Goal: Information Seeking & Learning: Learn about a topic

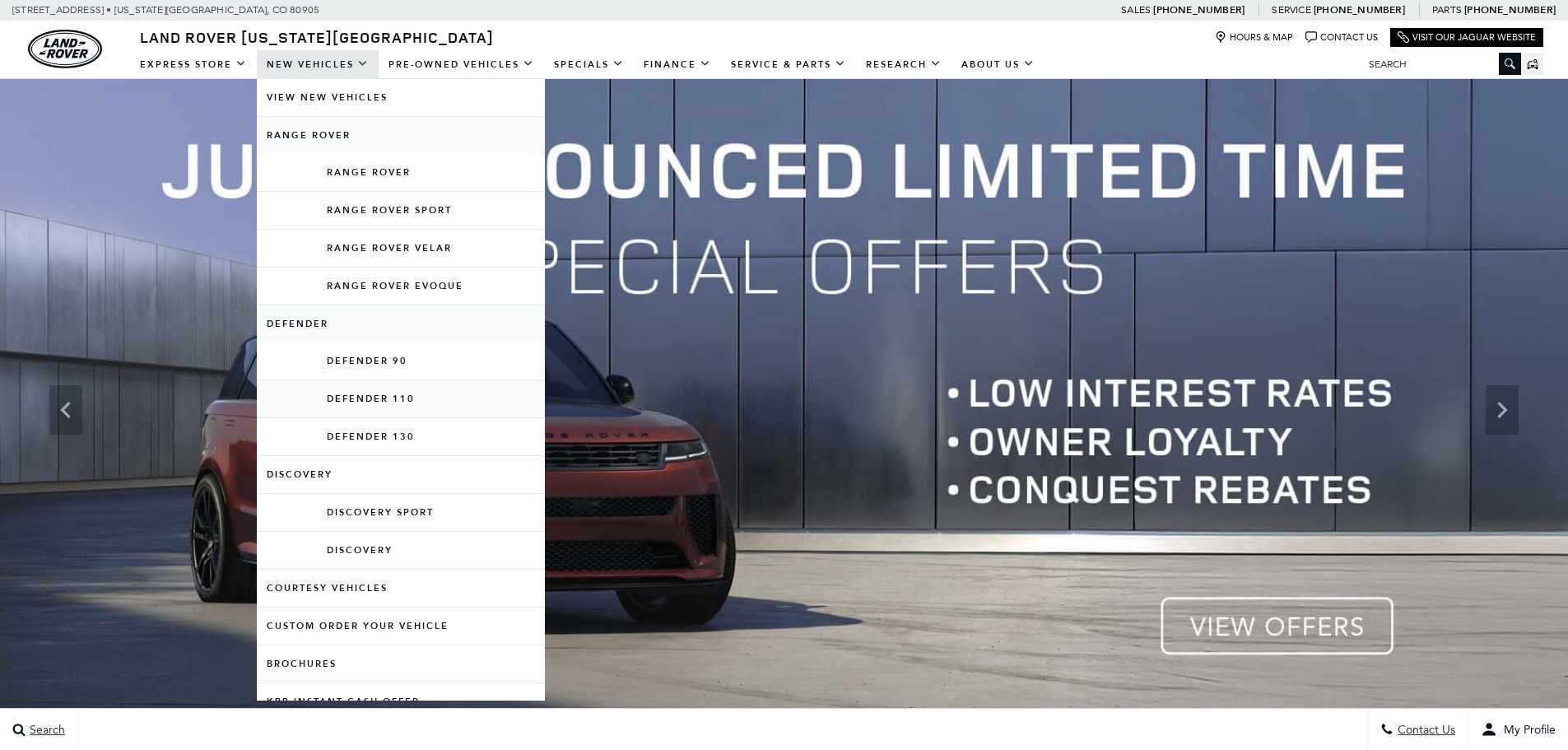
click at [352, 392] on link "Defender 110" at bounding box center [400, 399] width 288 height 38
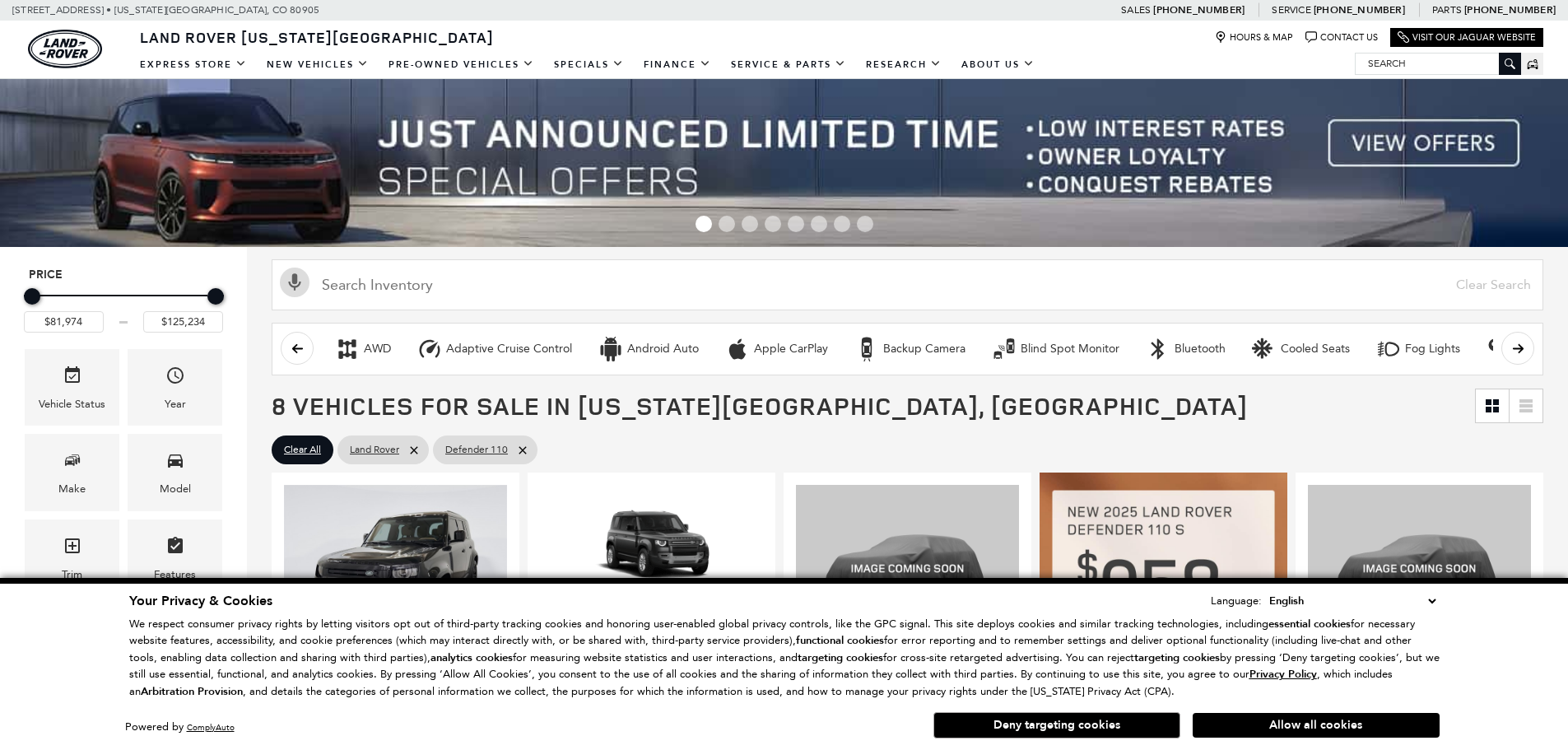
scroll to position [247, 0]
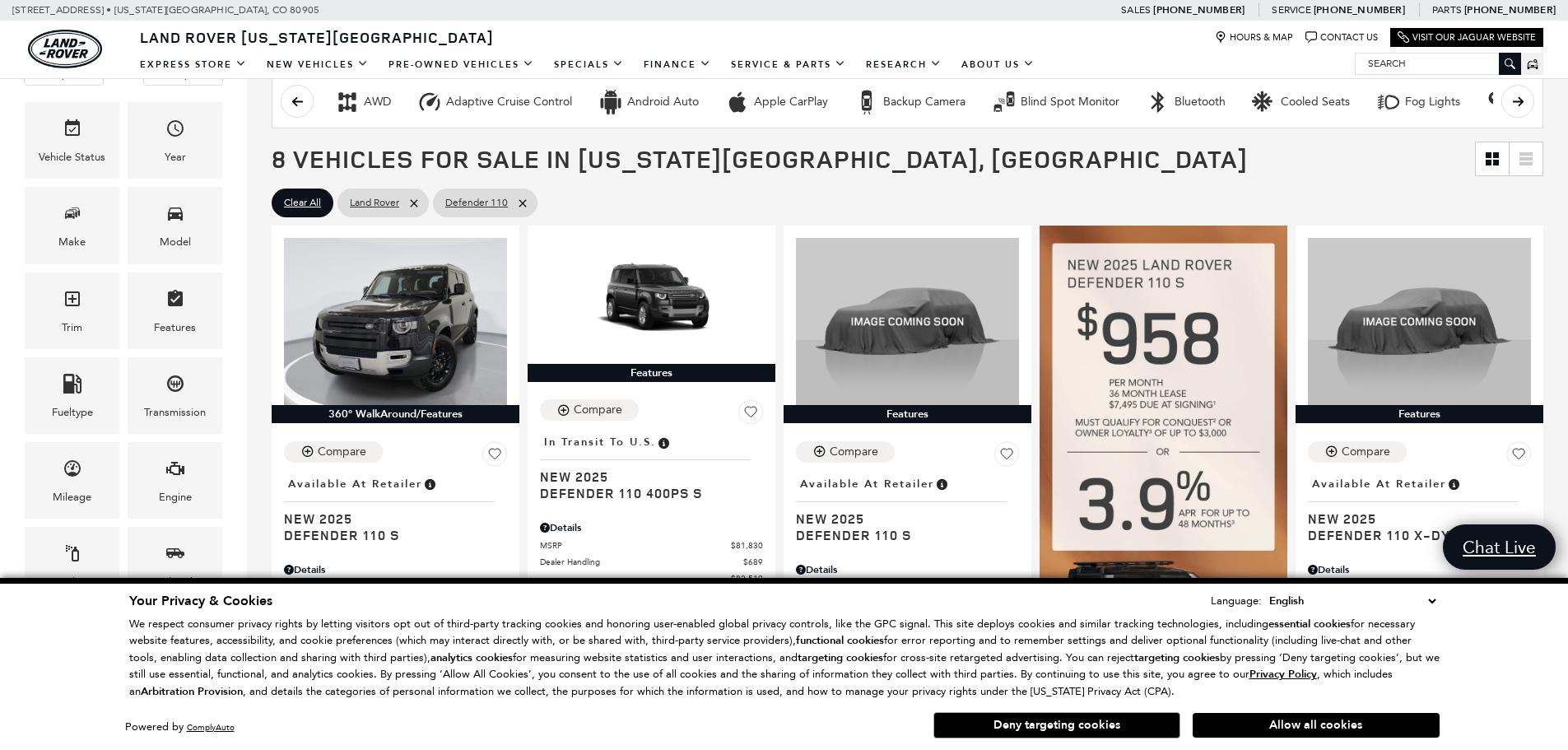
drag, startPoint x: 1070, startPoint y: 722, endPoint x: 728, endPoint y: 724, distance: 342.0
click at [1069, 723] on button "Deny targeting cookies" at bounding box center [1057, 725] width 247 height 27
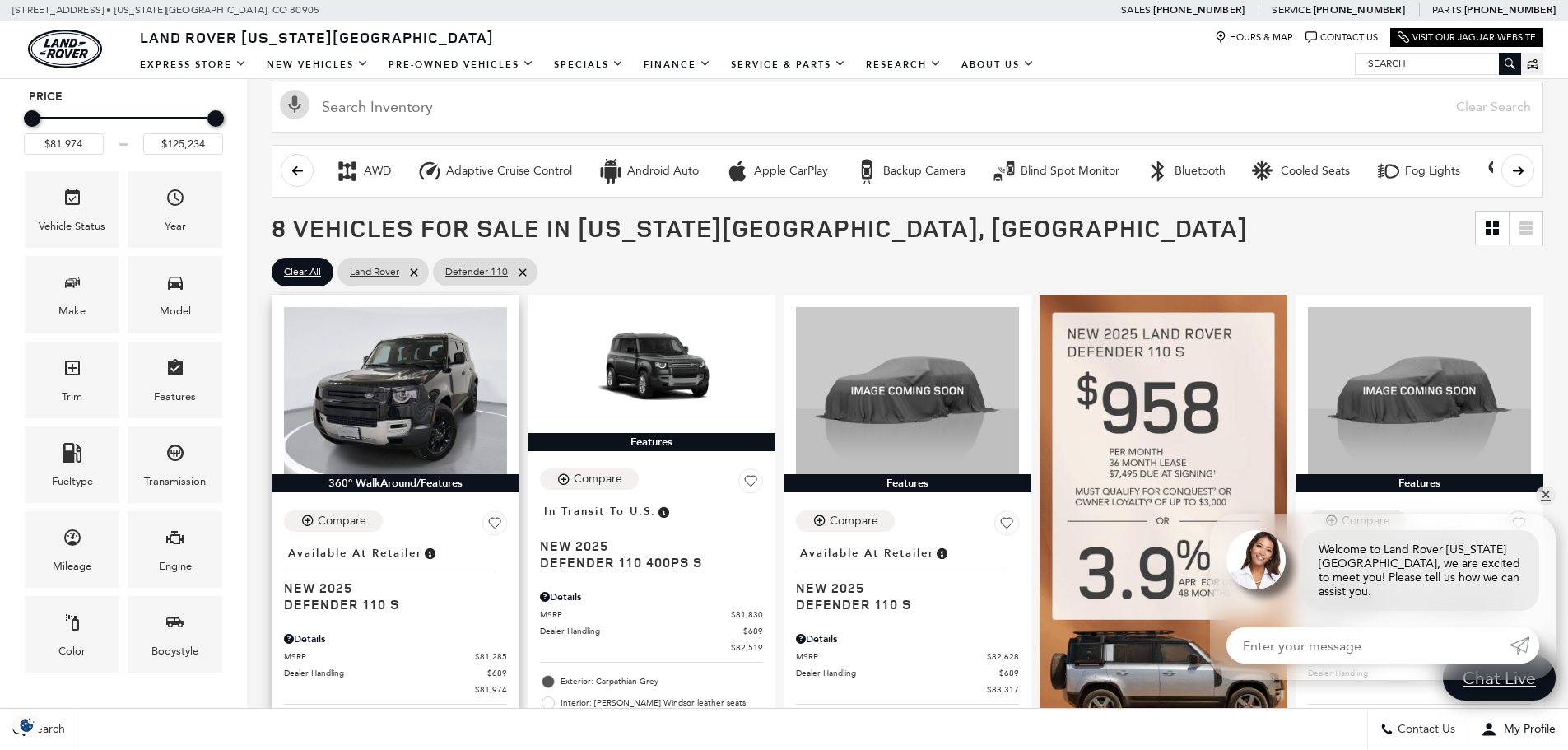
scroll to position [165, 0]
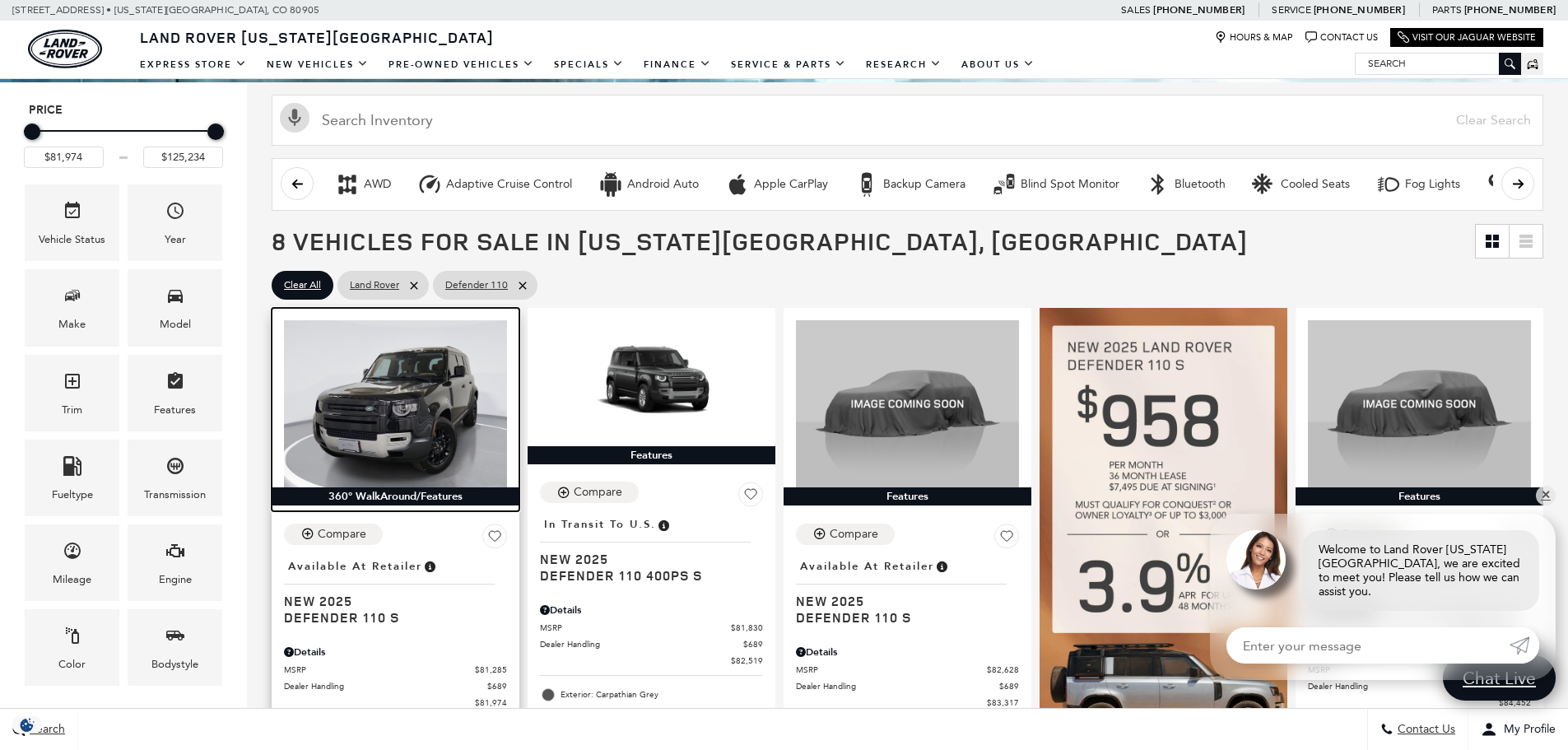
click at [440, 392] on img at bounding box center [396, 403] width 223 height 167
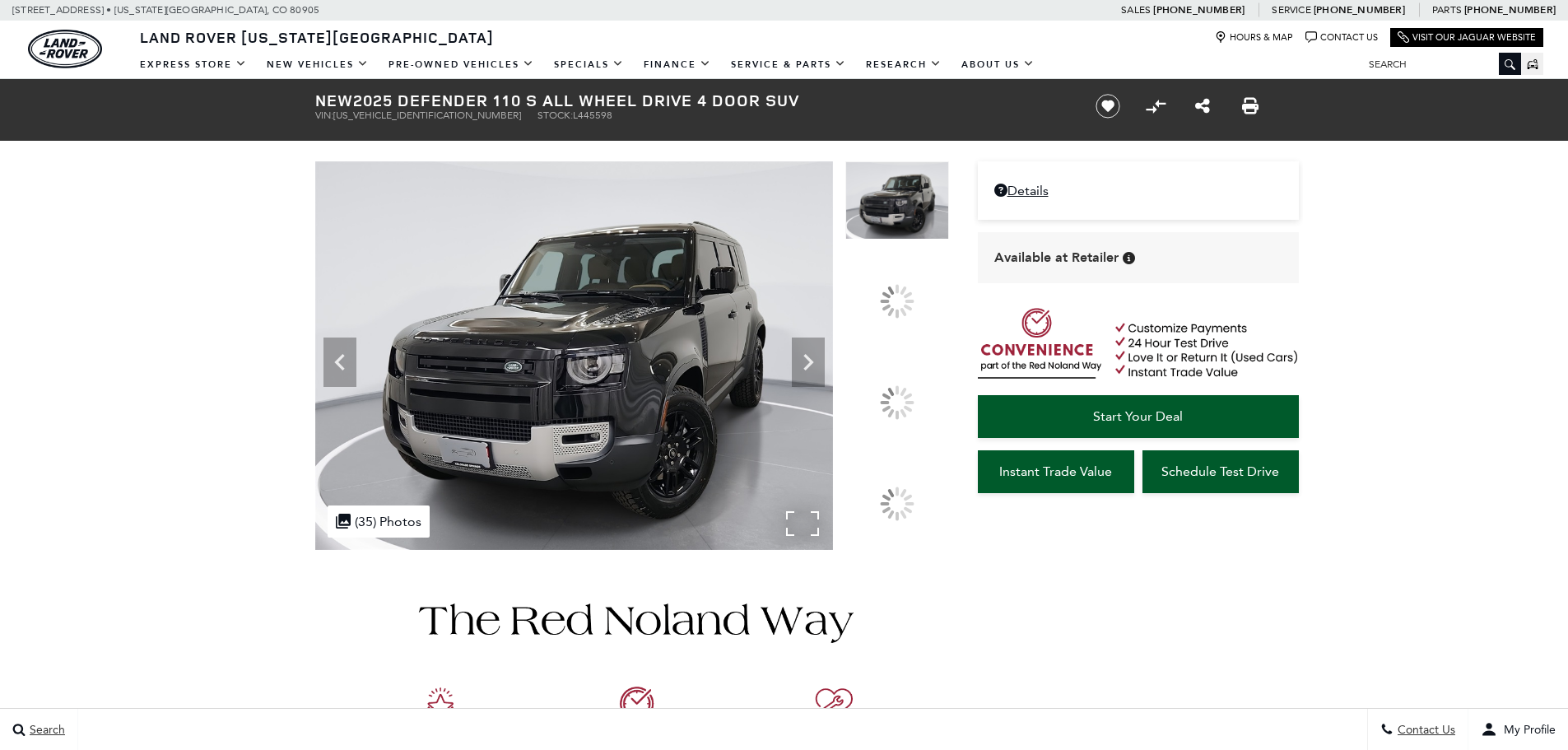
drag, startPoint x: 900, startPoint y: 400, endPoint x: 849, endPoint y: 494, distance: 106.9
click at [825, 379] on icon at bounding box center [808, 362] width 33 height 33
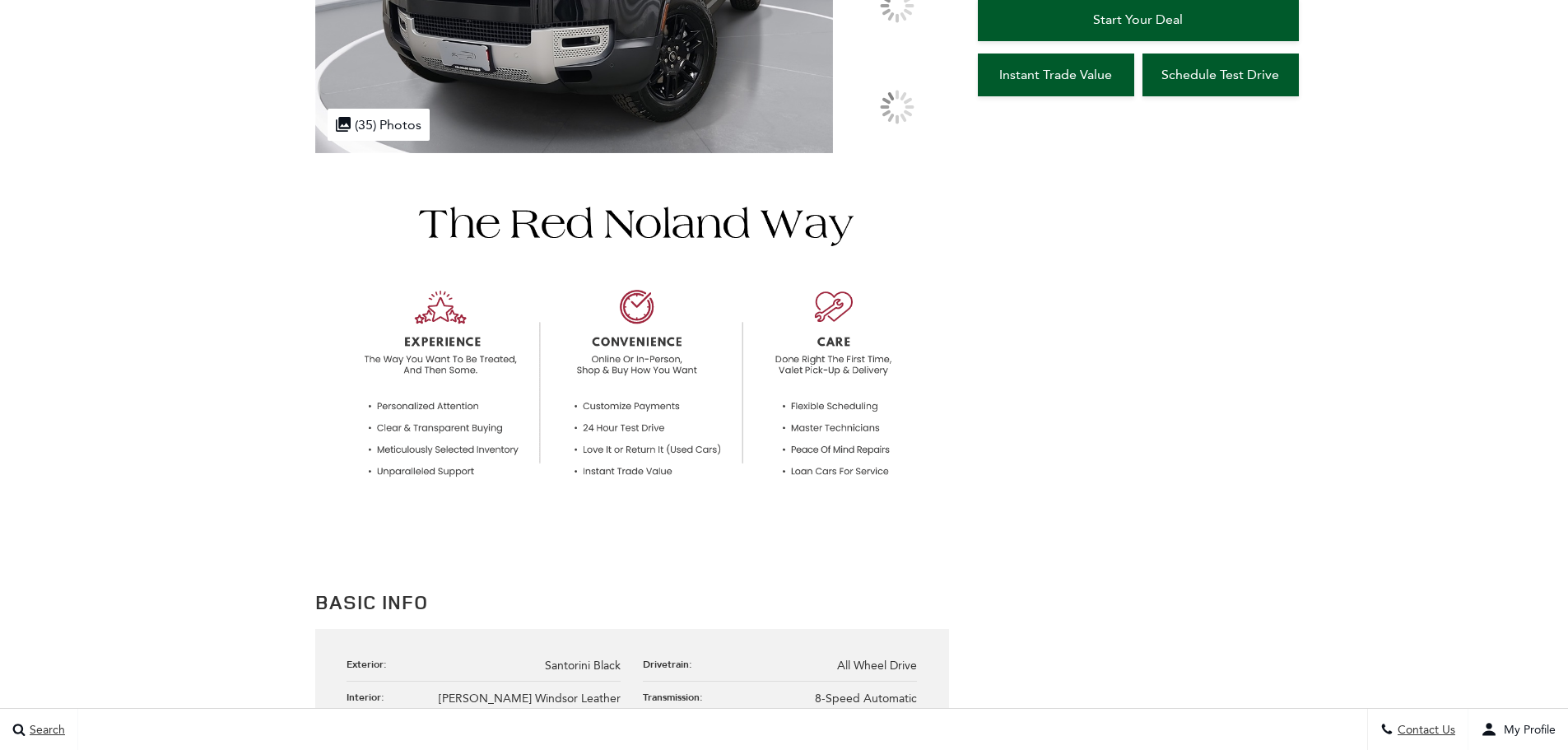
scroll to position [82, 0]
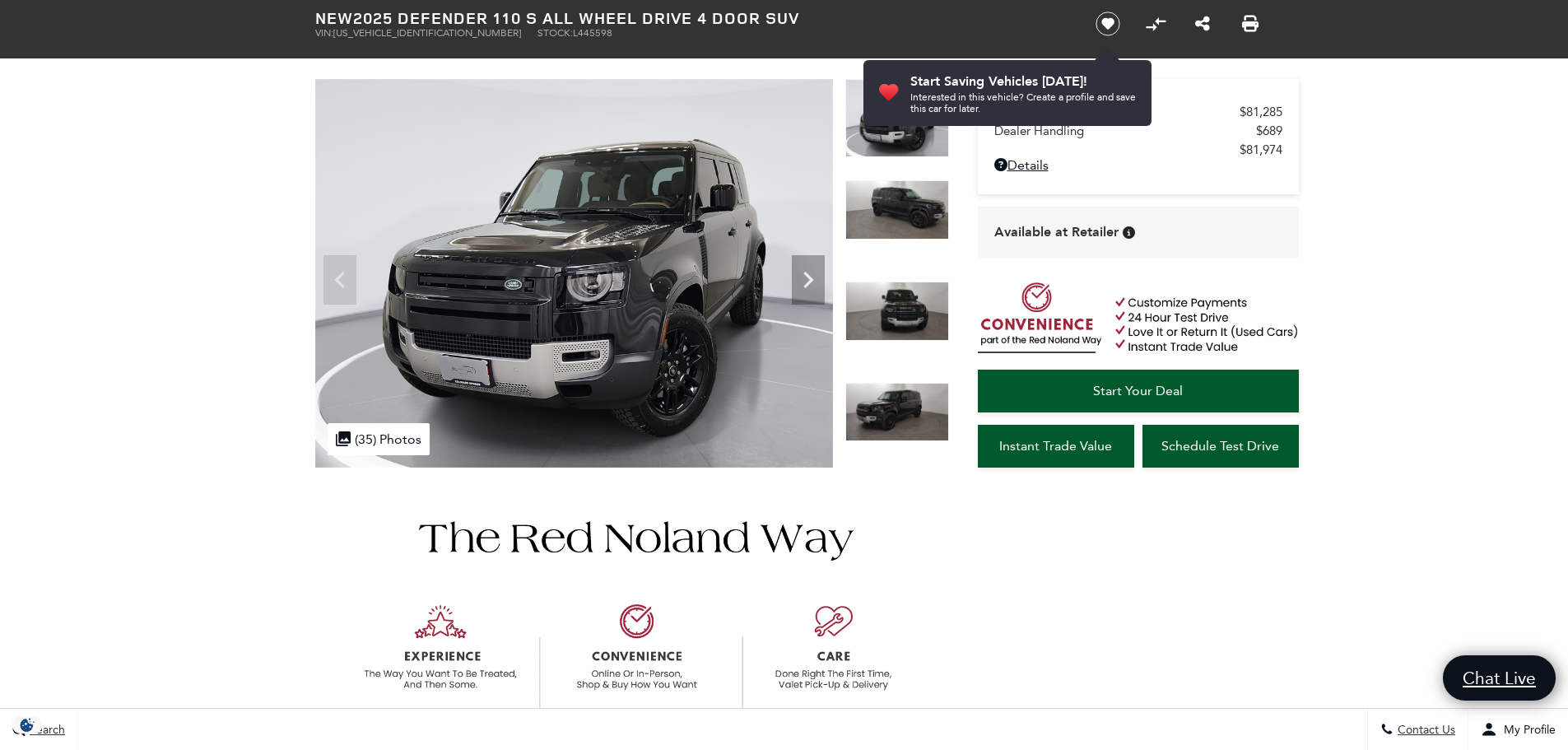
click at [892, 321] on img at bounding box center [896, 311] width 103 height 59
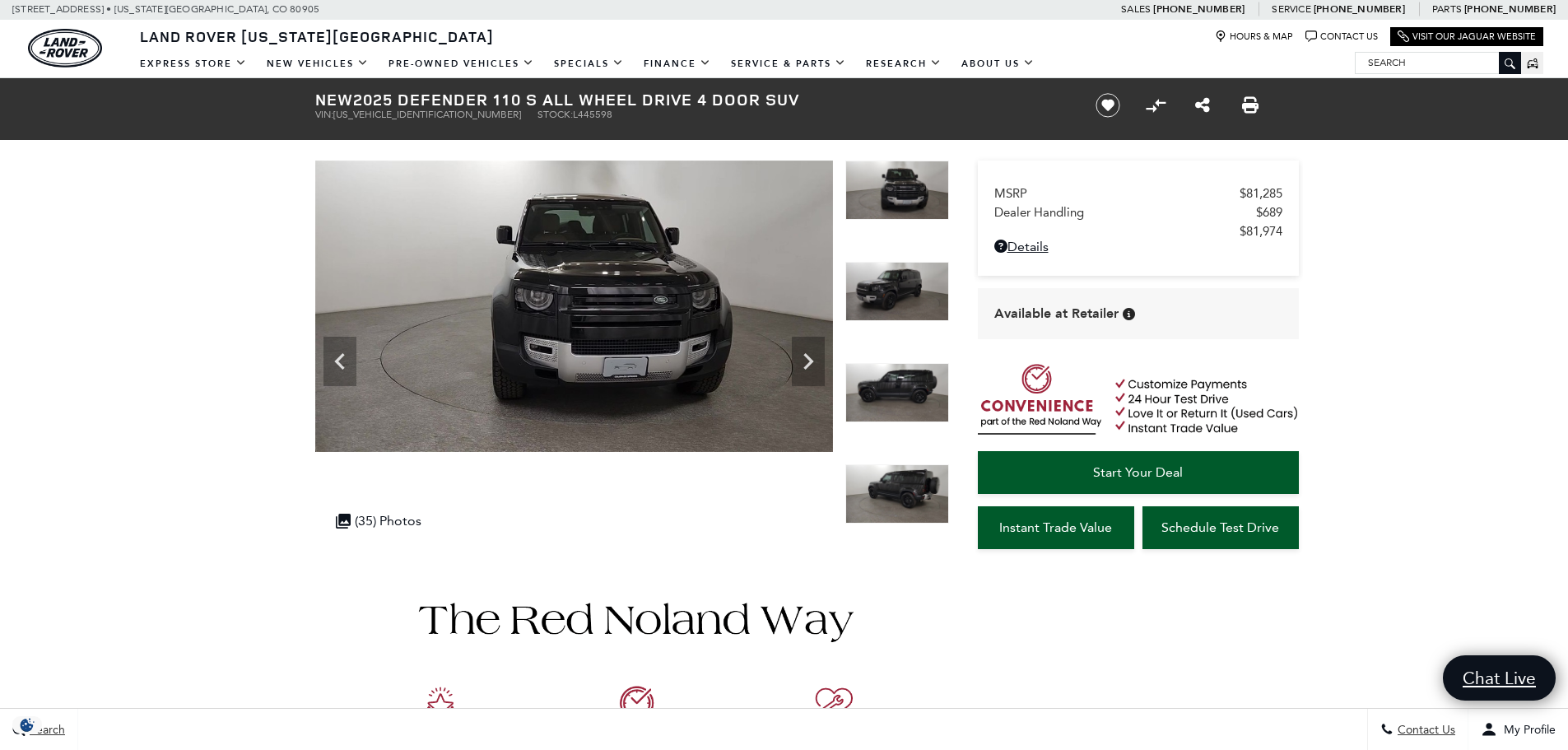
scroll to position [0, 0]
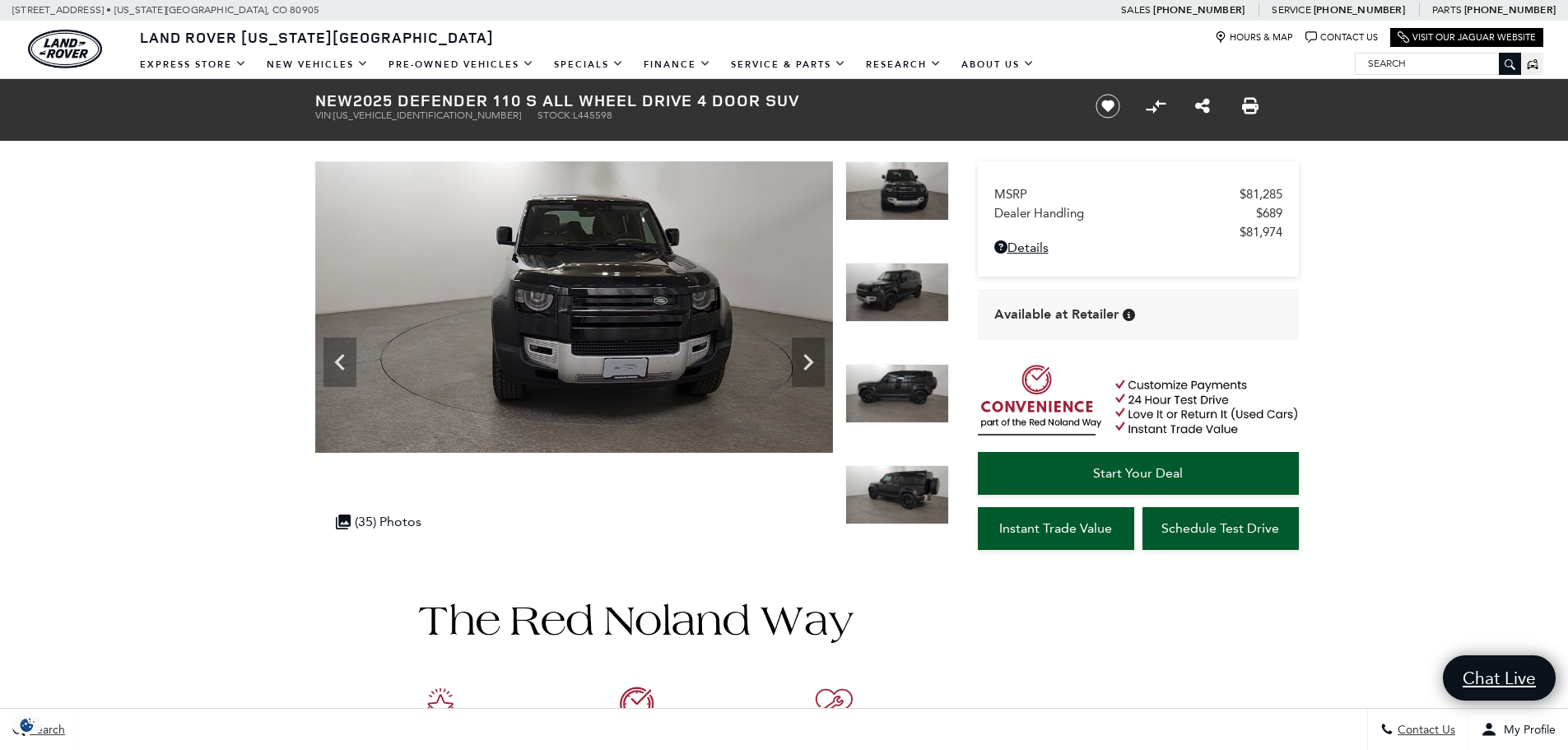
click at [893, 504] on img at bounding box center [896, 495] width 103 height 59
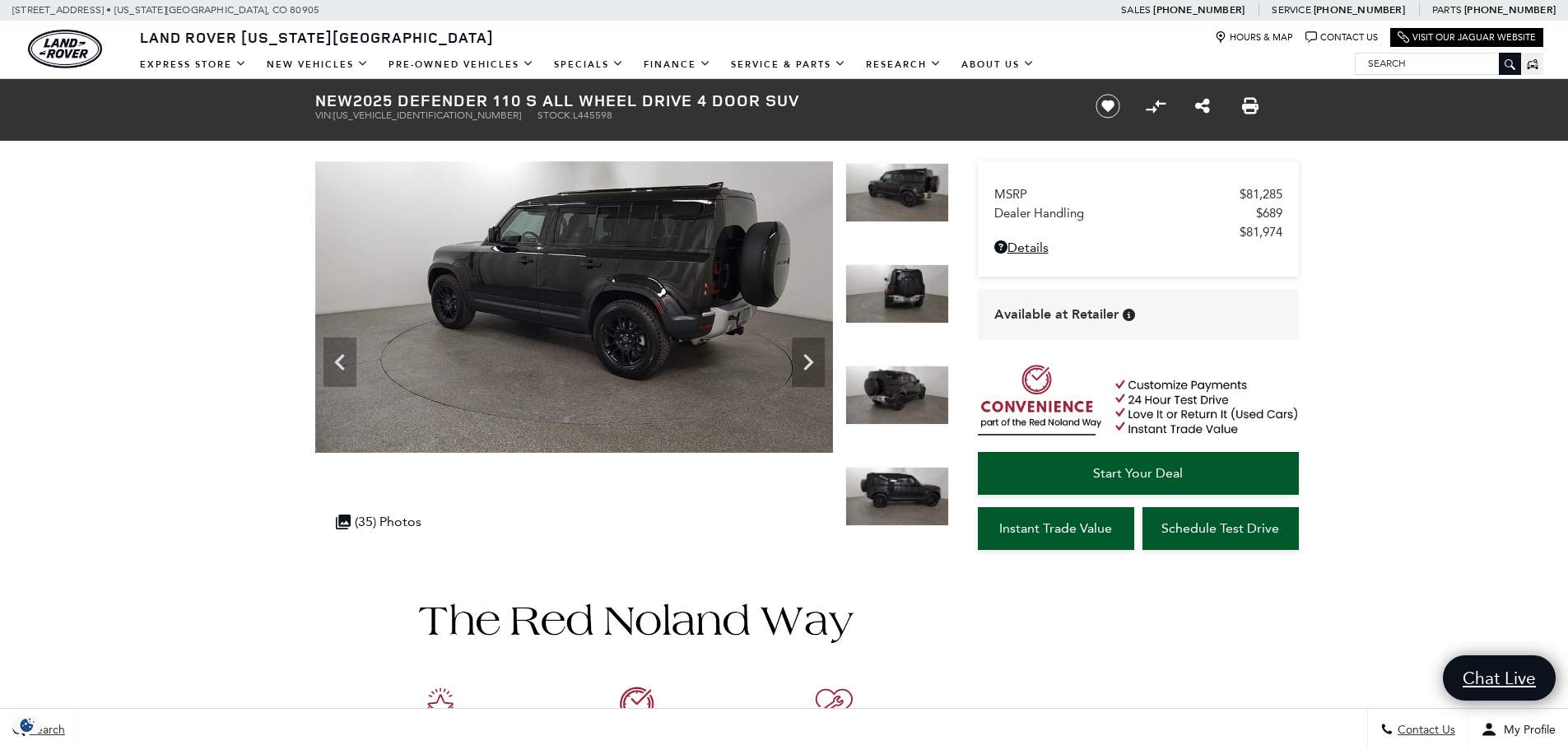
click at [903, 491] on img at bounding box center [896, 496] width 103 height 59
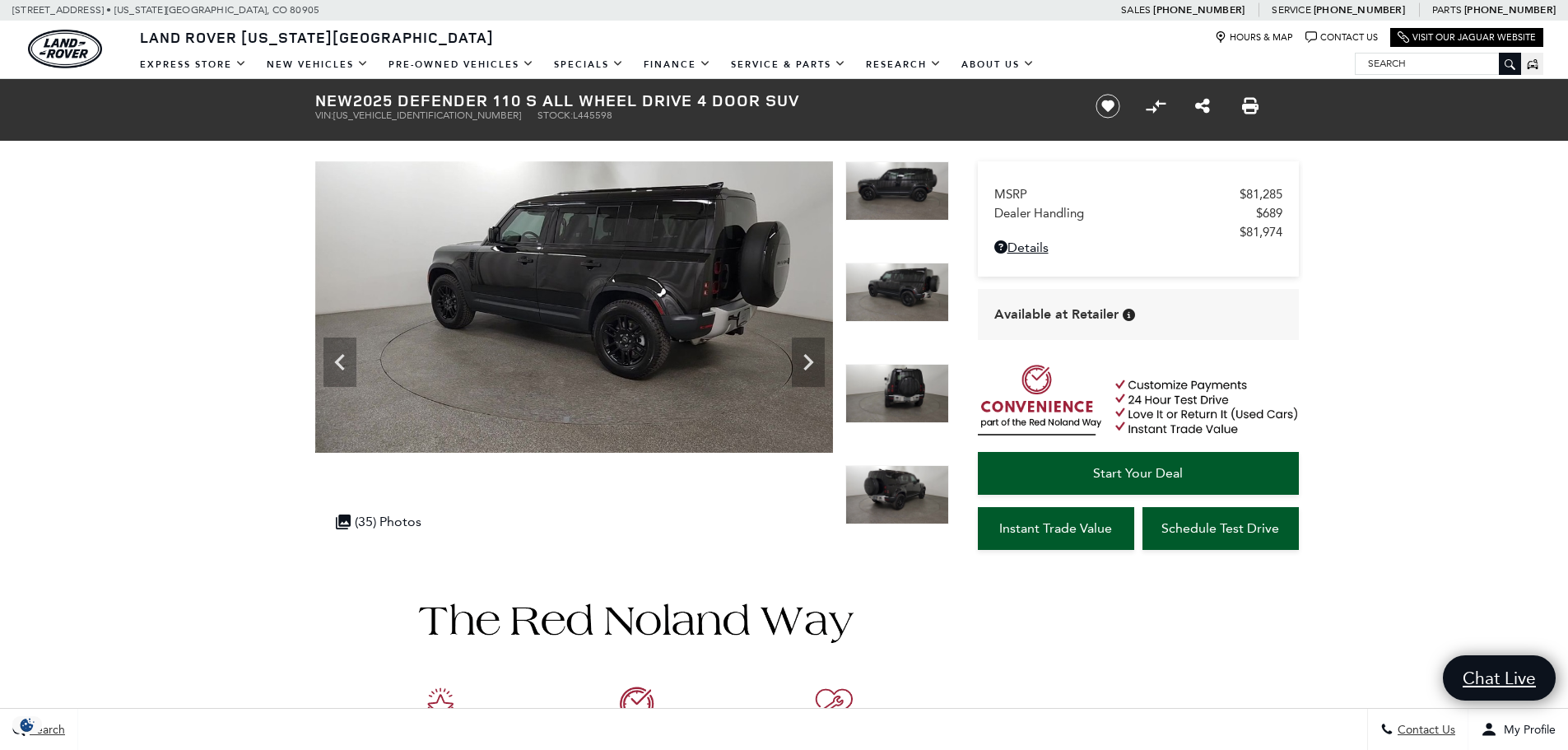
click at [903, 491] on img at bounding box center [896, 495] width 103 height 59
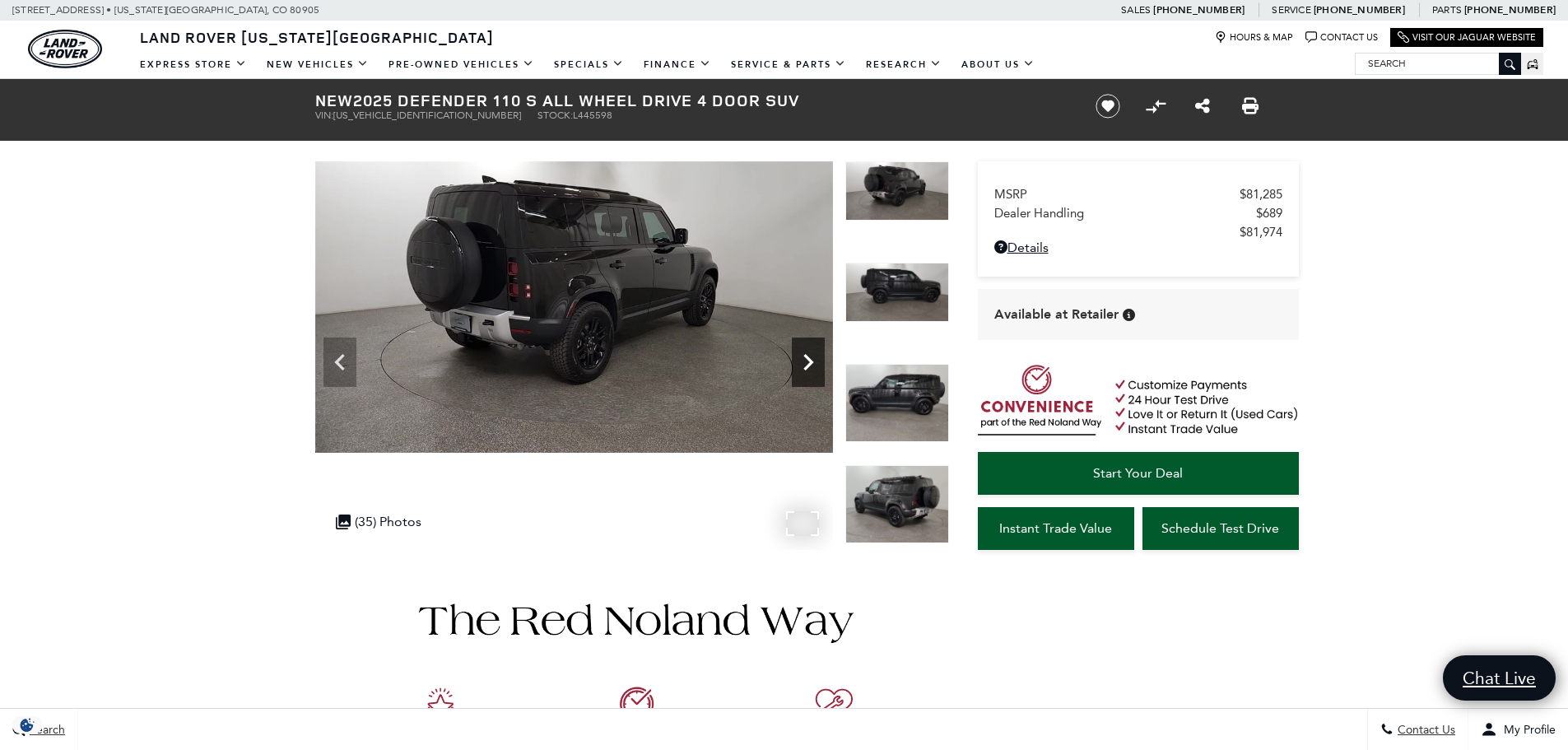
click at [812, 370] on icon "Next" at bounding box center [808, 362] width 33 height 33
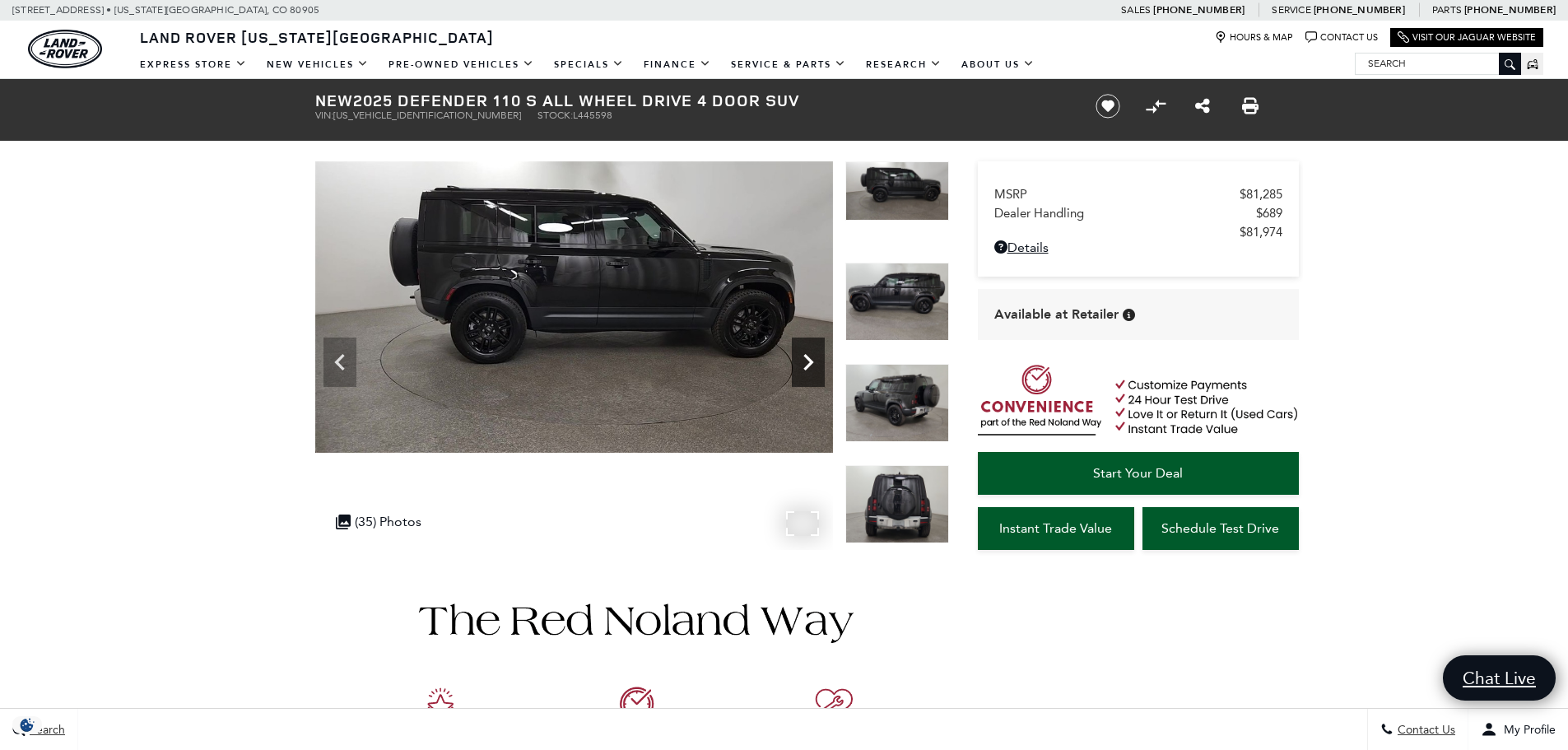
click at [811, 370] on icon "Next" at bounding box center [808, 362] width 33 height 33
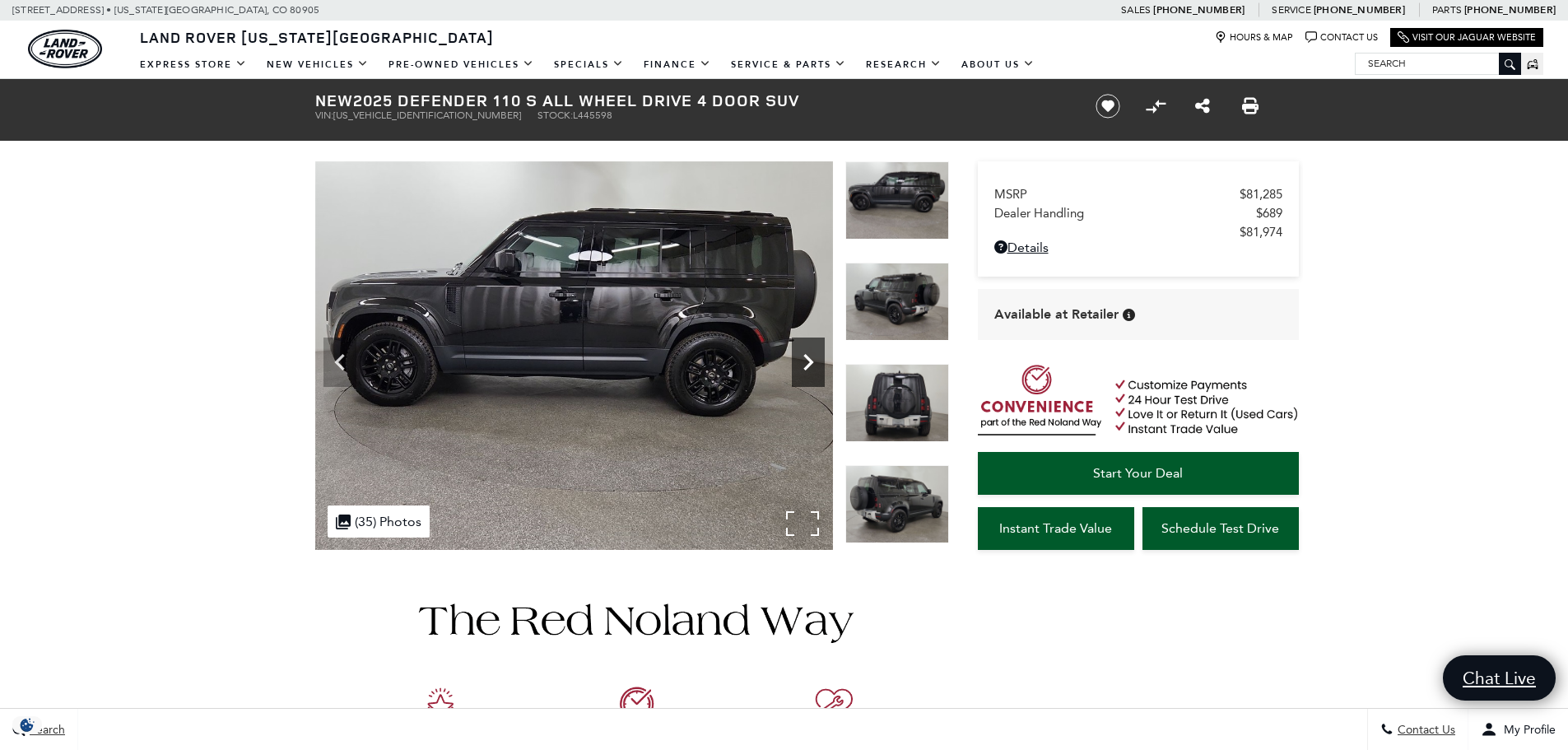
click at [811, 370] on icon "Next" at bounding box center [808, 362] width 33 height 33
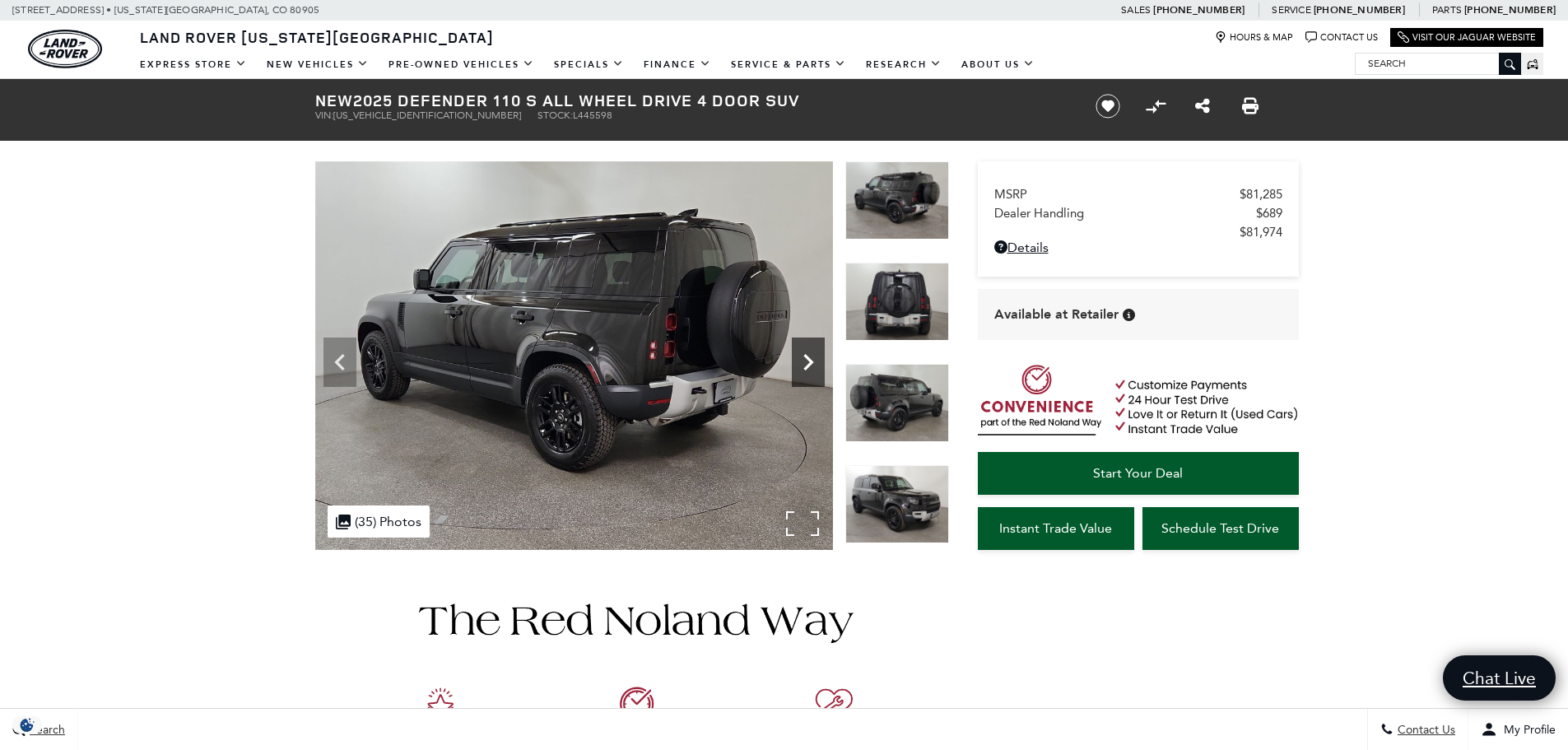
click at [811, 370] on icon "Next" at bounding box center [808, 362] width 33 height 33
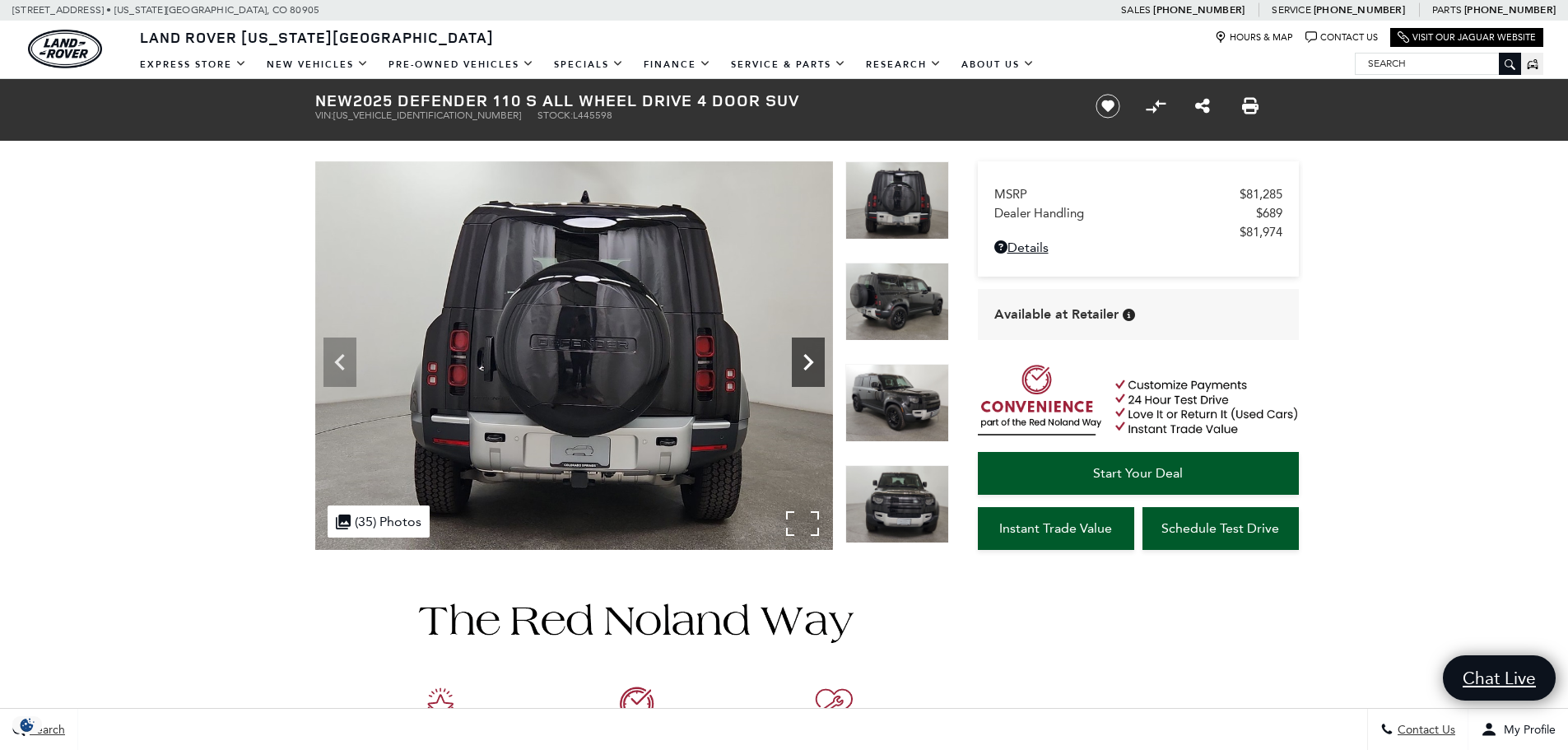
click at [811, 370] on icon "Next" at bounding box center [808, 362] width 33 height 33
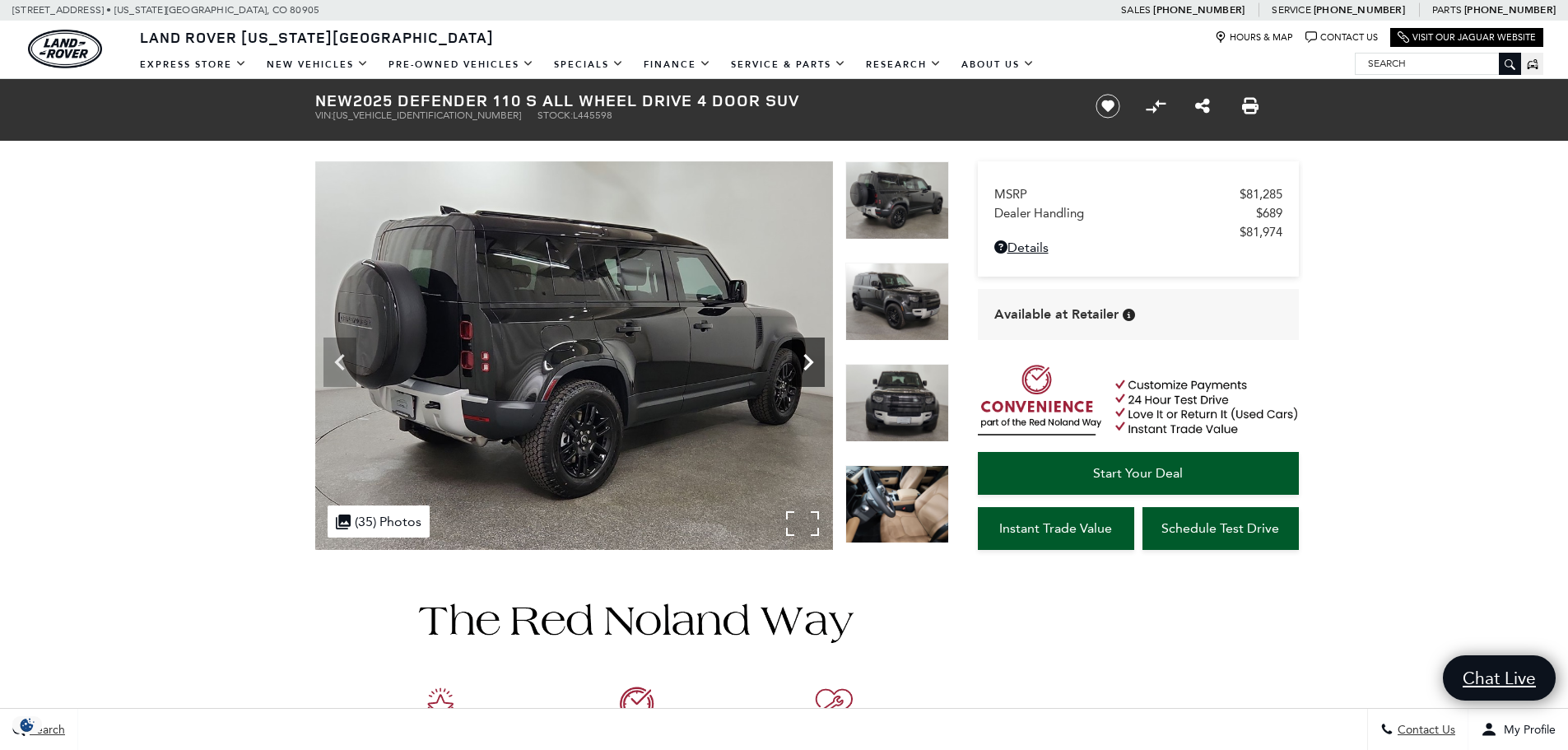
click at [811, 370] on icon "Next" at bounding box center [808, 362] width 33 height 33
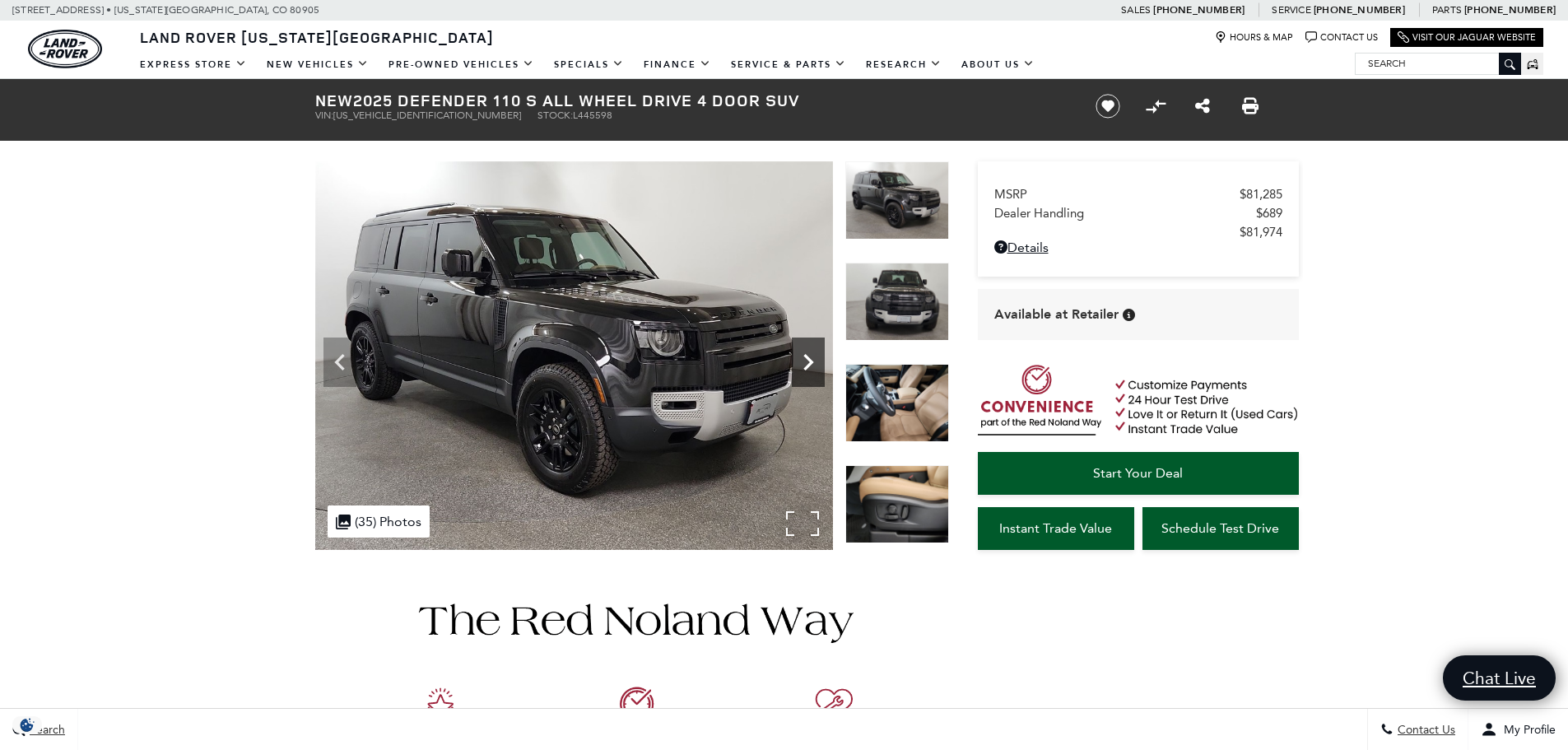
click at [811, 370] on icon "Next" at bounding box center [808, 362] width 33 height 33
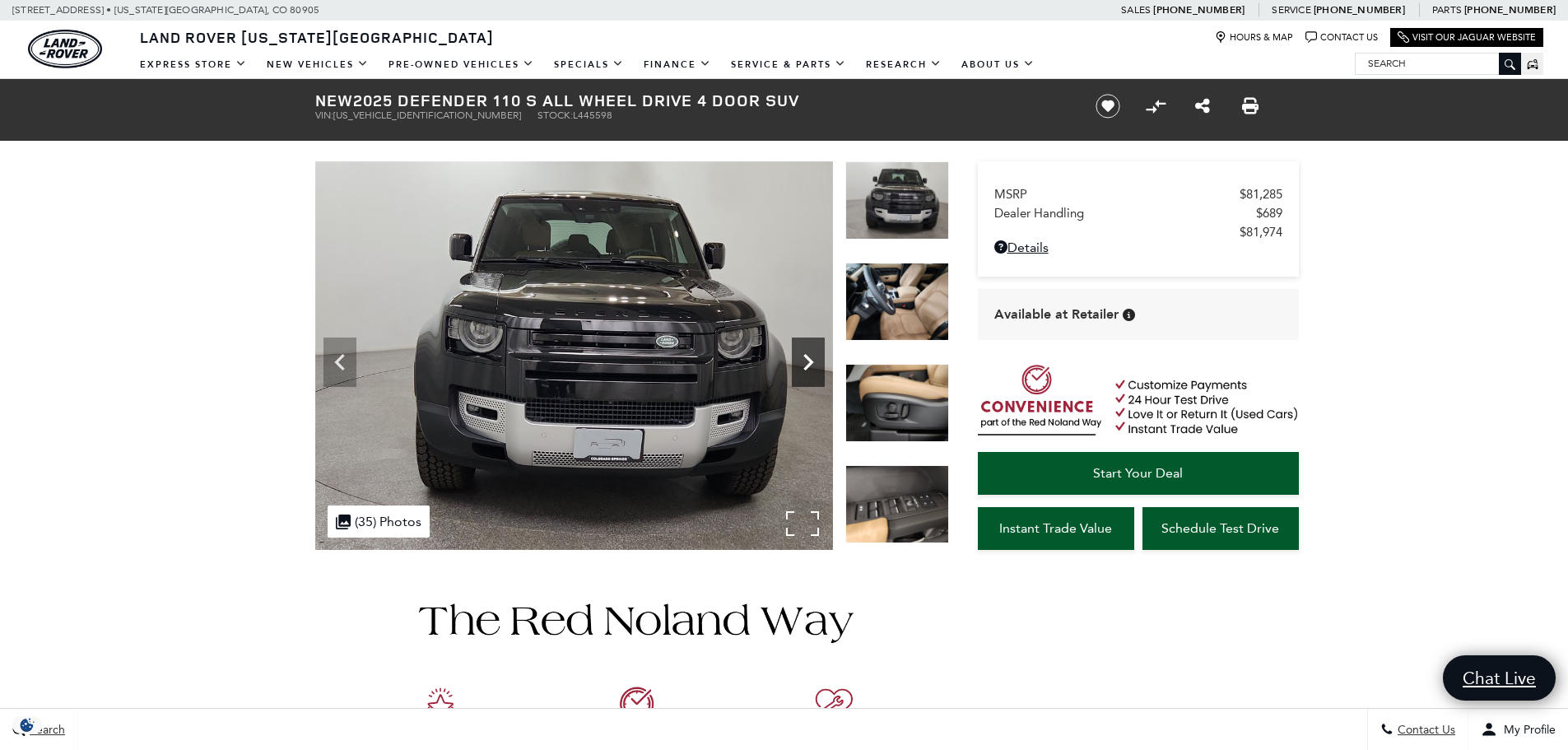
click at [807, 350] on icon "Next" at bounding box center [808, 362] width 33 height 33
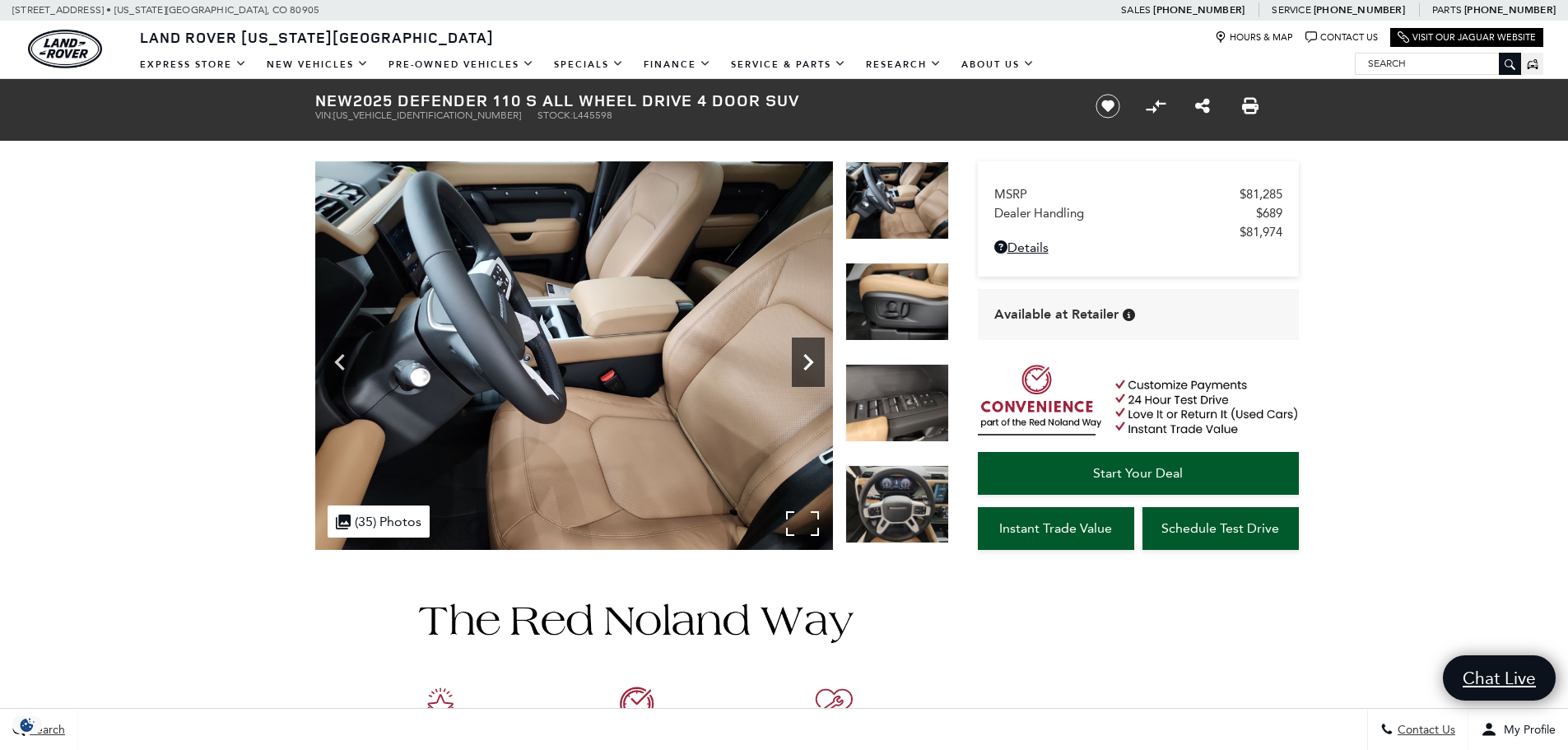
click at [807, 350] on icon "Next" at bounding box center [808, 362] width 33 height 33
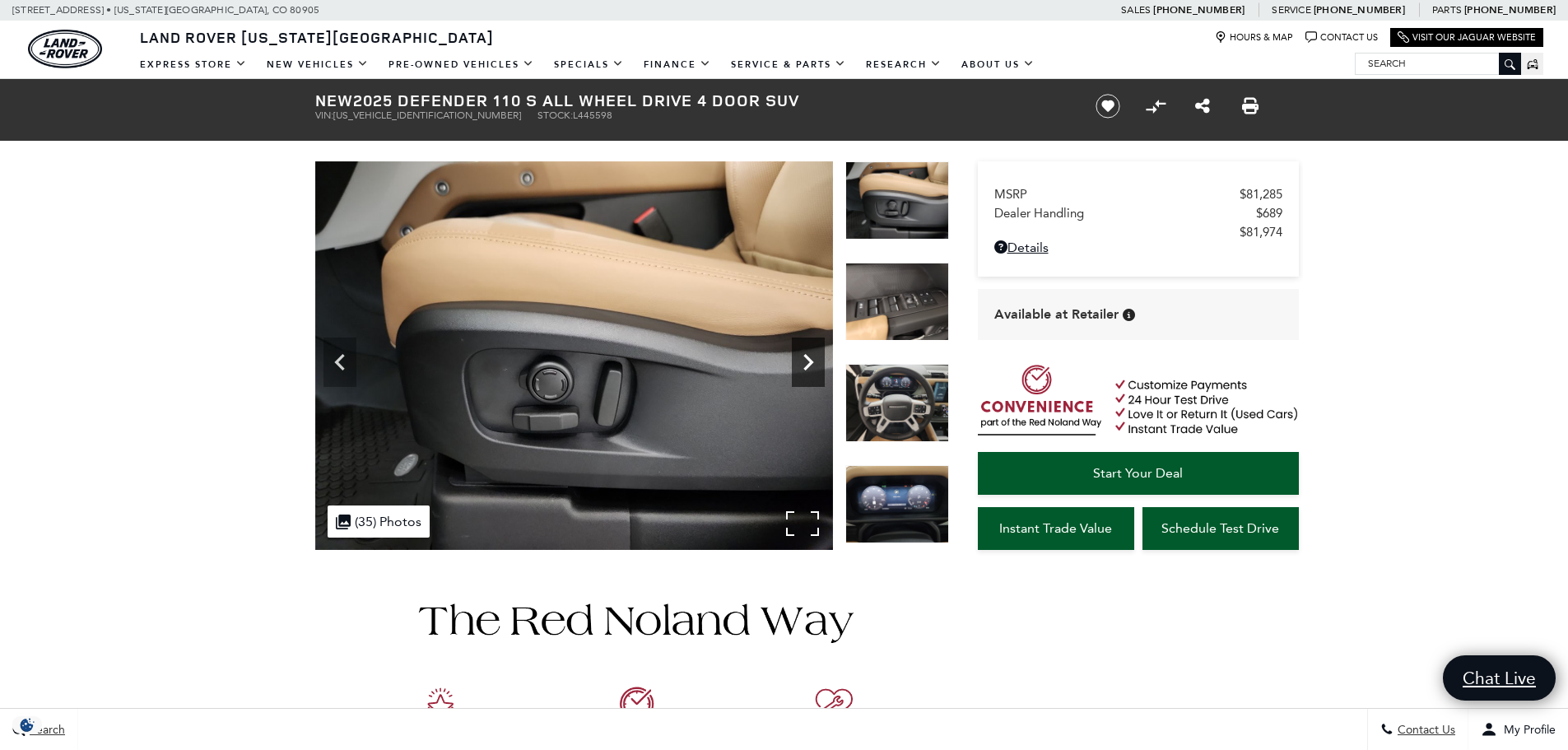
click at [807, 350] on icon "Next" at bounding box center [808, 362] width 33 height 33
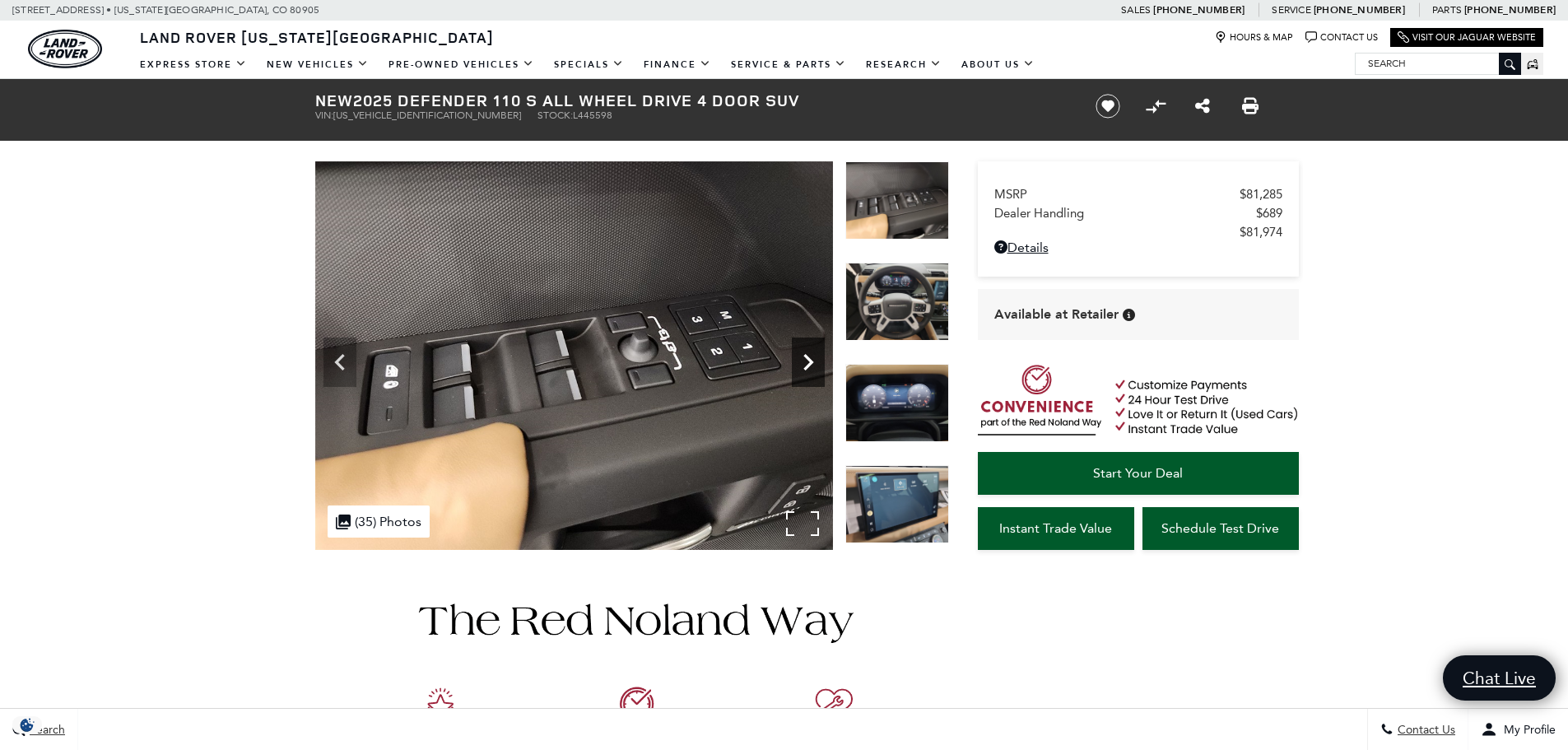
click at [807, 350] on icon "Next" at bounding box center [808, 362] width 33 height 33
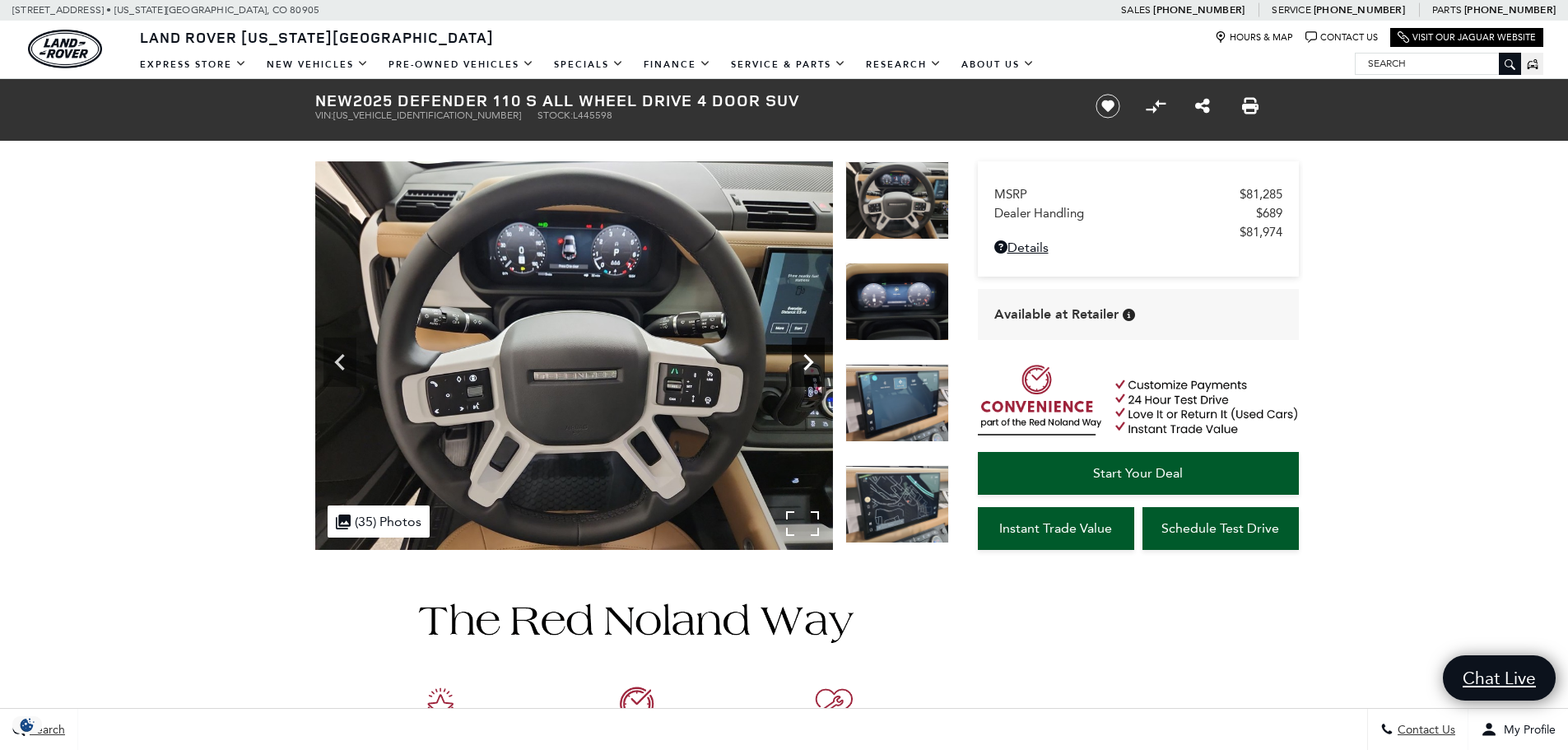
click at [807, 350] on icon "Next" at bounding box center [808, 362] width 33 height 33
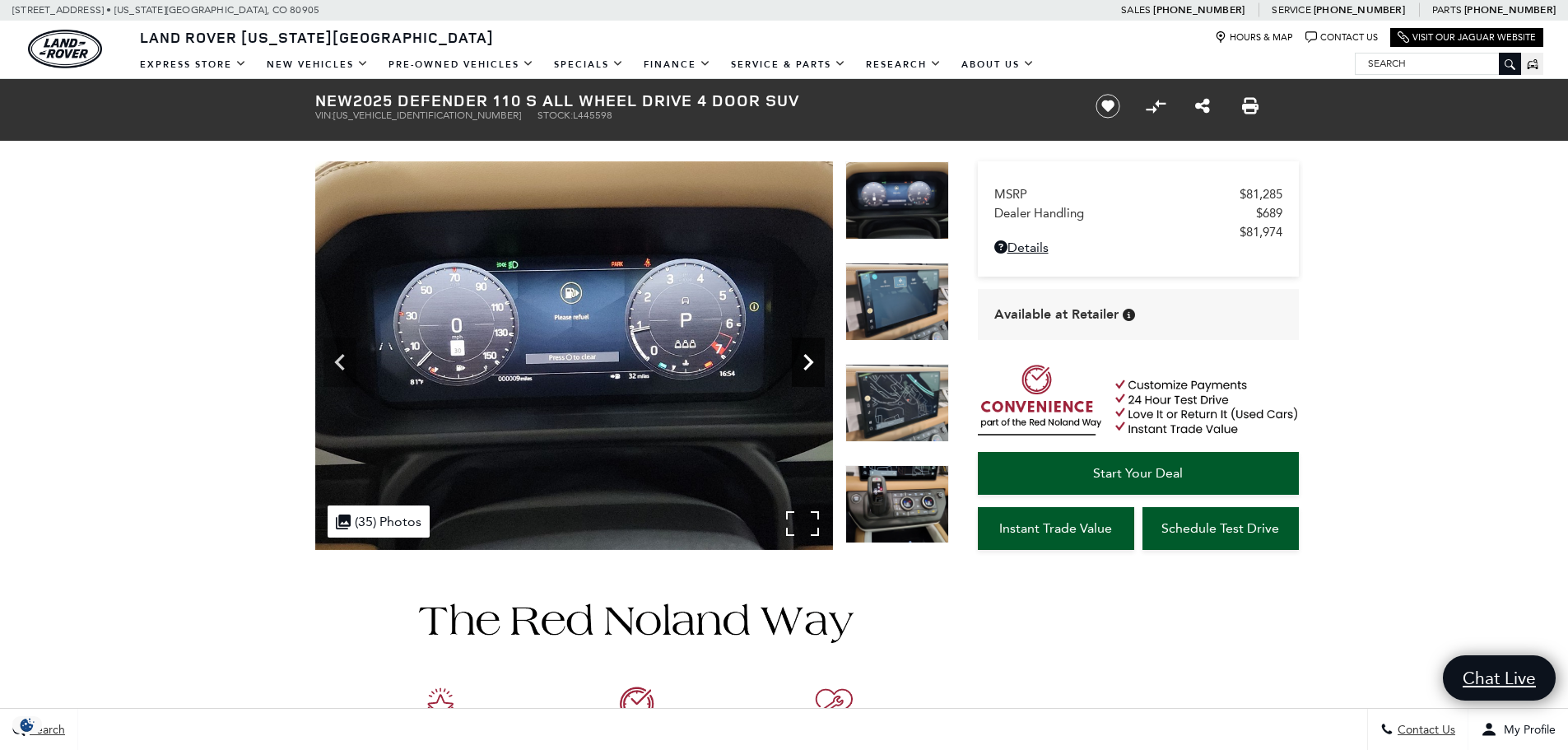
click at [806, 350] on icon "Next" at bounding box center [808, 362] width 33 height 33
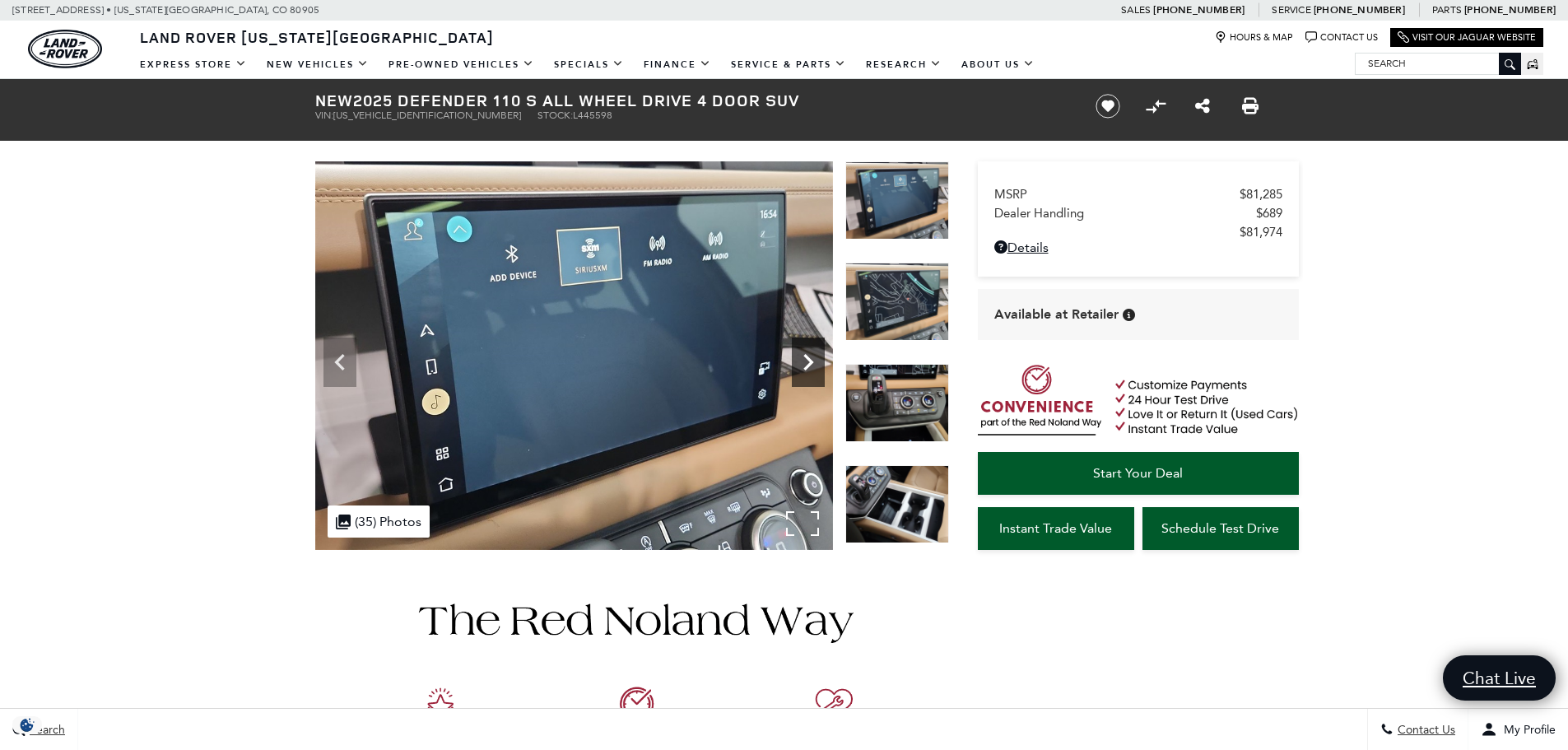
click at [806, 350] on icon "Next" at bounding box center [808, 362] width 33 height 33
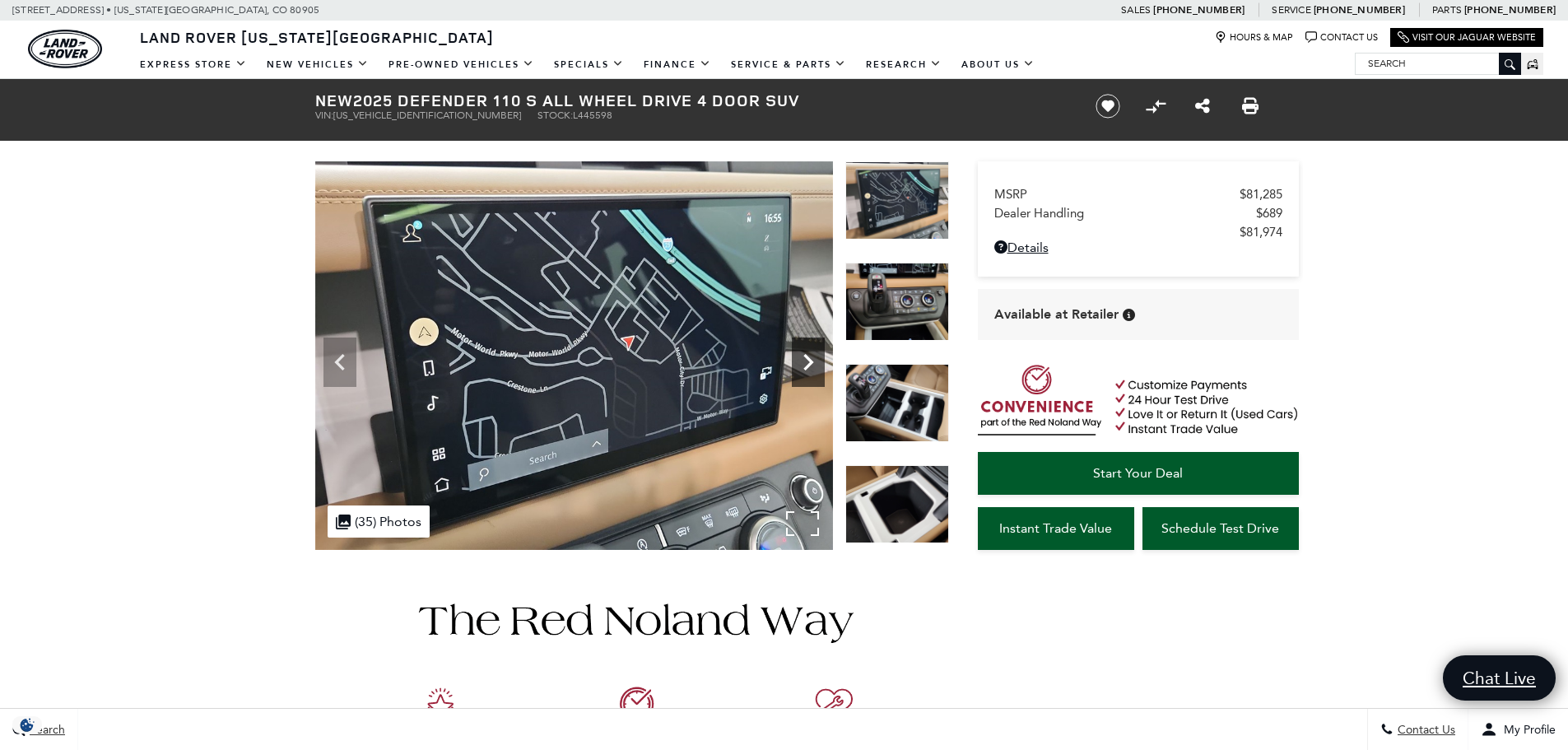
click at [806, 350] on icon "Next" at bounding box center [808, 362] width 33 height 33
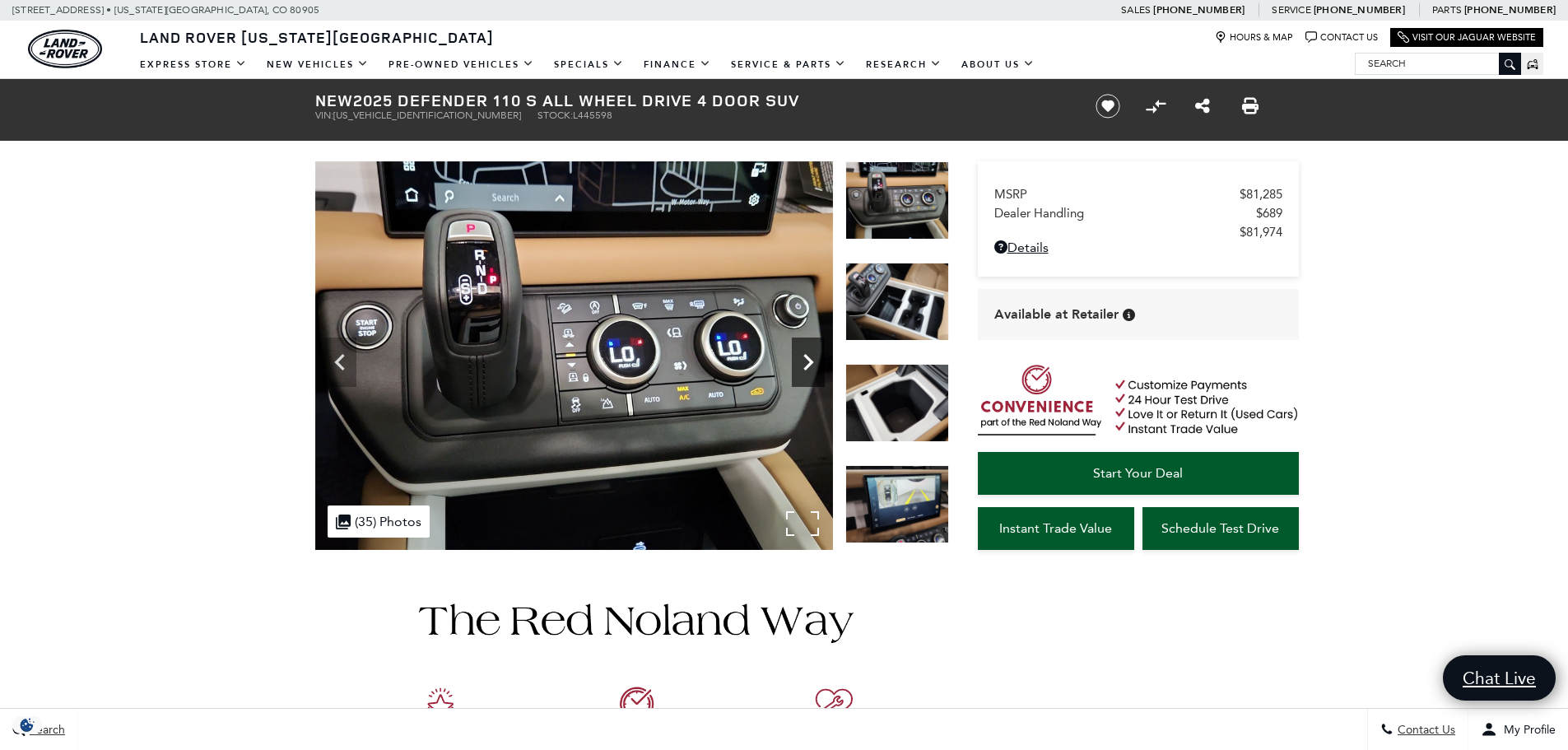
click at [806, 350] on icon "Next" at bounding box center [808, 362] width 33 height 33
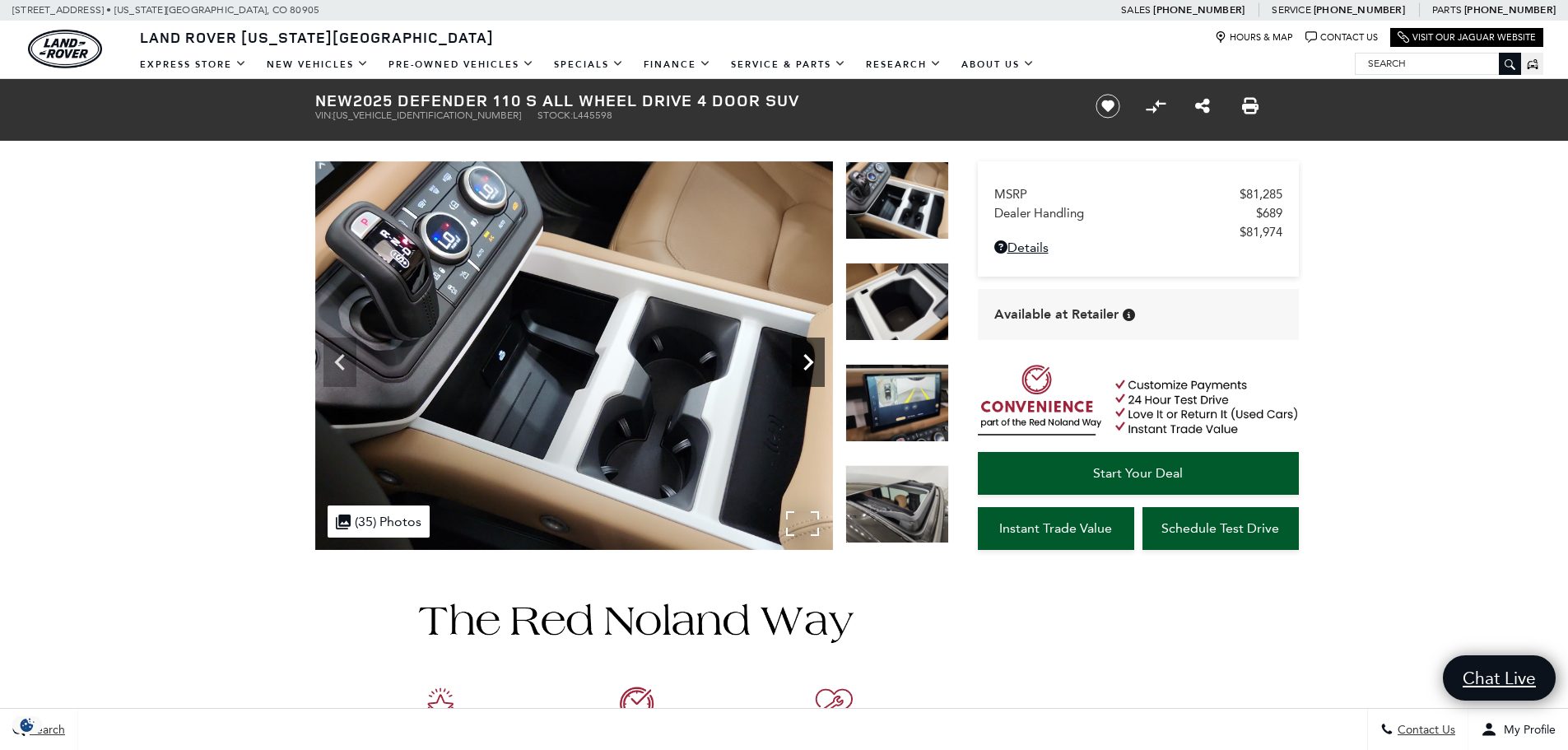
click at [806, 350] on icon "Next" at bounding box center [808, 362] width 33 height 33
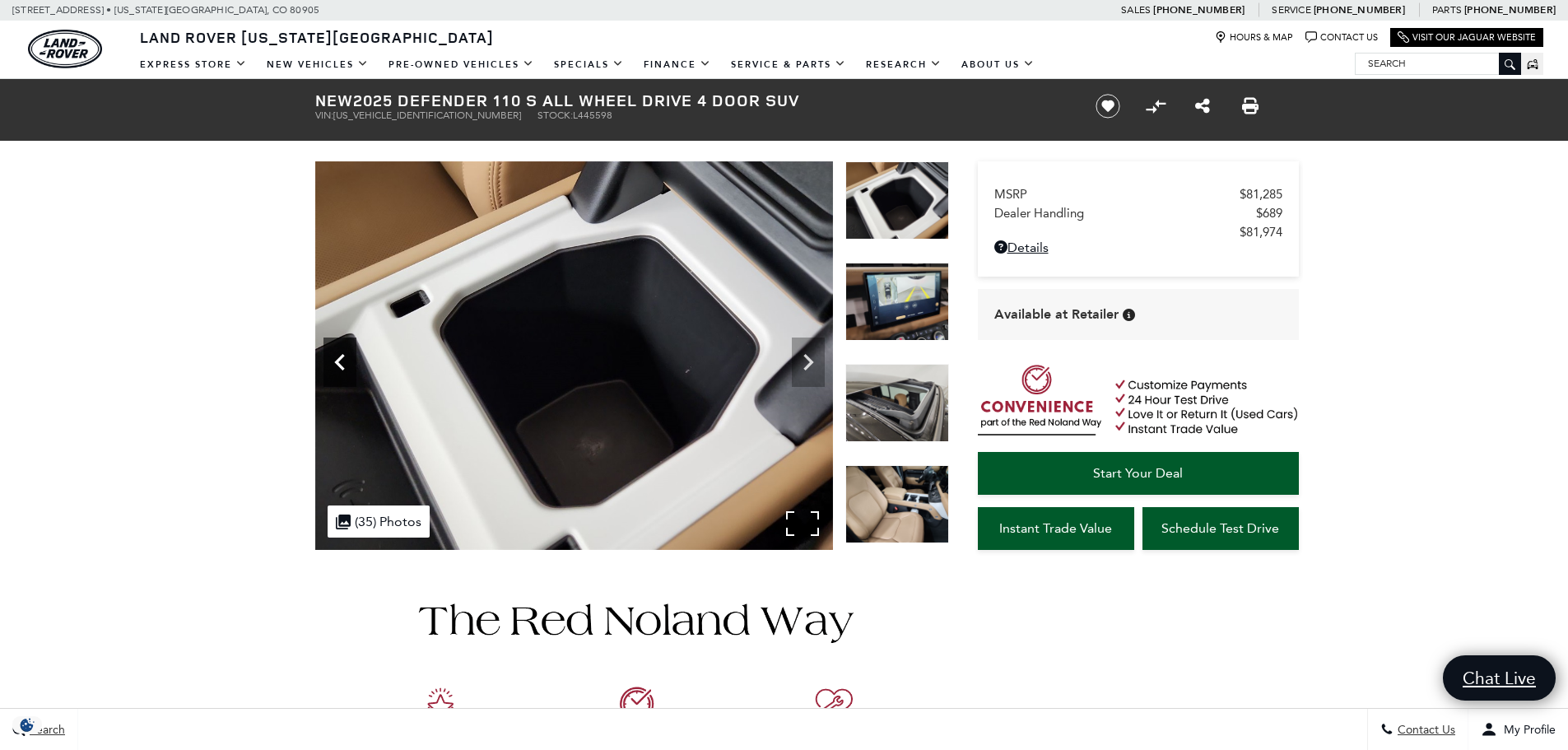
click at [342, 357] on icon "Previous" at bounding box center [338, 362] width 10 height 16
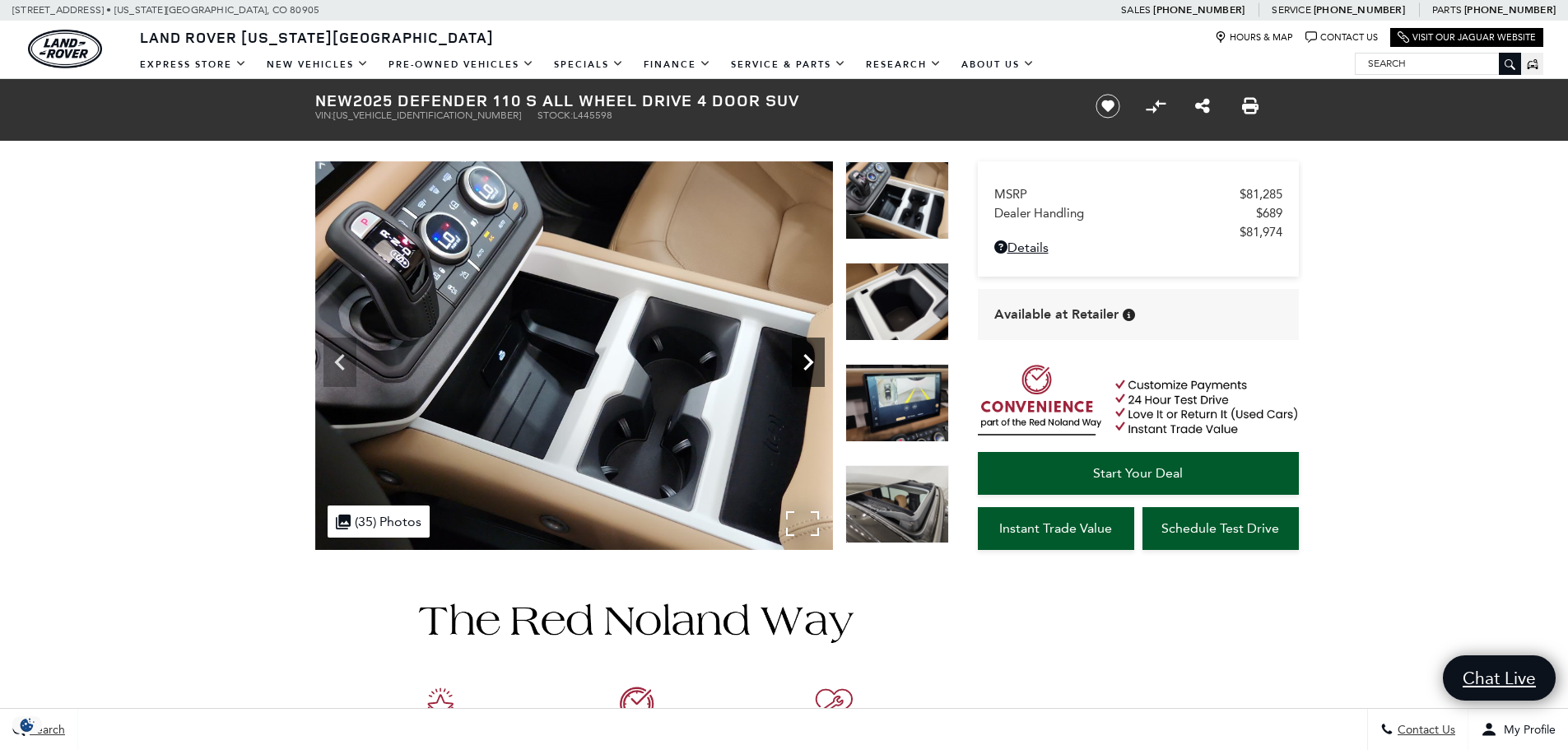
click at [809, 357] on icon "Next" at bounding box center [808, 362] width 33 height 33
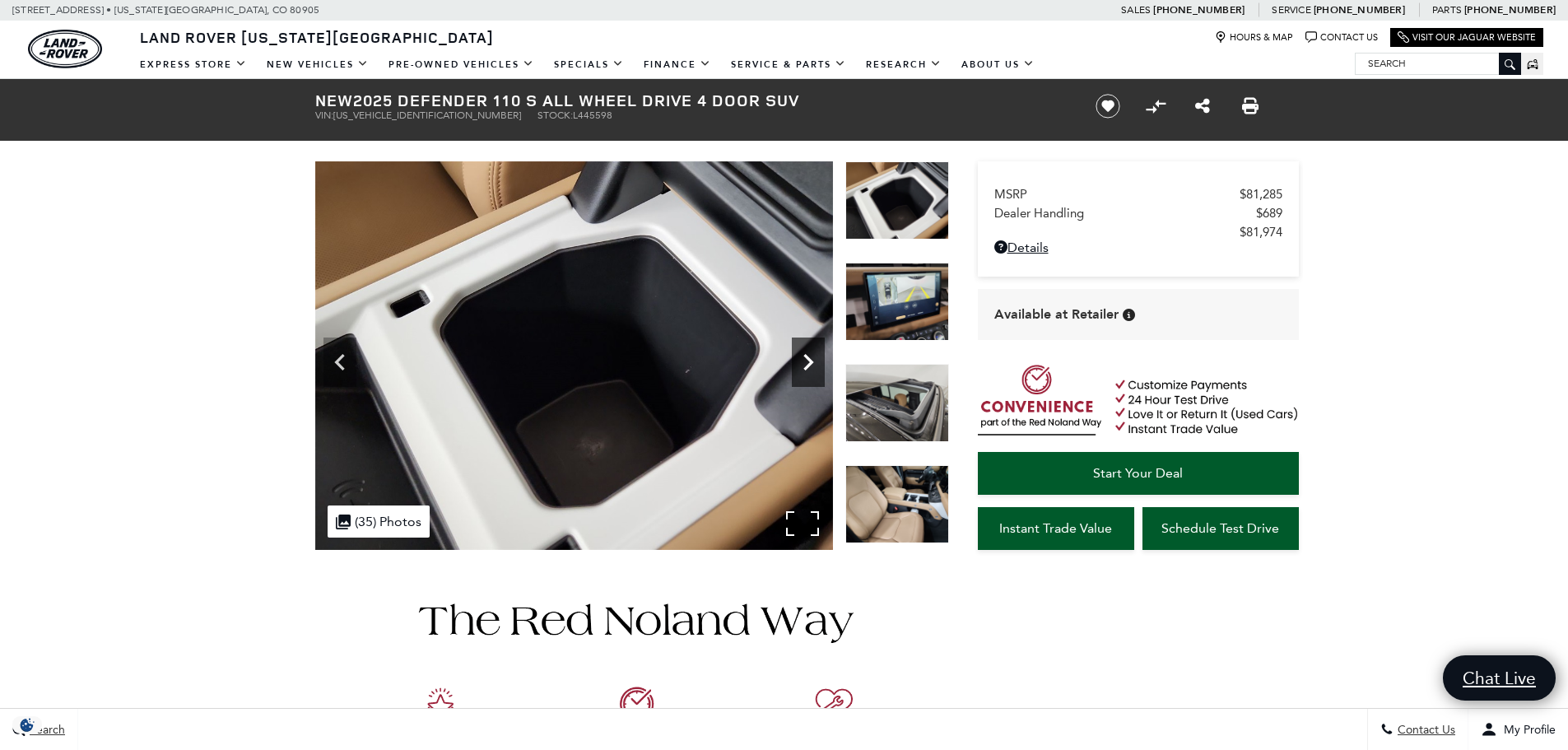
click at [809, 357] on icon "Next" at bounding box center [808, 362] width 33 height 33
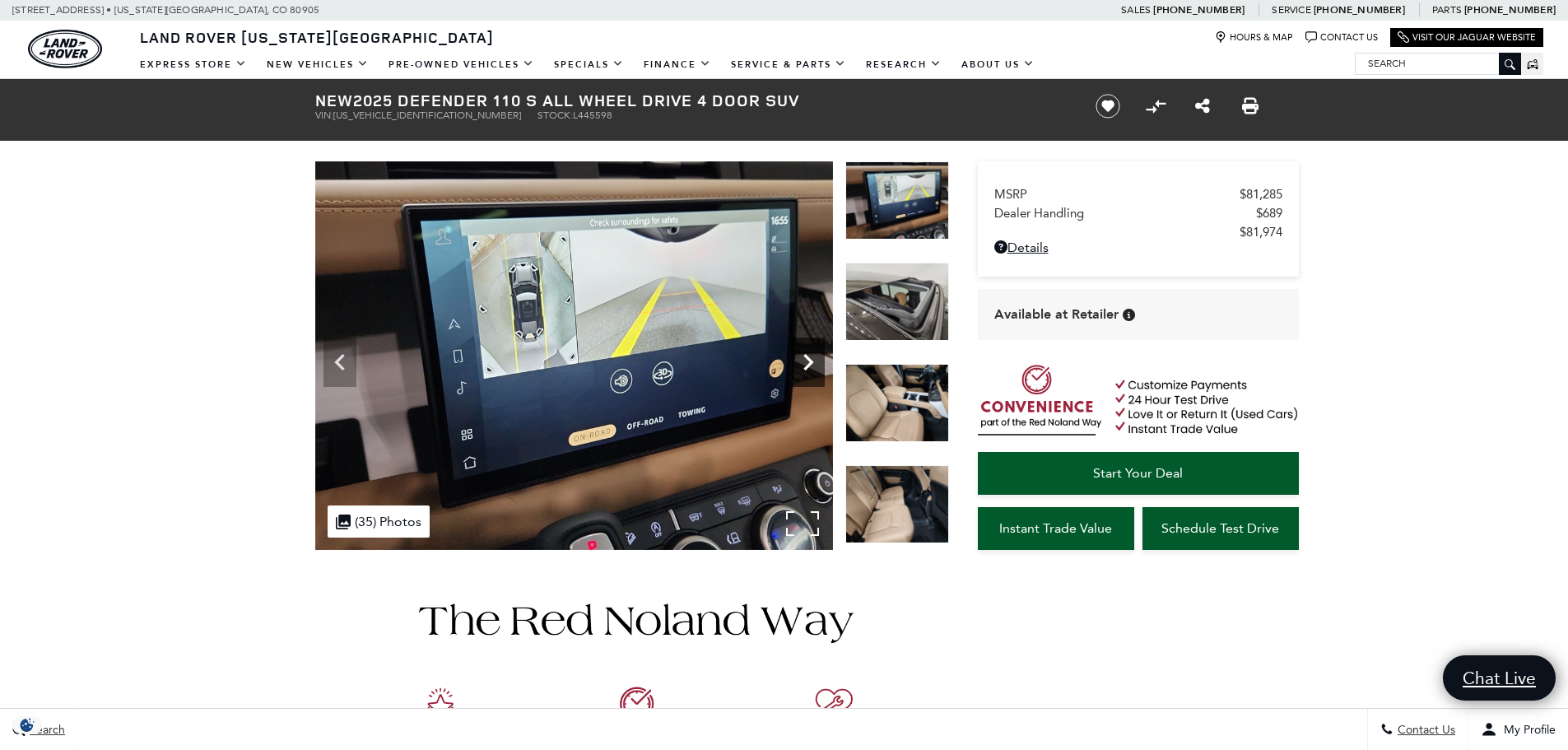
click at [809, 357] on icon "Next" at bounding box center [808, 362] width 33 height 33
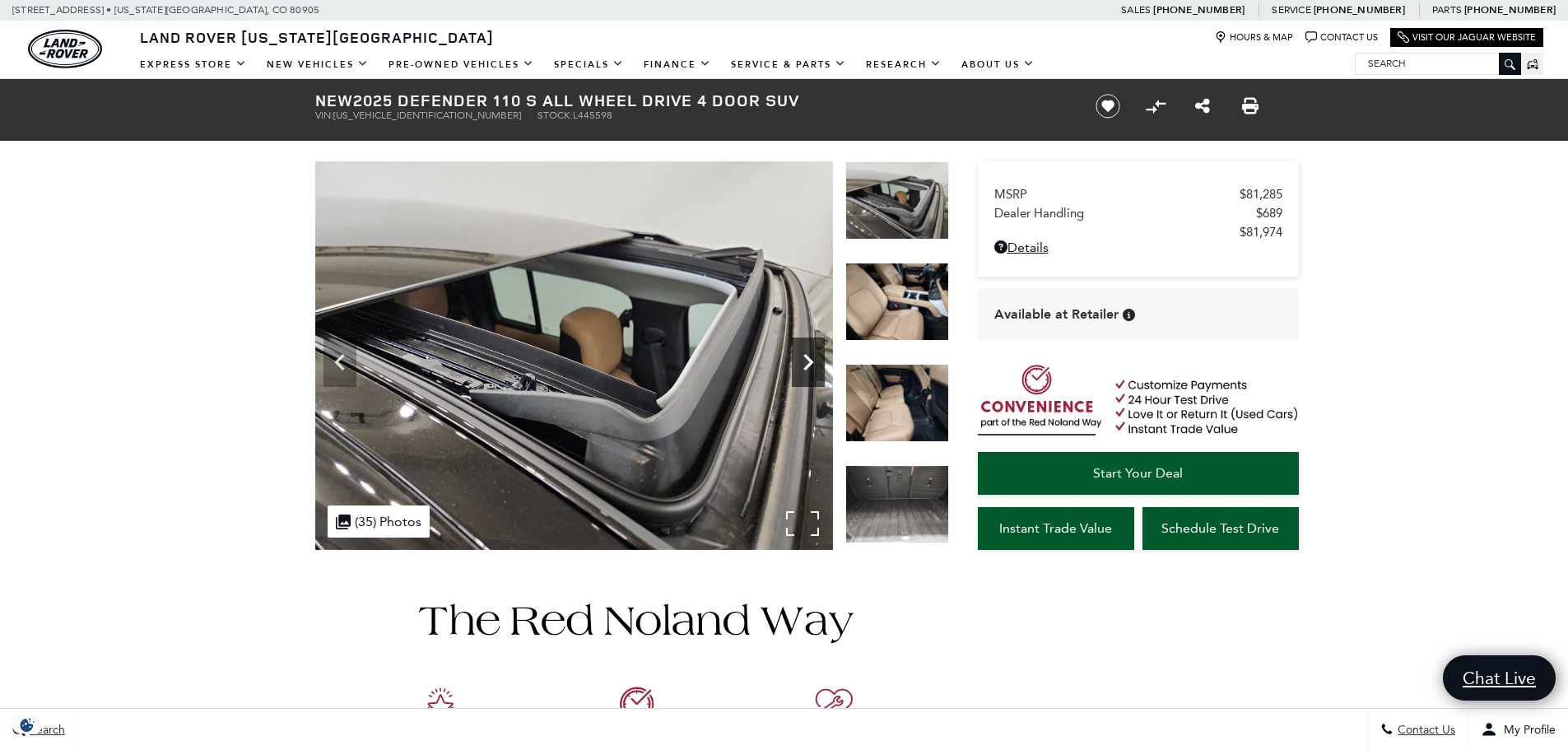
click at [809, 357] on icon "Next" at bounding box center [808, 362] width 33 height 33
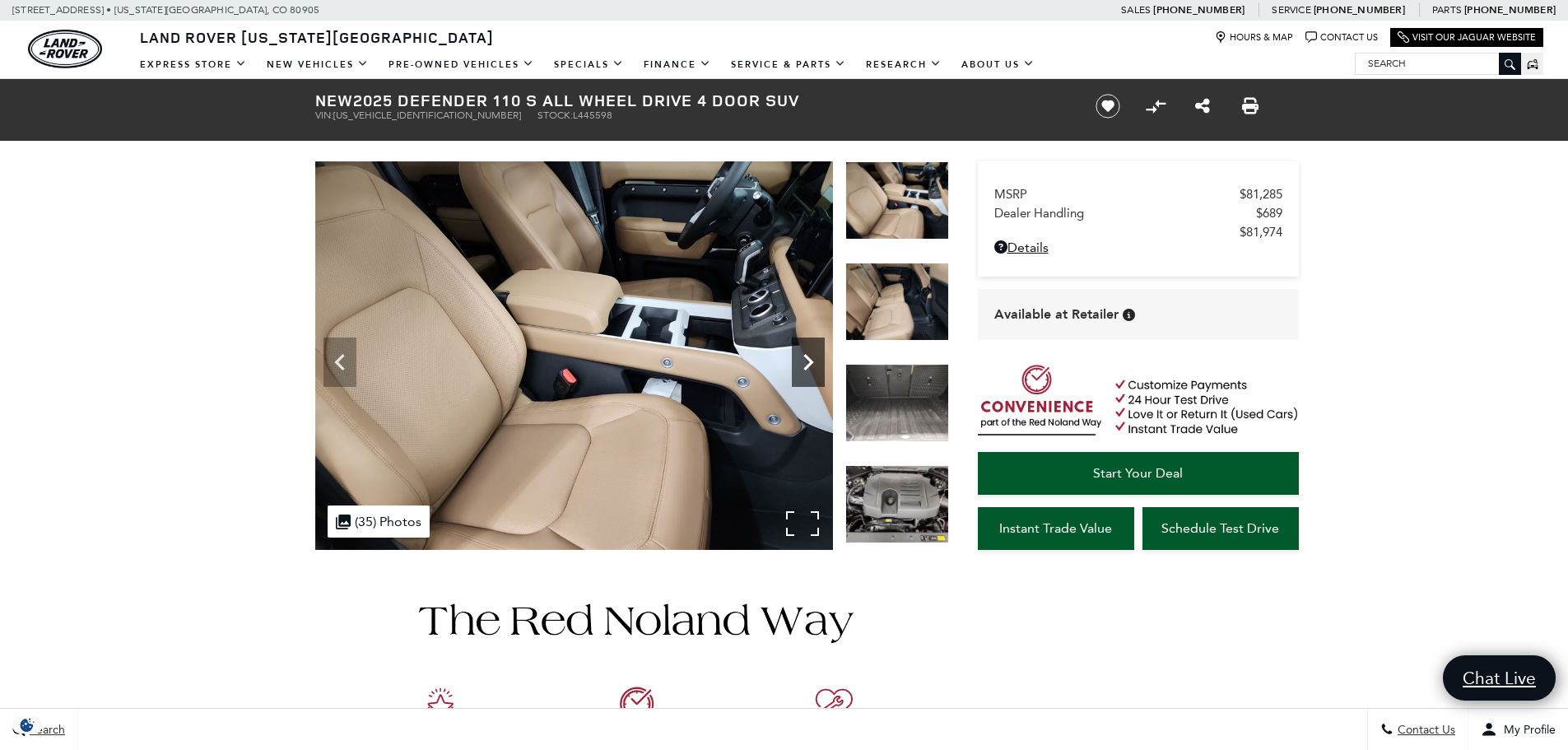
click at [809, 357] on icon "Next" at bounding box center [808, 362] width 33 height 33
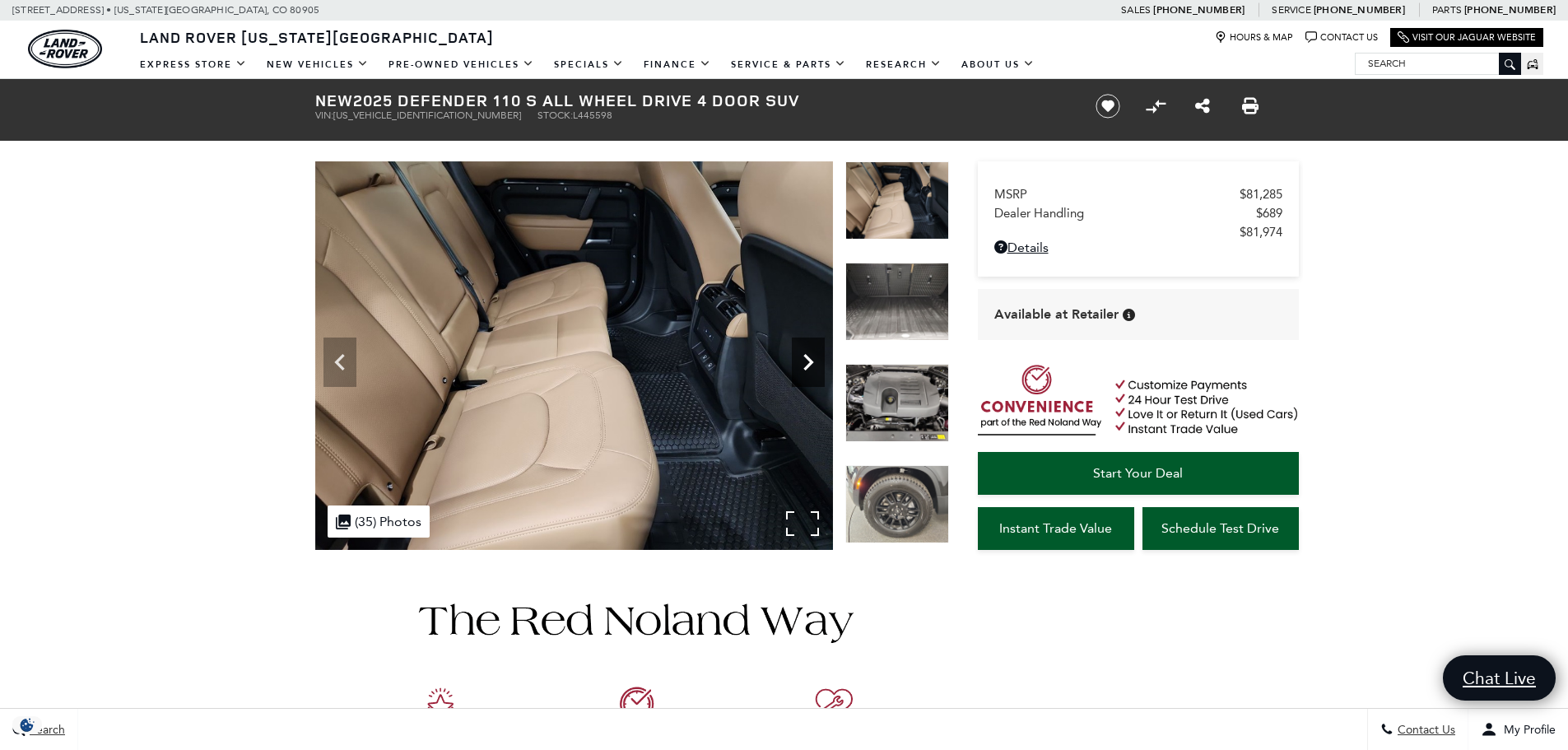
click at [809, 357] on icon "Next" at bounding box center [808, 362] width 33 height 33
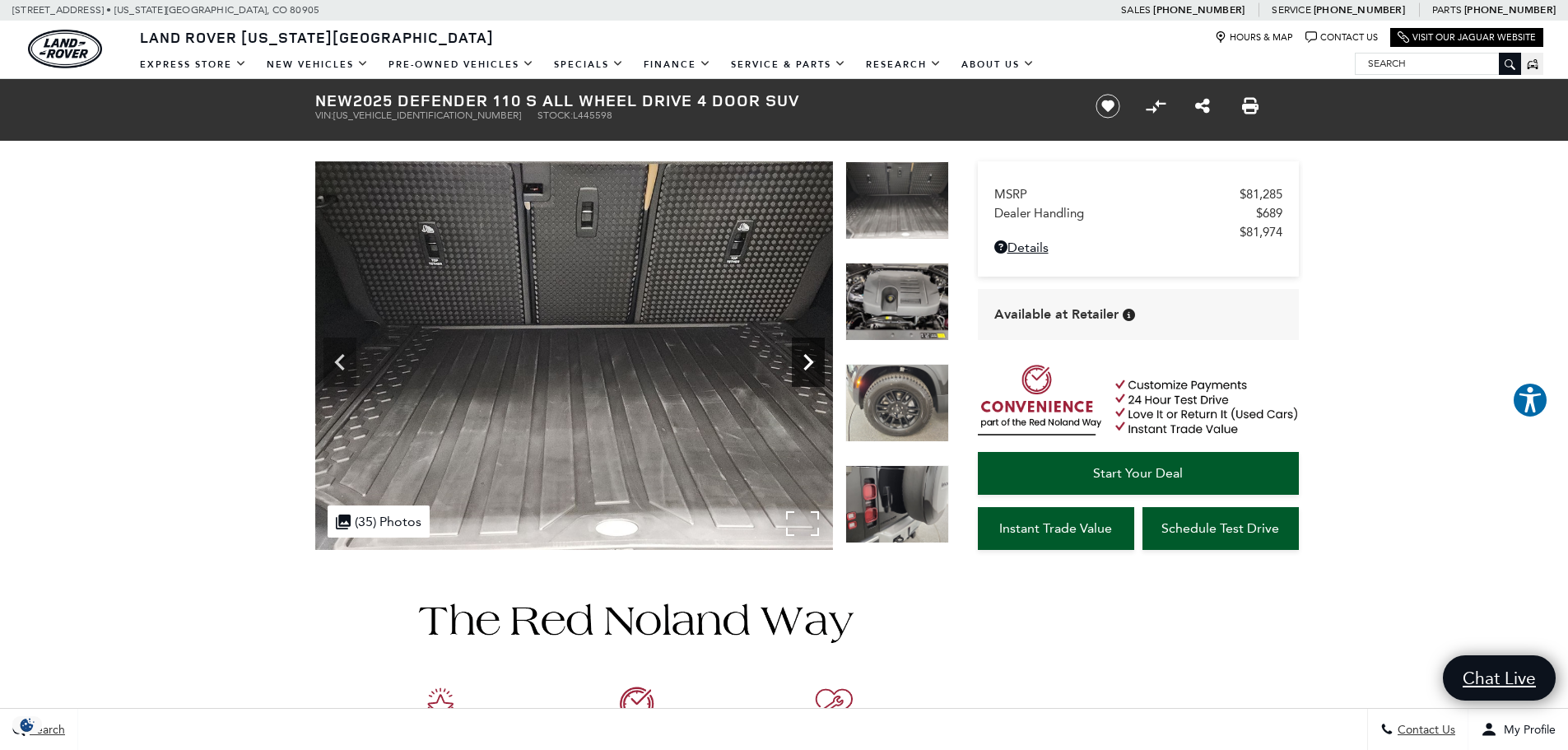
click at [805, 361] on icon "Next" at bounding box center [808, 362] width 33 height 33
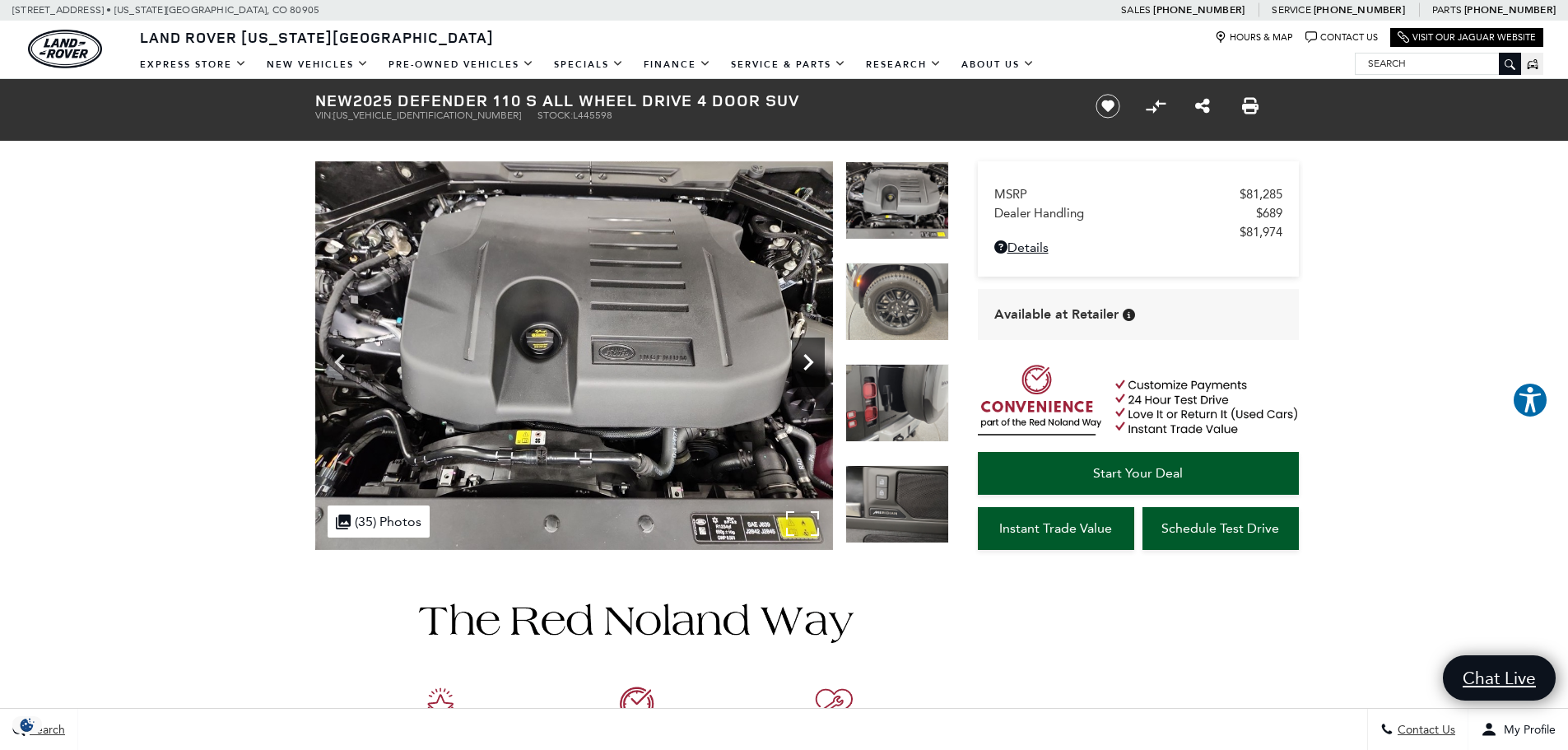
click at [805, 361] on icon "Next" at bounding box center [808, 362] width 33 height 33
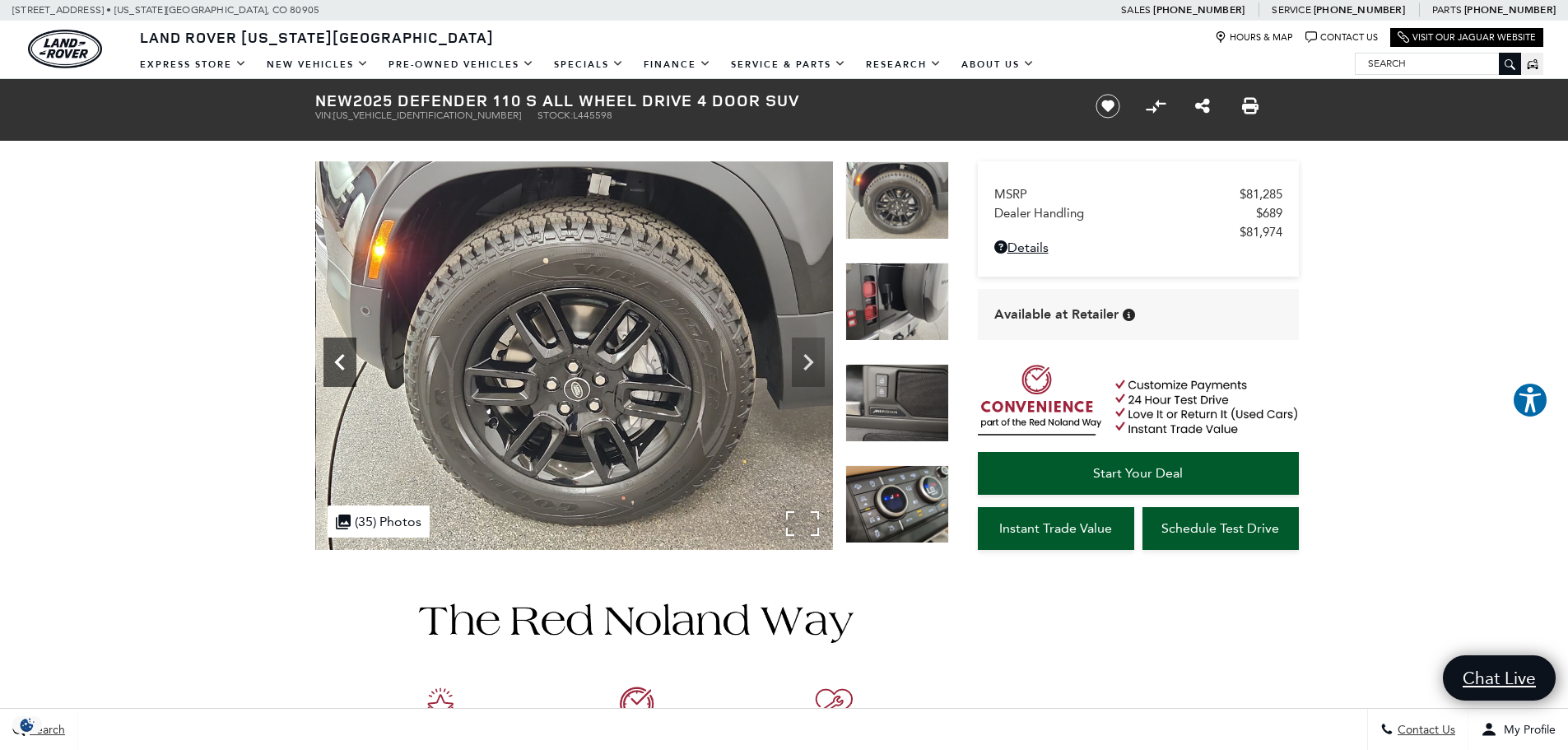
click at [350, 348] on icon "Previous" at bounding box center [340, 362] width 33 height 33
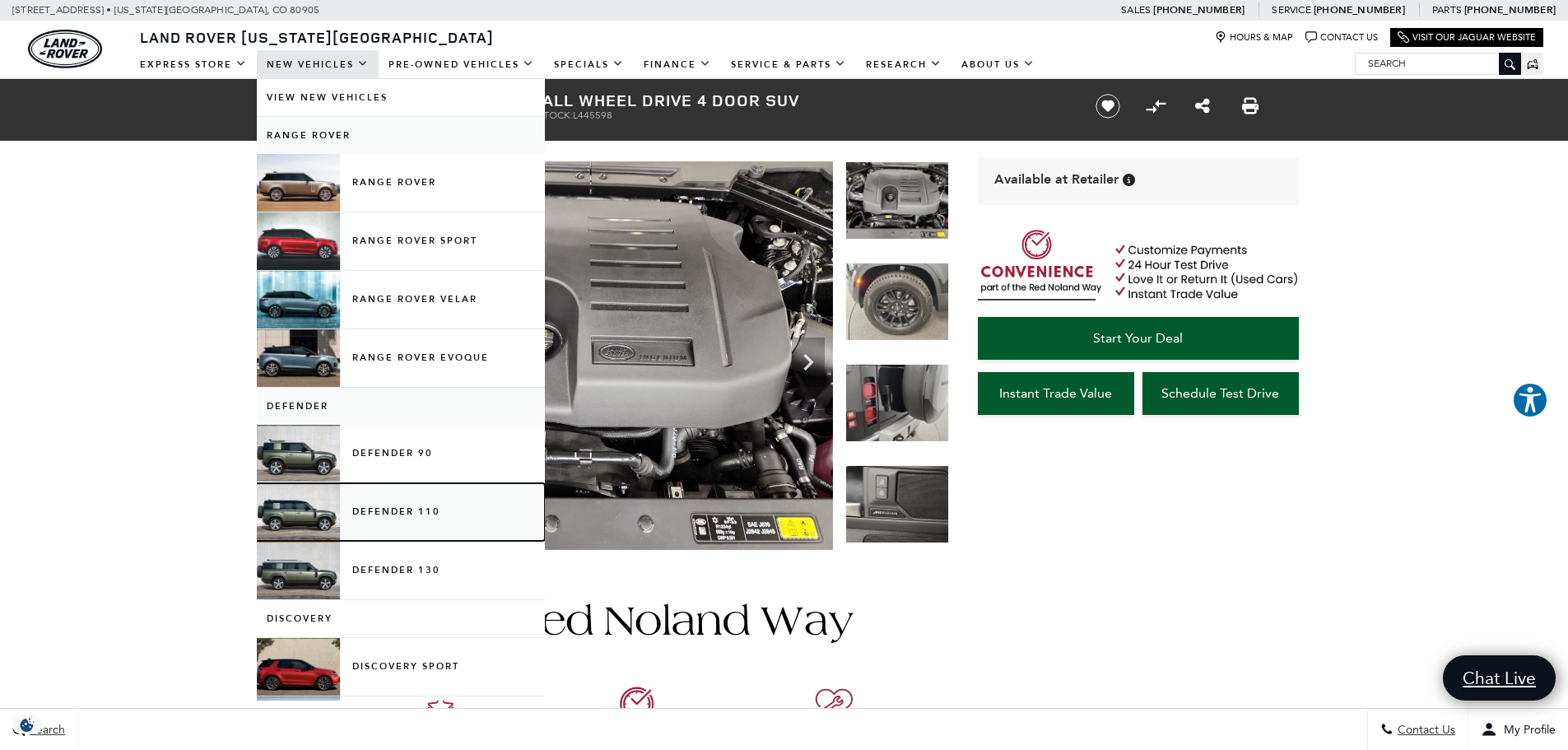
click at [391, 509] on link "Defender 110" at bounding box center [400, 511] width 288 height 58
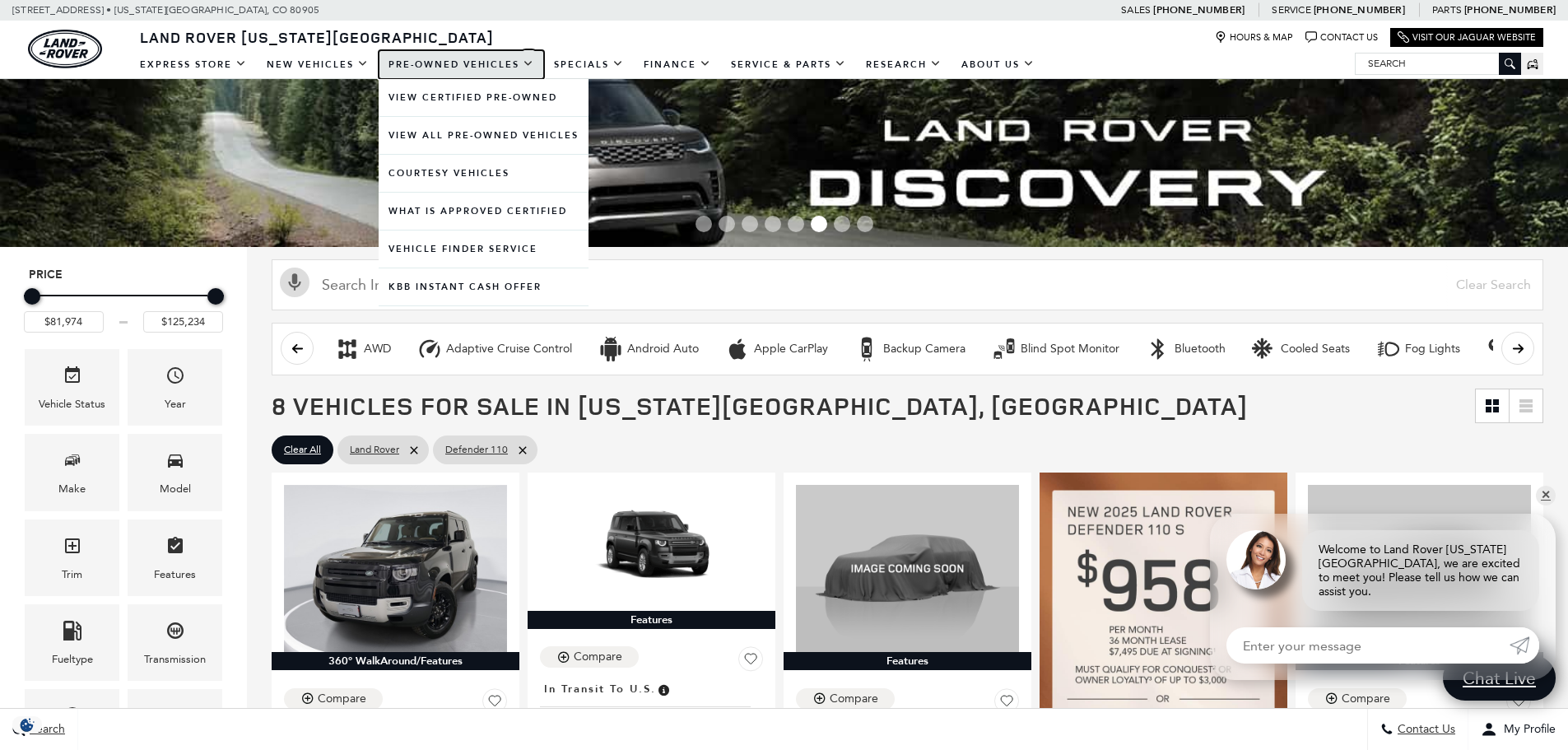
click at [434, 62] on link "Pre-Owned Vehicles" at bounding box center [461, 65] width 165 height 29
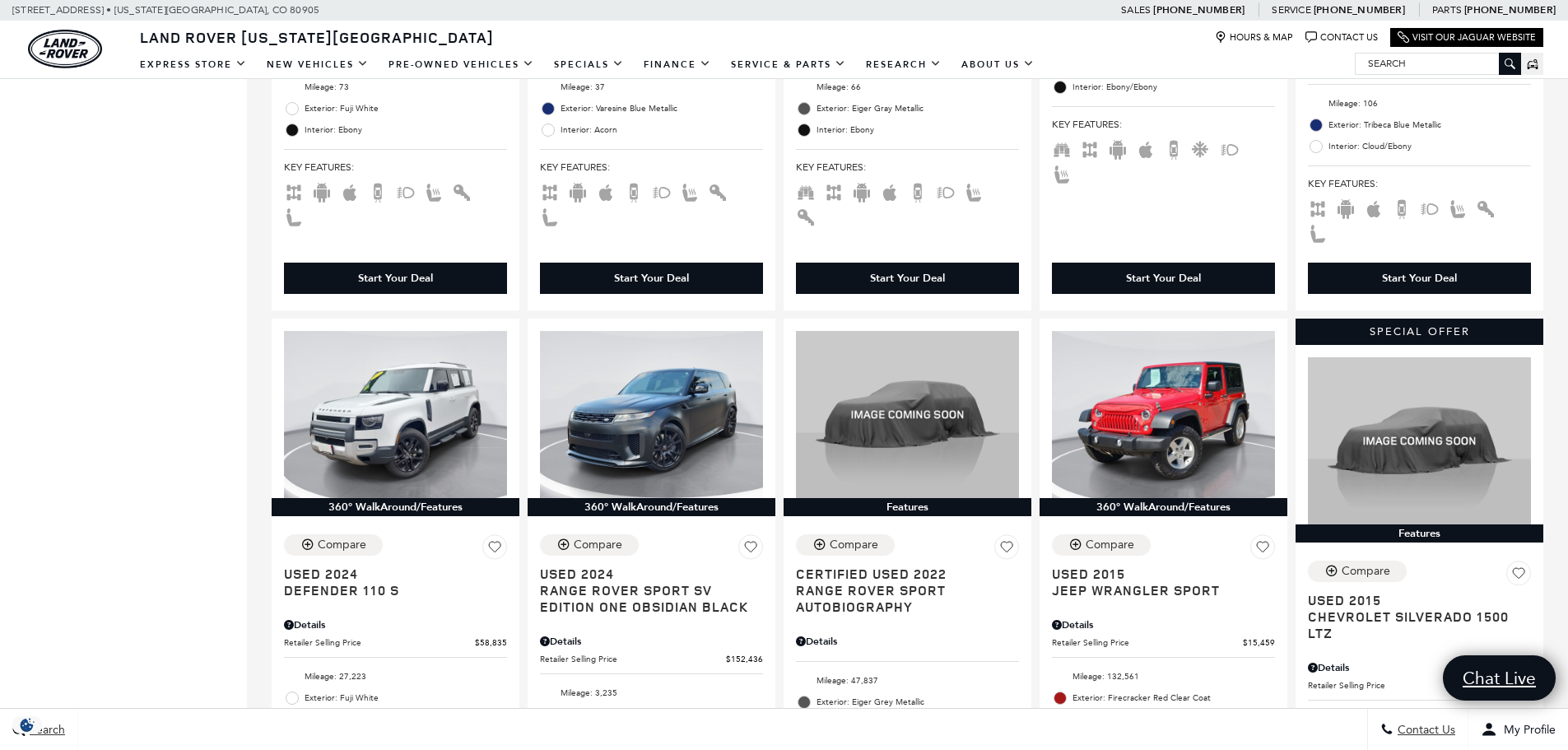
scroll to position [1399, 0]
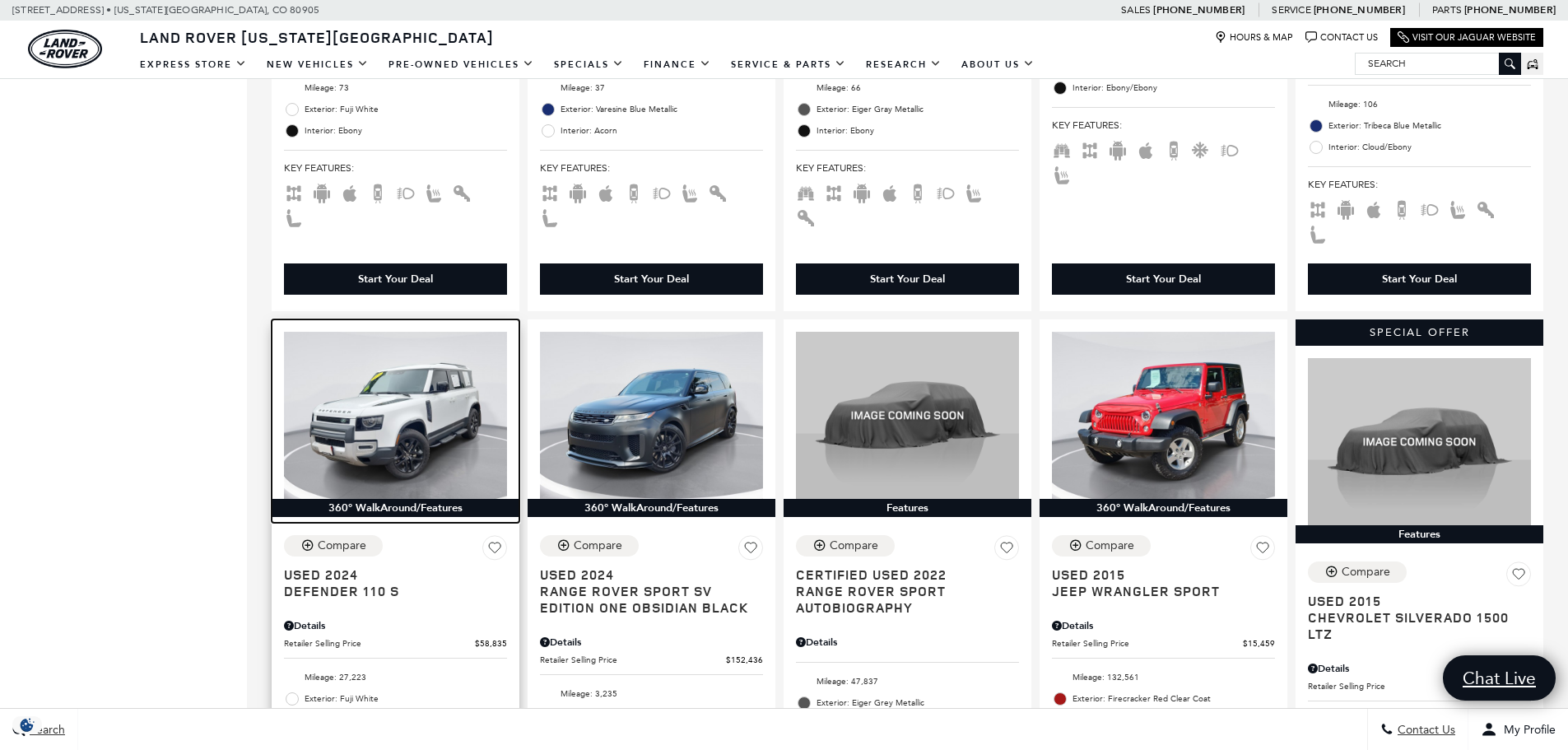
click at [392, 377] on img at bounding box center [396, 415] width 223 height 167
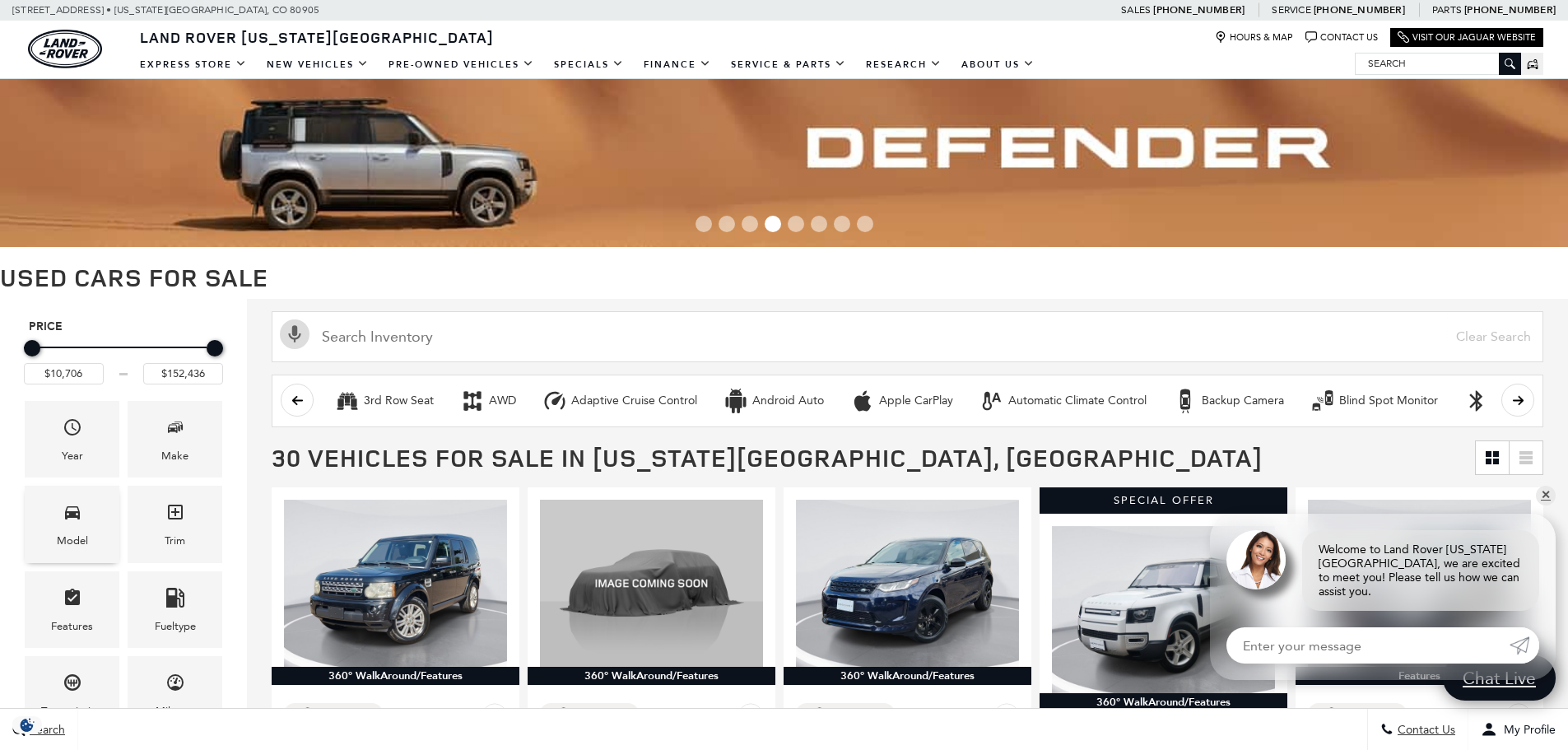
click at [69, 527] on span "Model" at bounding box center [72, 515] width 20 height 34
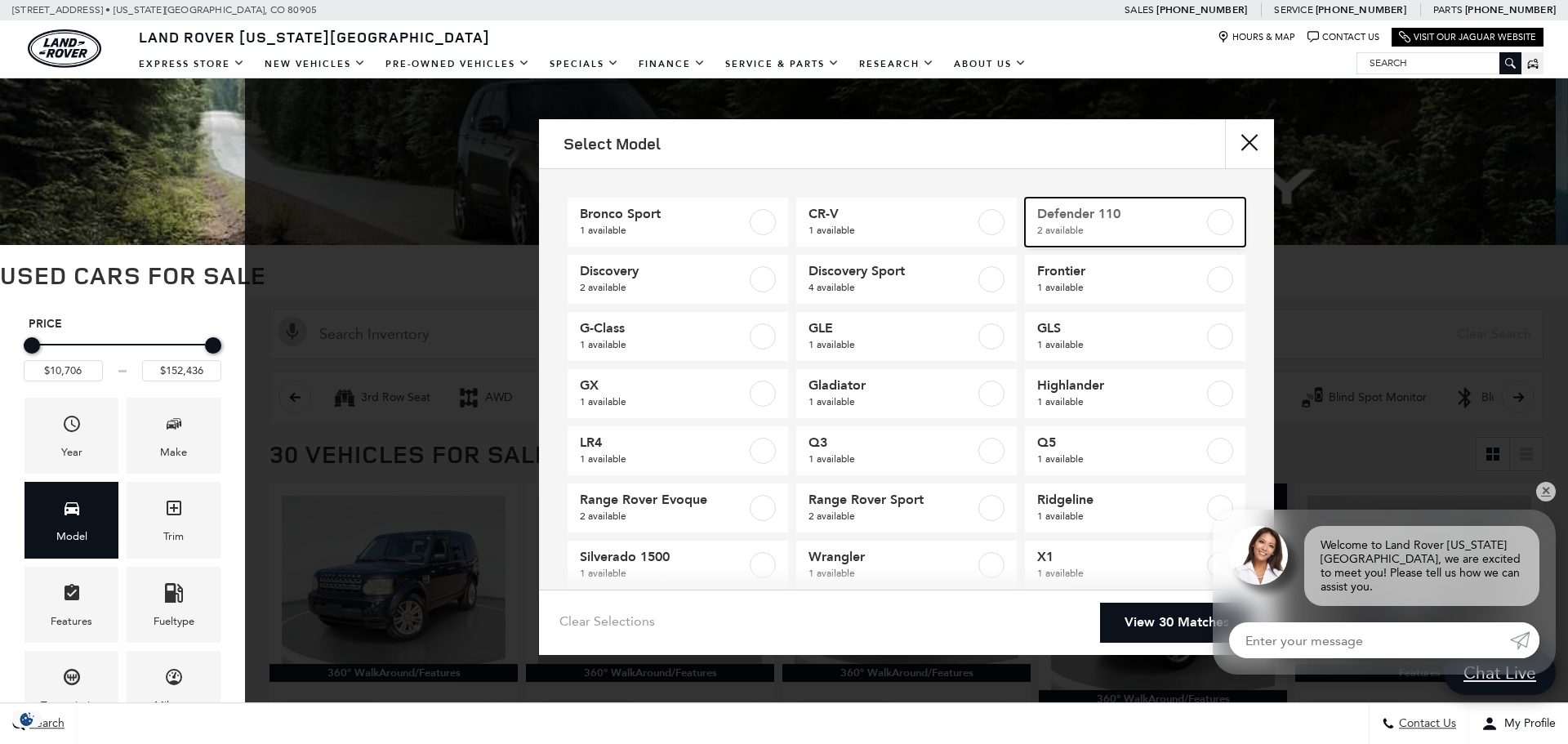
click at [1079, 216] on span "Defender 110" at bounding box center [1121, 214] width 167 height 16
type input "$41,676"
type input "$58,835"
checkbox input "true"
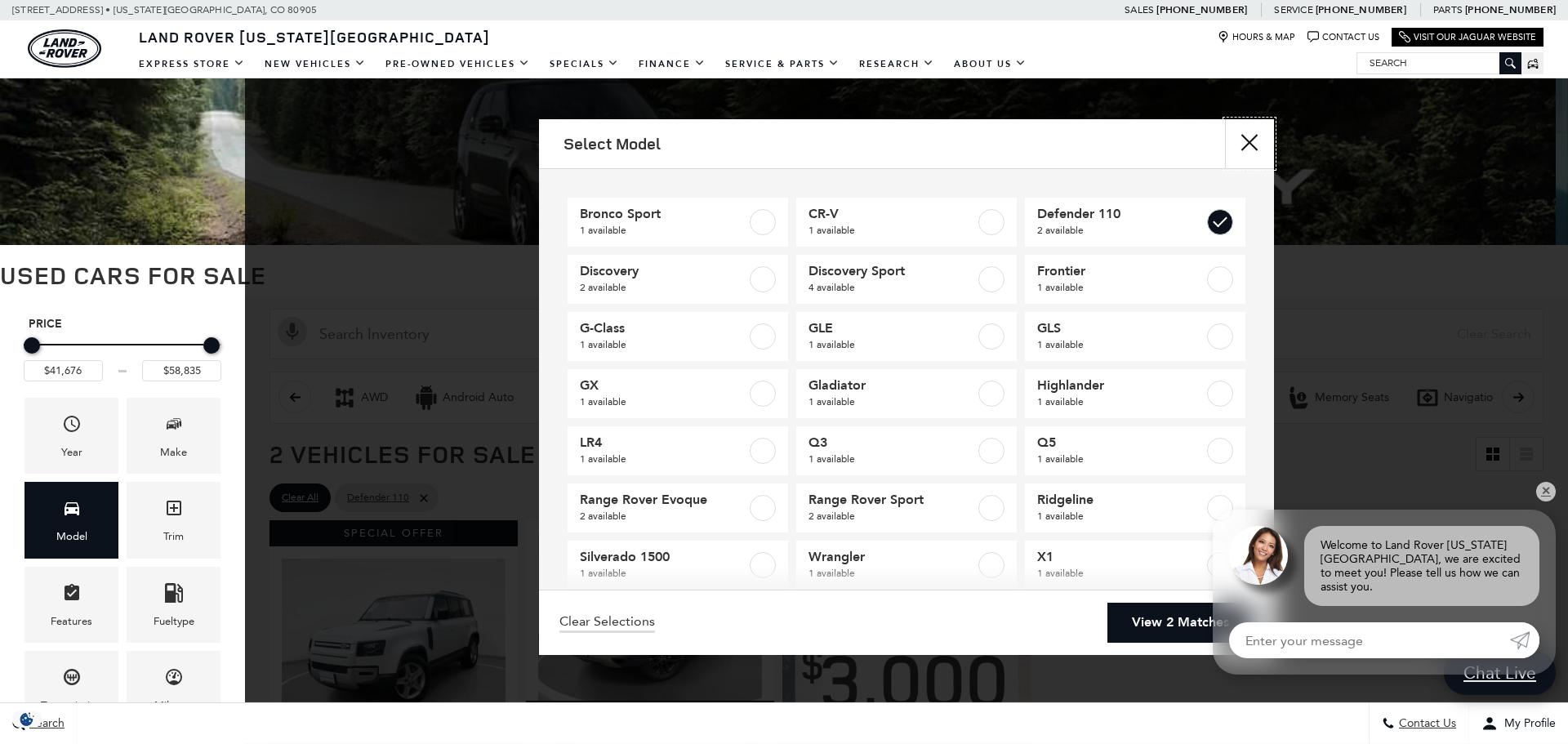
click at [1247, 144] on button "close" at bounding box center [1250, 143] width 49 height 49
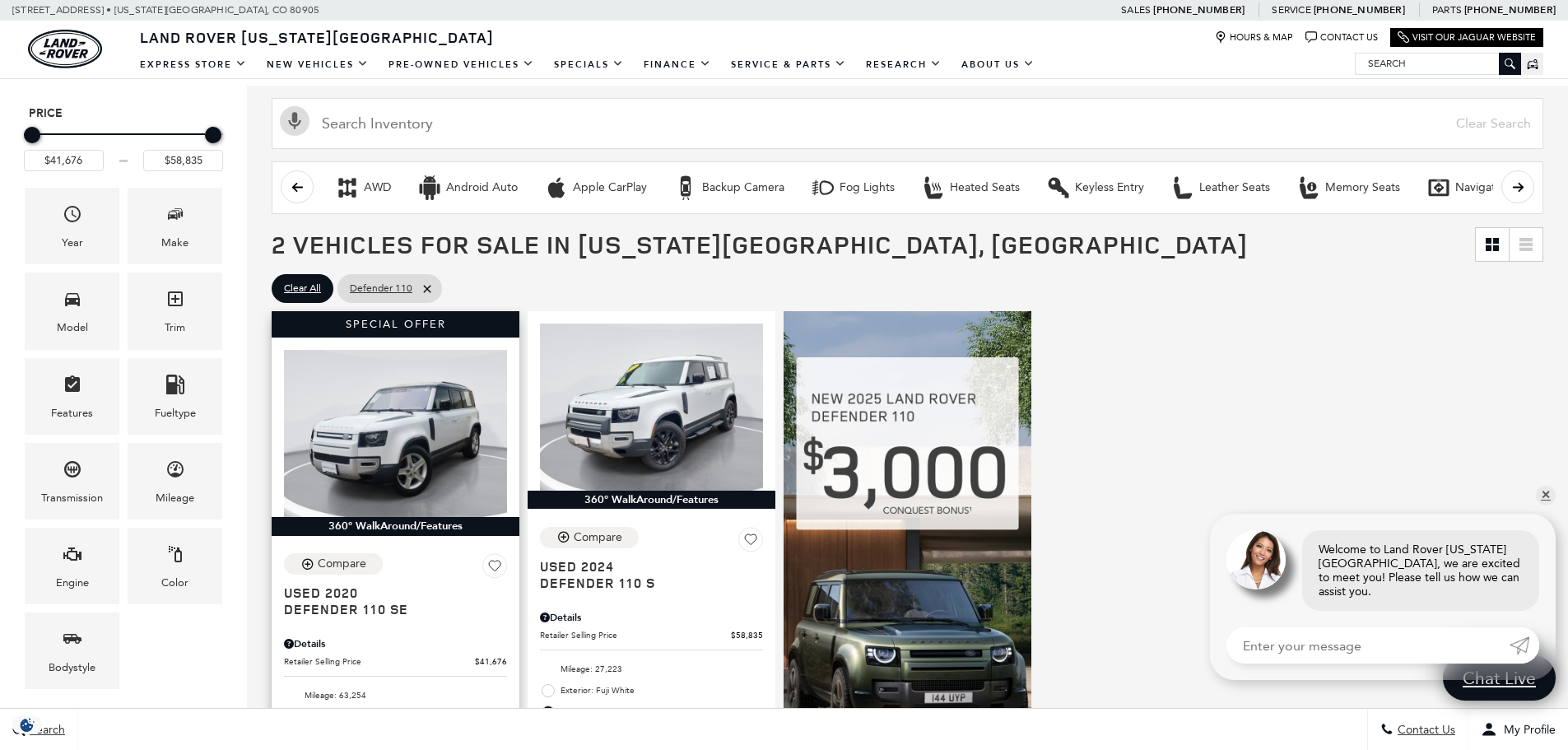
scroll to position [165, 0]
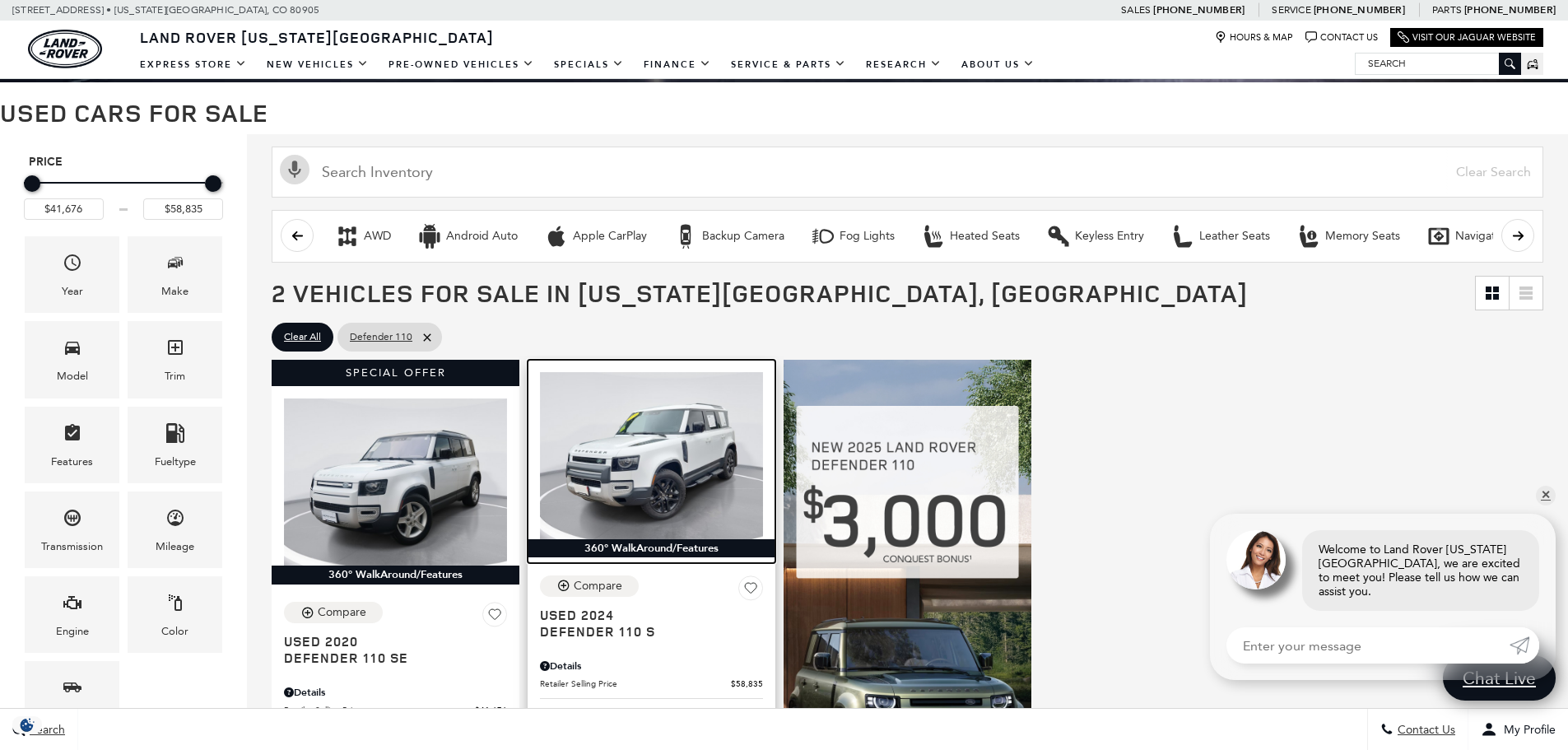
click at [614, 433] on img at bounding box center [651, 455] width 223 height 167
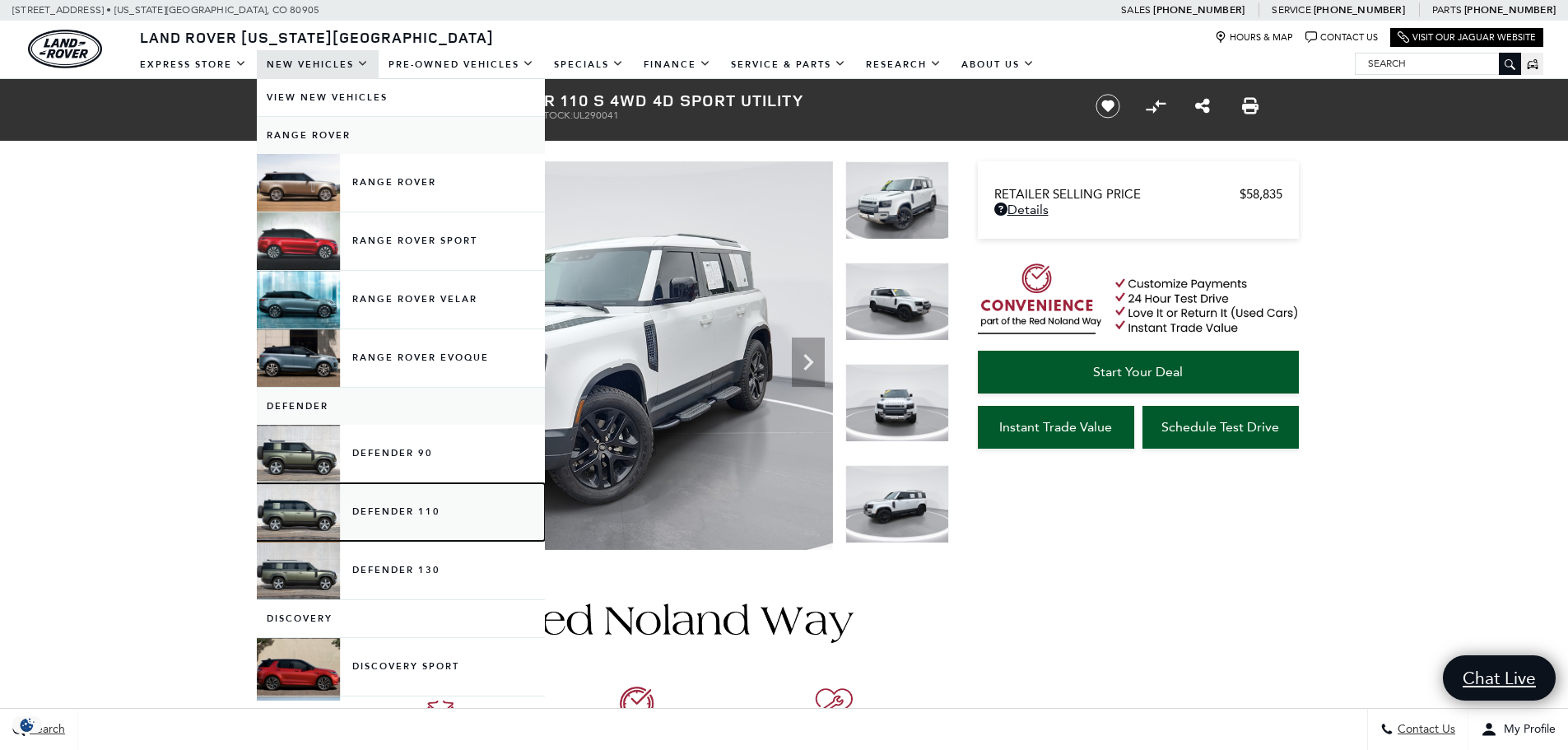
click at [398, 508] on link "Defender 110" at bounding box center [400, 511] width 288 height 58
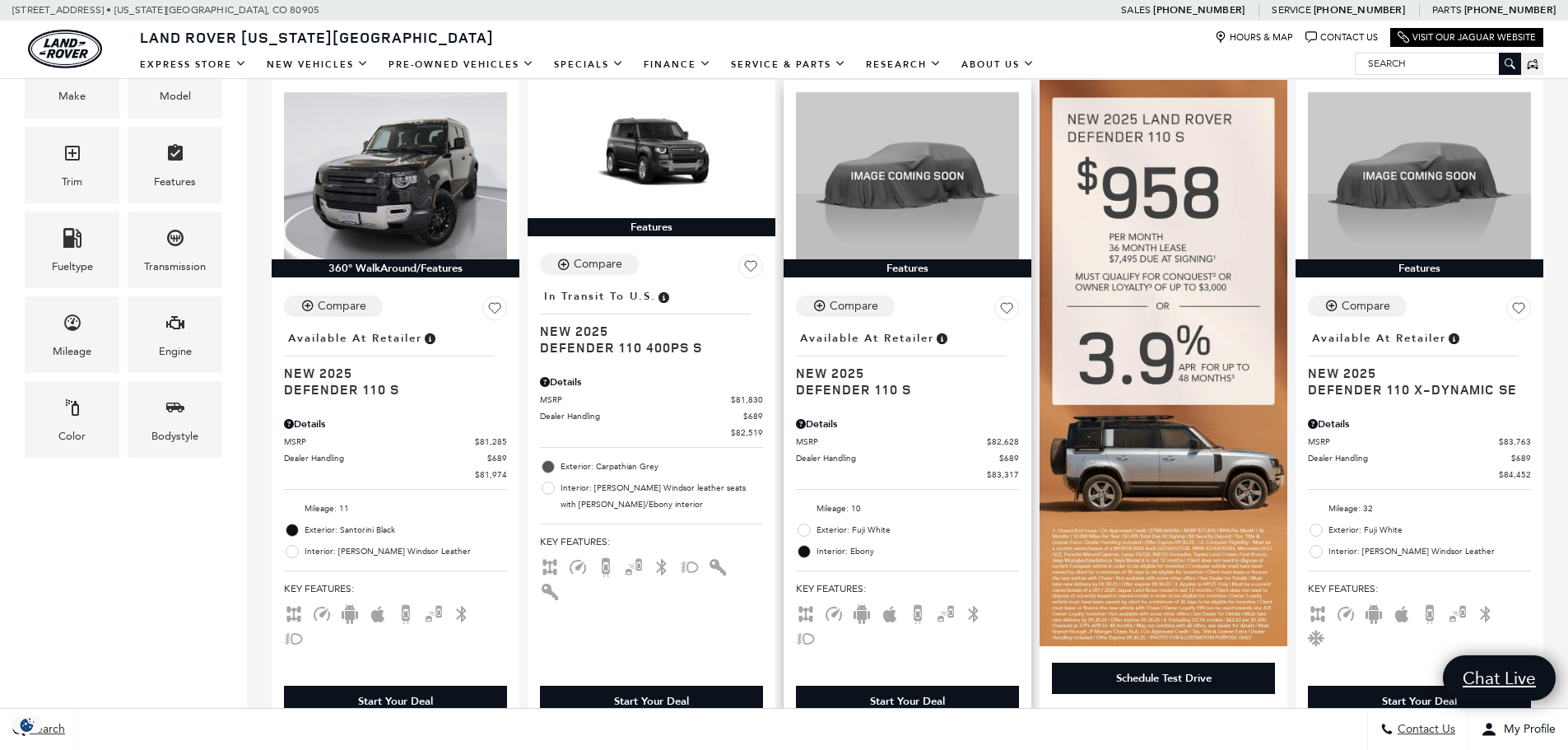
scroll to position [412, 0]
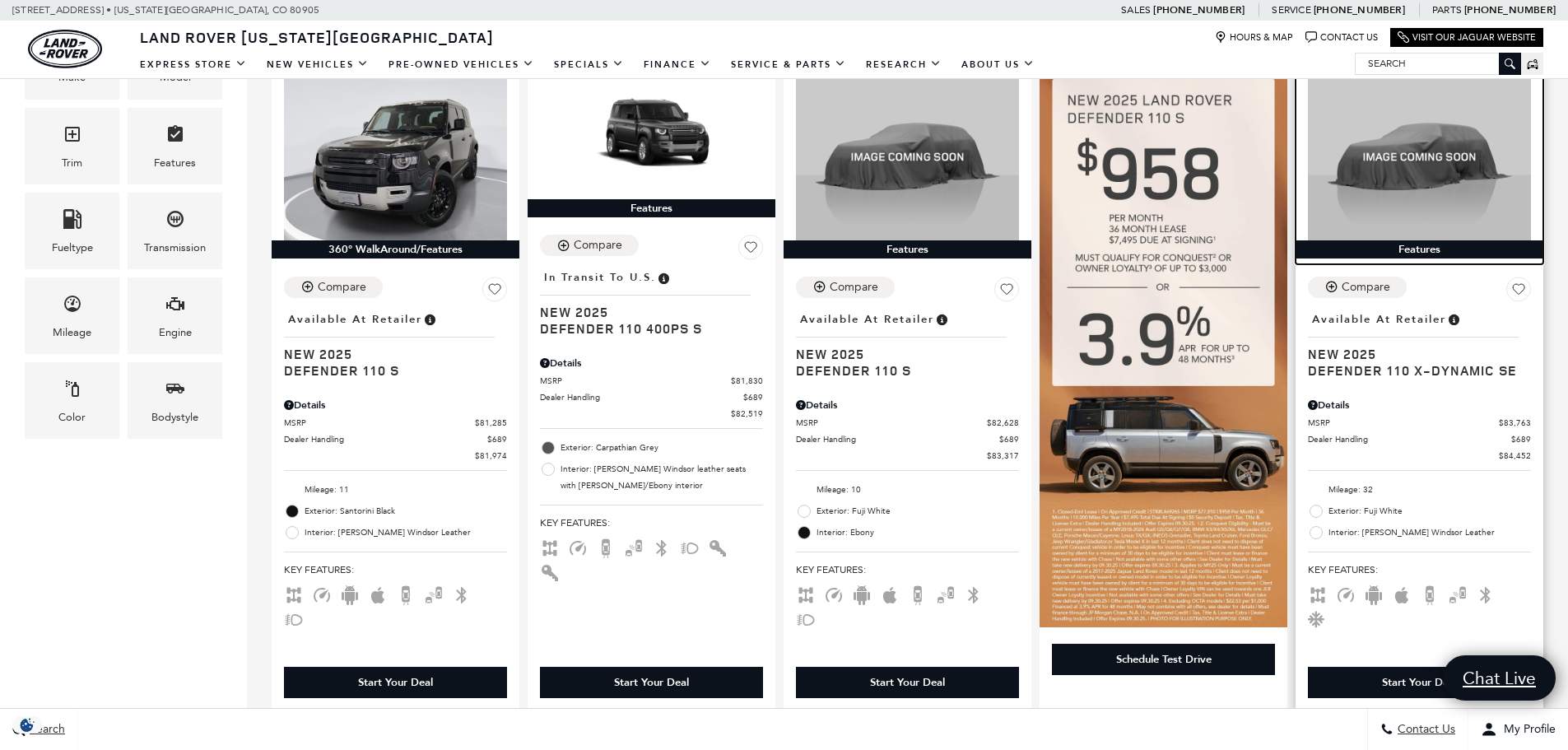
click at [1478, 191] on img at bounding box center [1419, 156] width 223 height 167
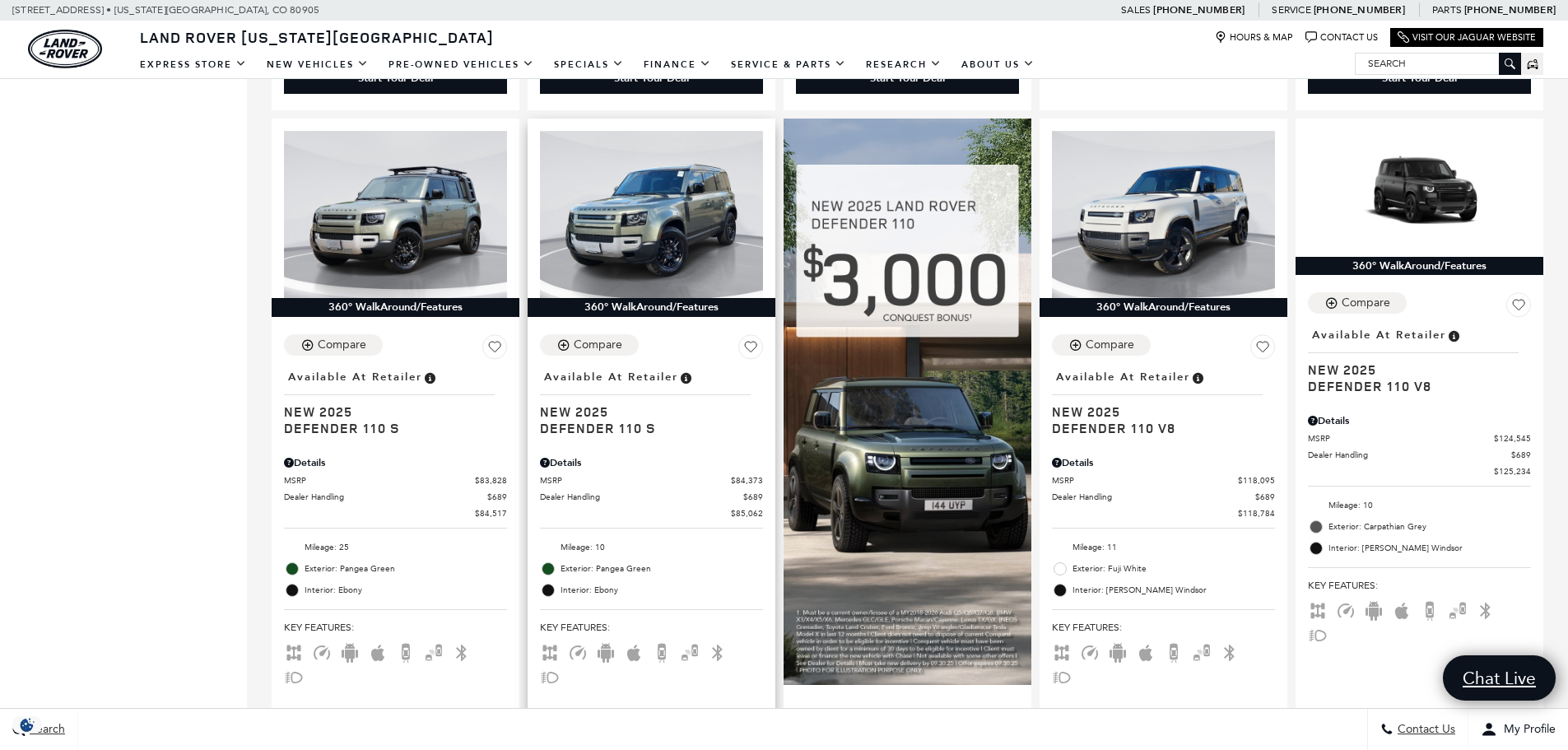
scroll to position [987, 0]
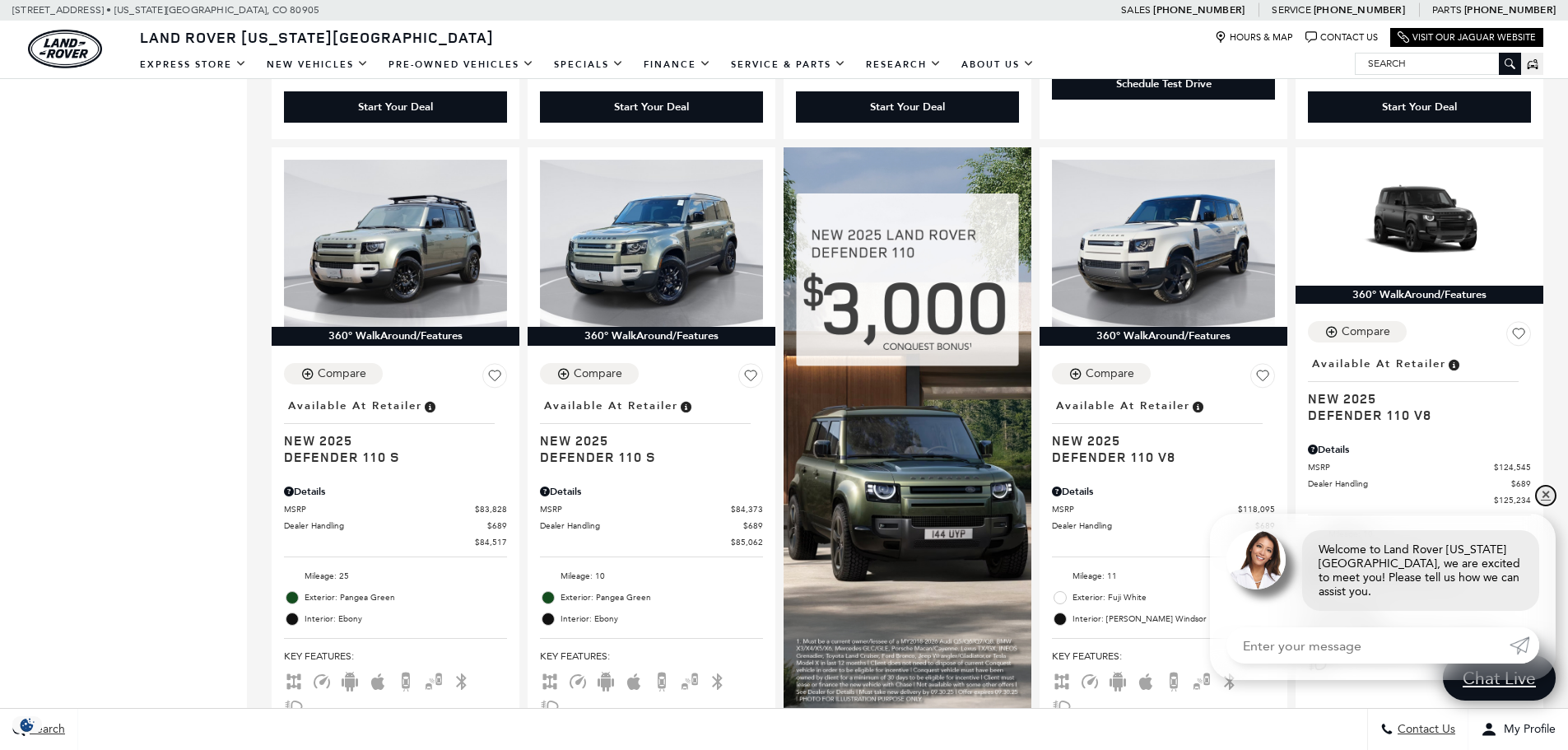
click at [1552, 506] on link "✕" at bounding box center [1546, 496] width 20 height 20
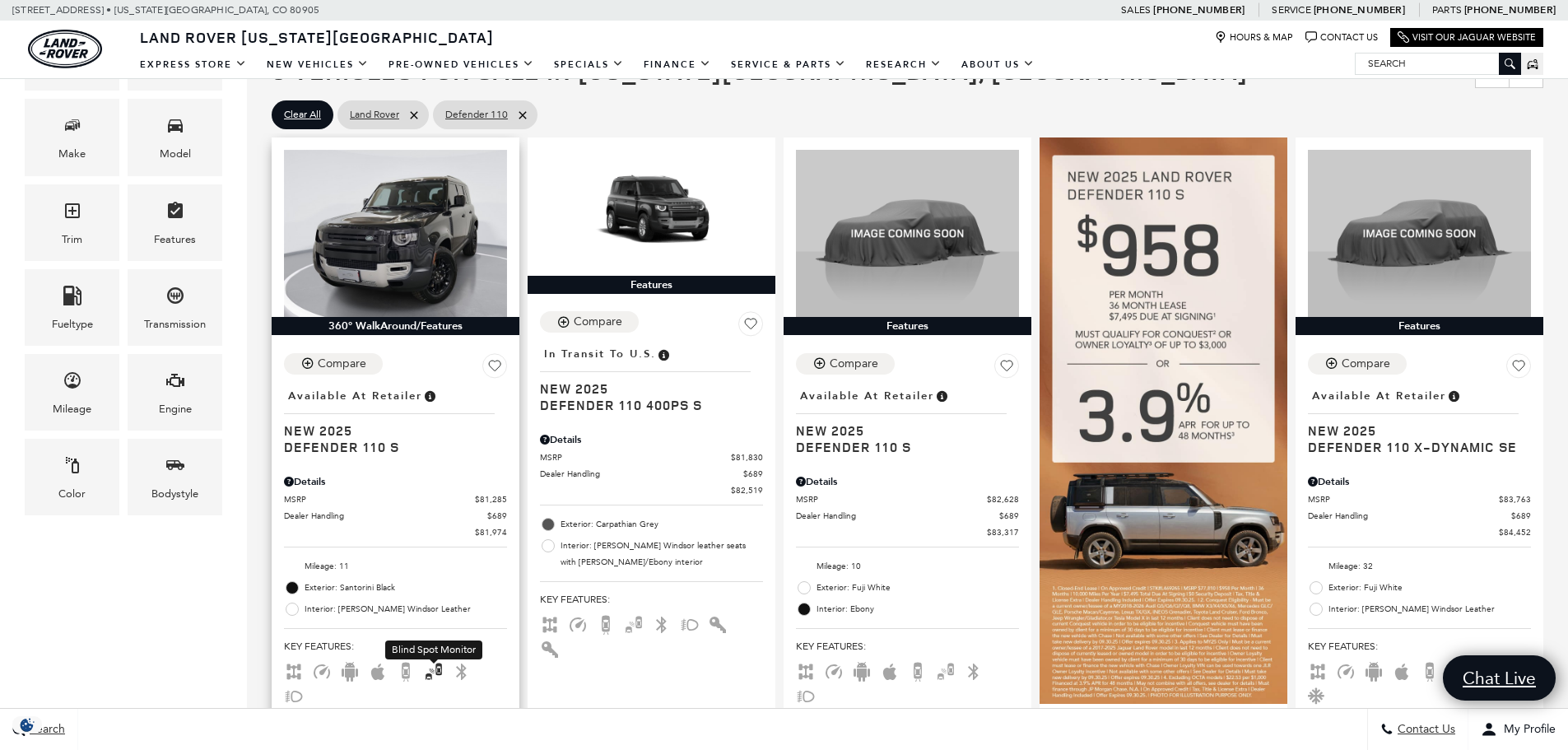
scroll to position [328, 0]
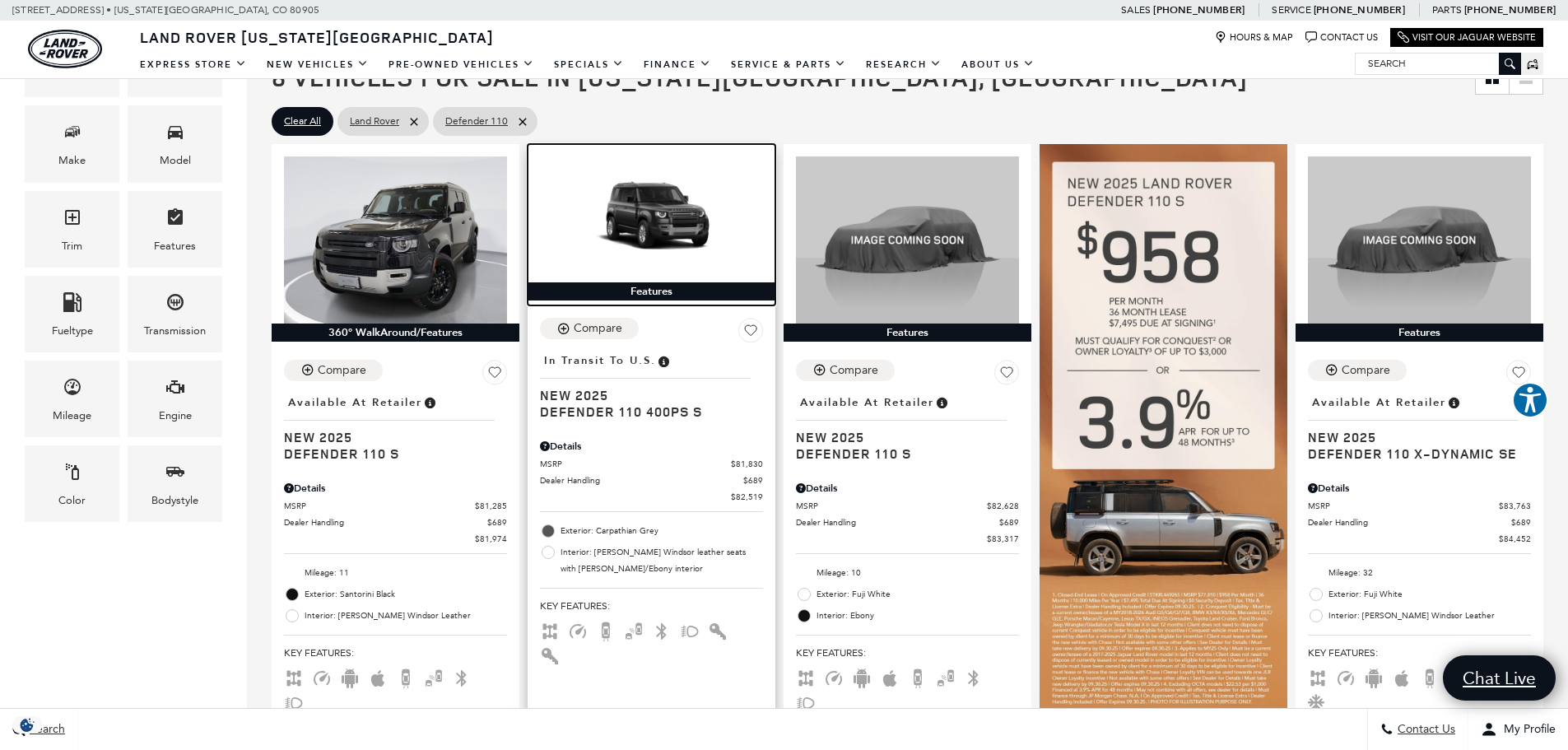
click at [654, 232] on img at bounding box center [651, 219] width 223 height 125
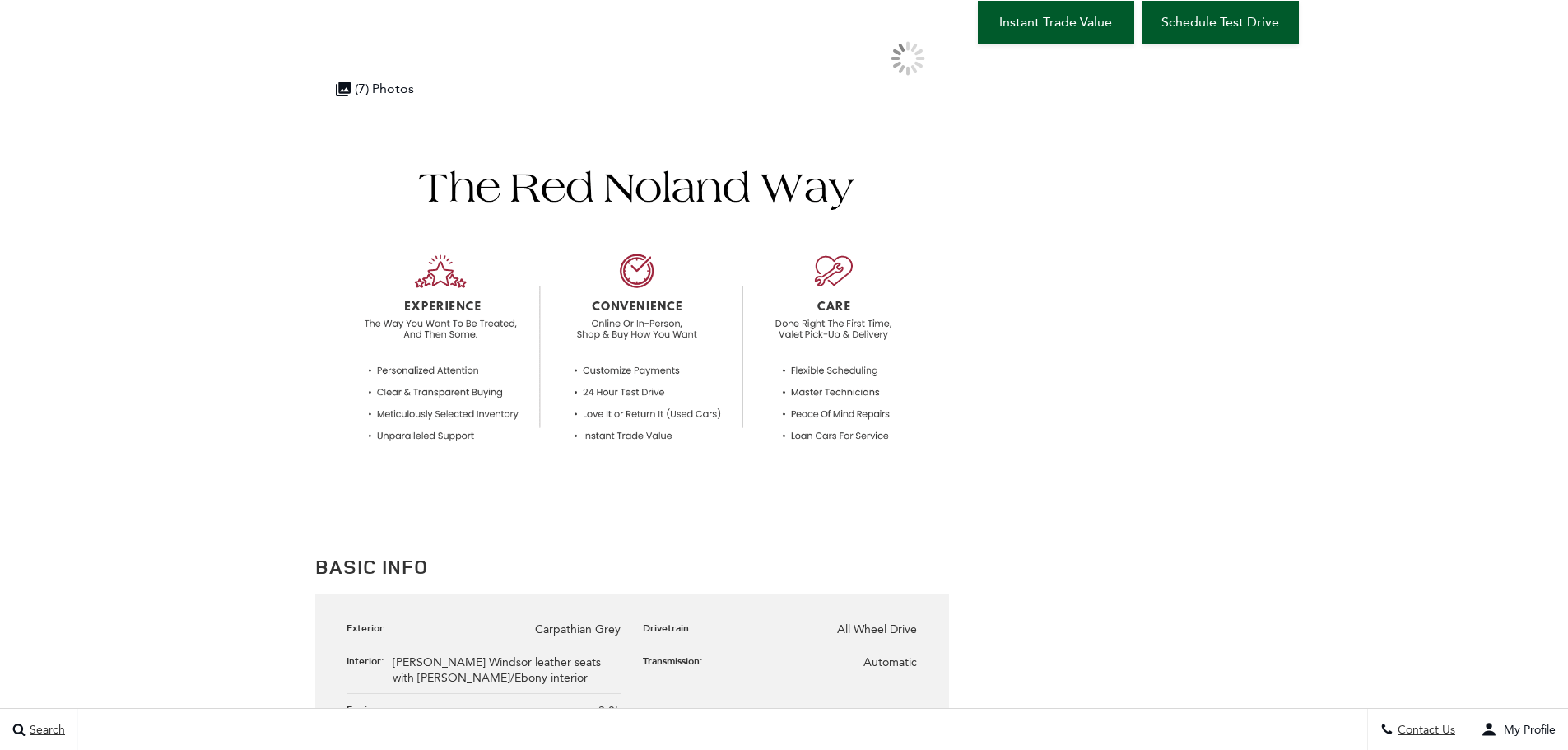
scroll to position [165, 0]
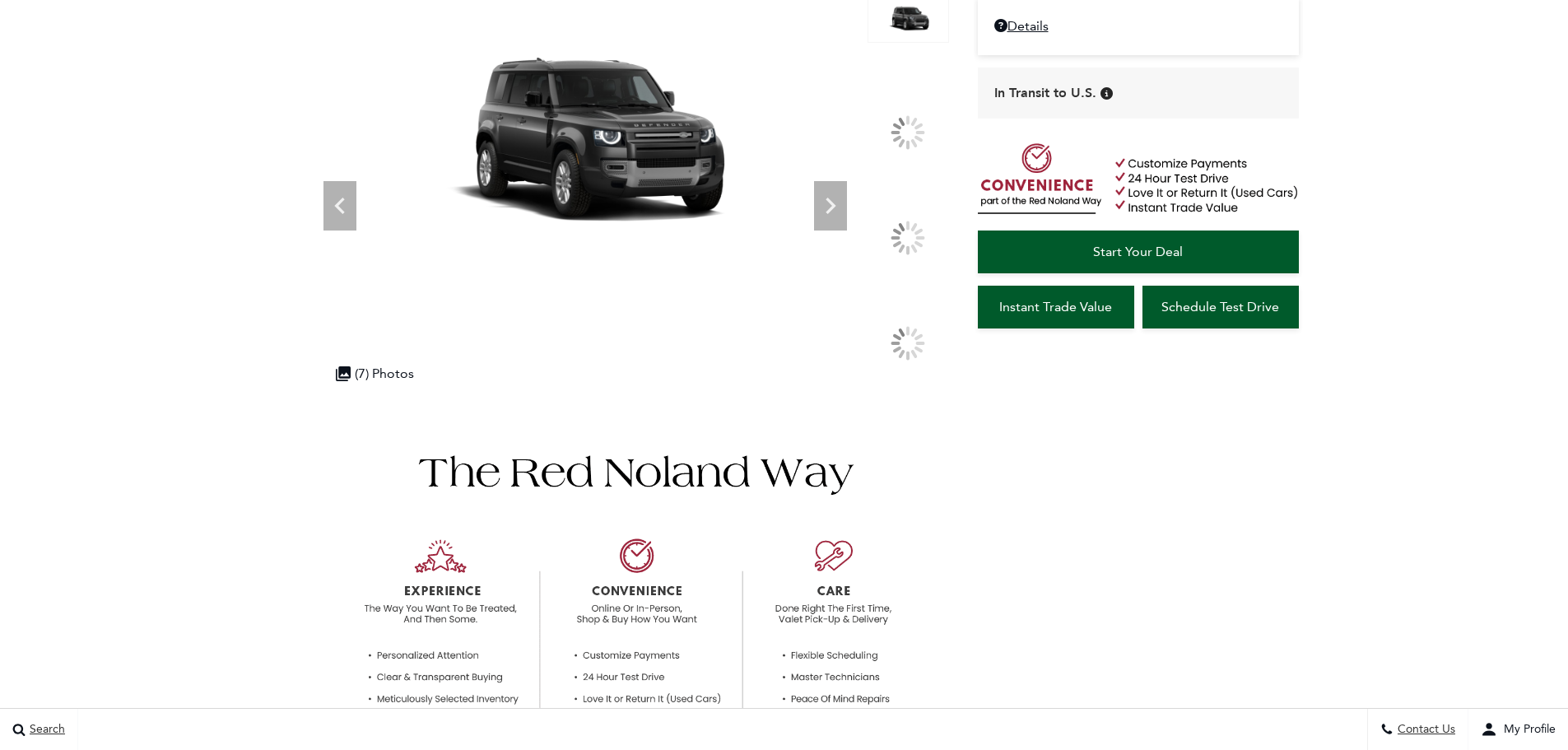
click at [884, 220] on div at bounding box center [908, 238] width 80 height 61
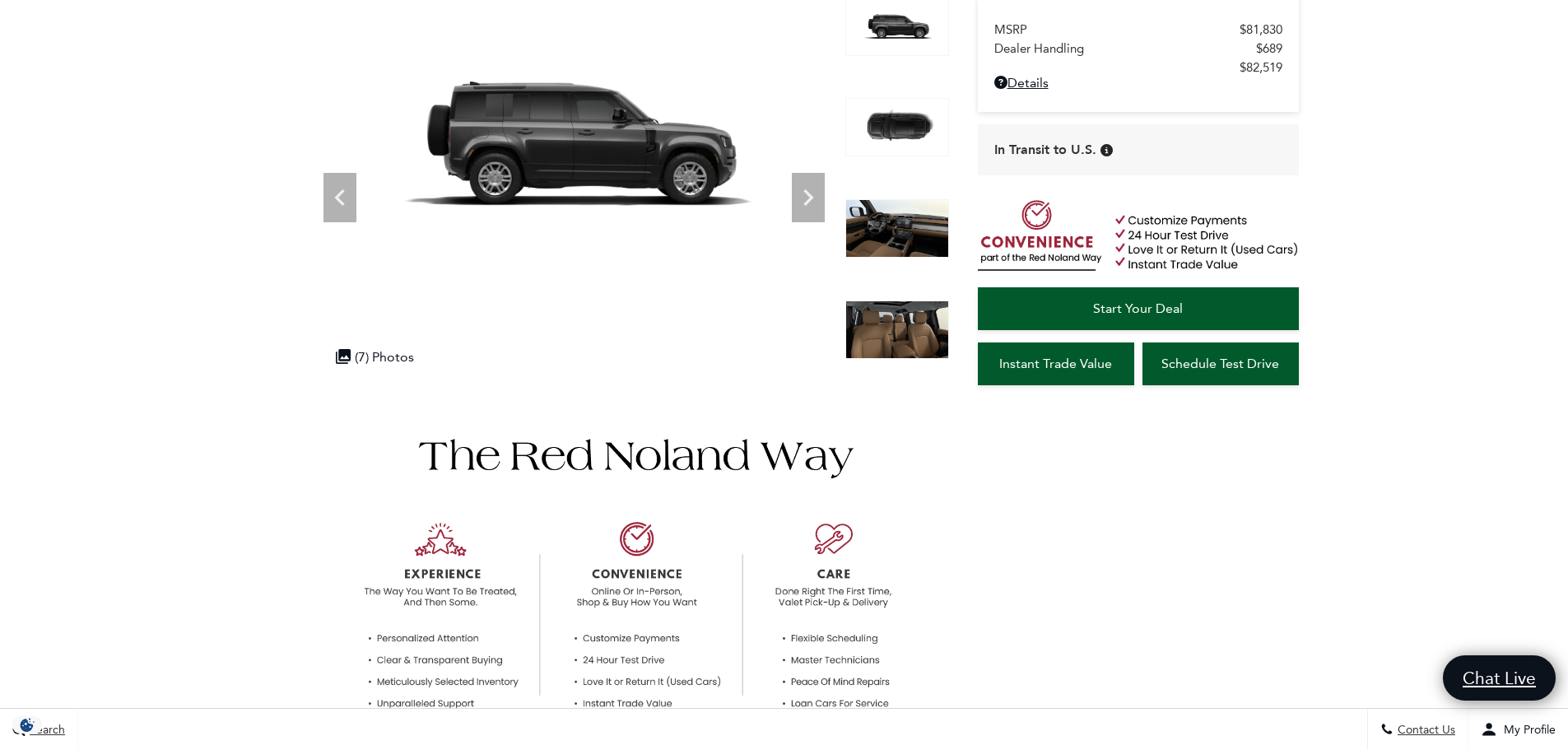
click at [892, 233] on img at bounding box center [896, 229] width 103 height 59
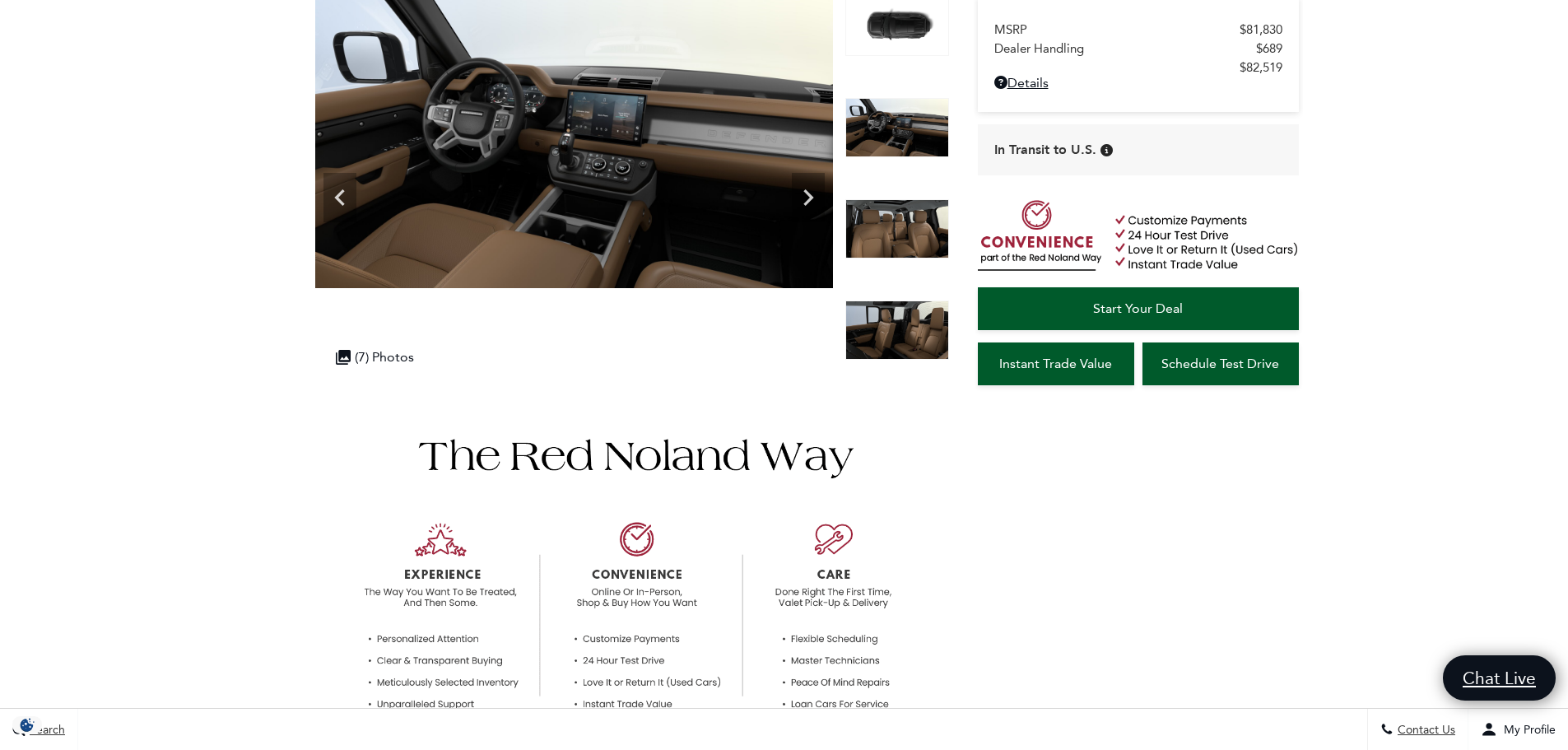
click at [889, 252] on img at bounding box center [896, 229] width 103 height 59
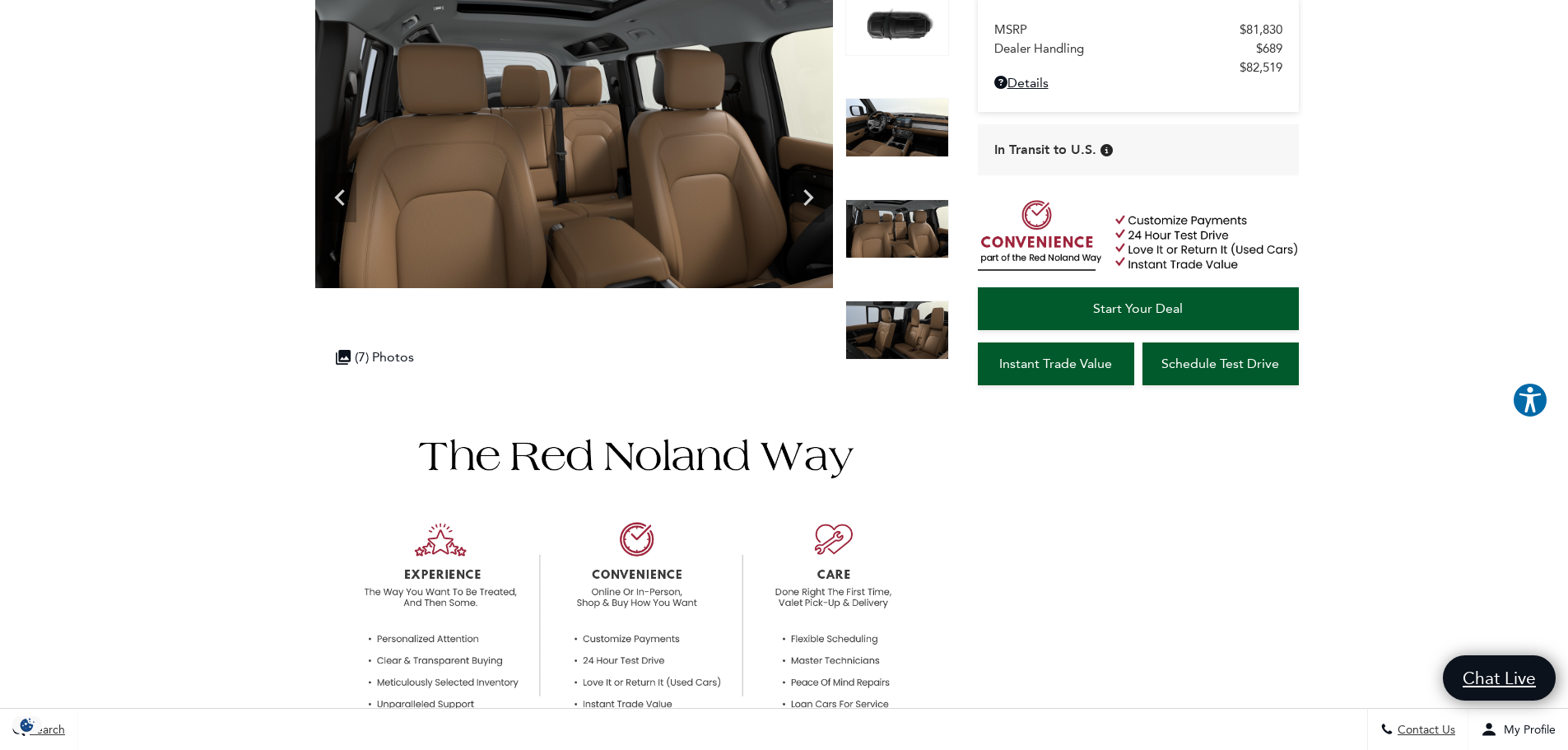
click at [920, 327] on img at bounding box center [896, 330] width 103 height 59
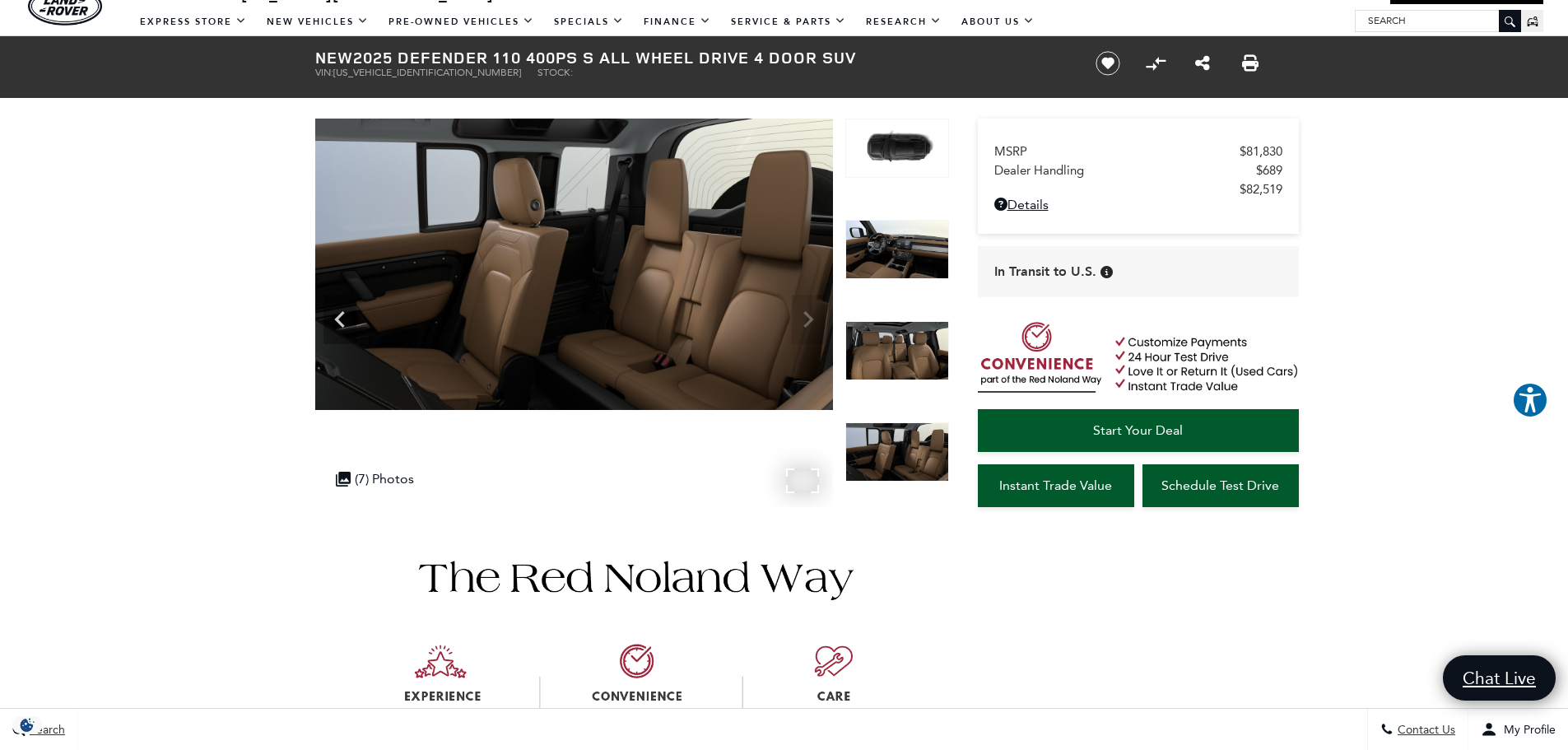
scroll to position [0, 0]
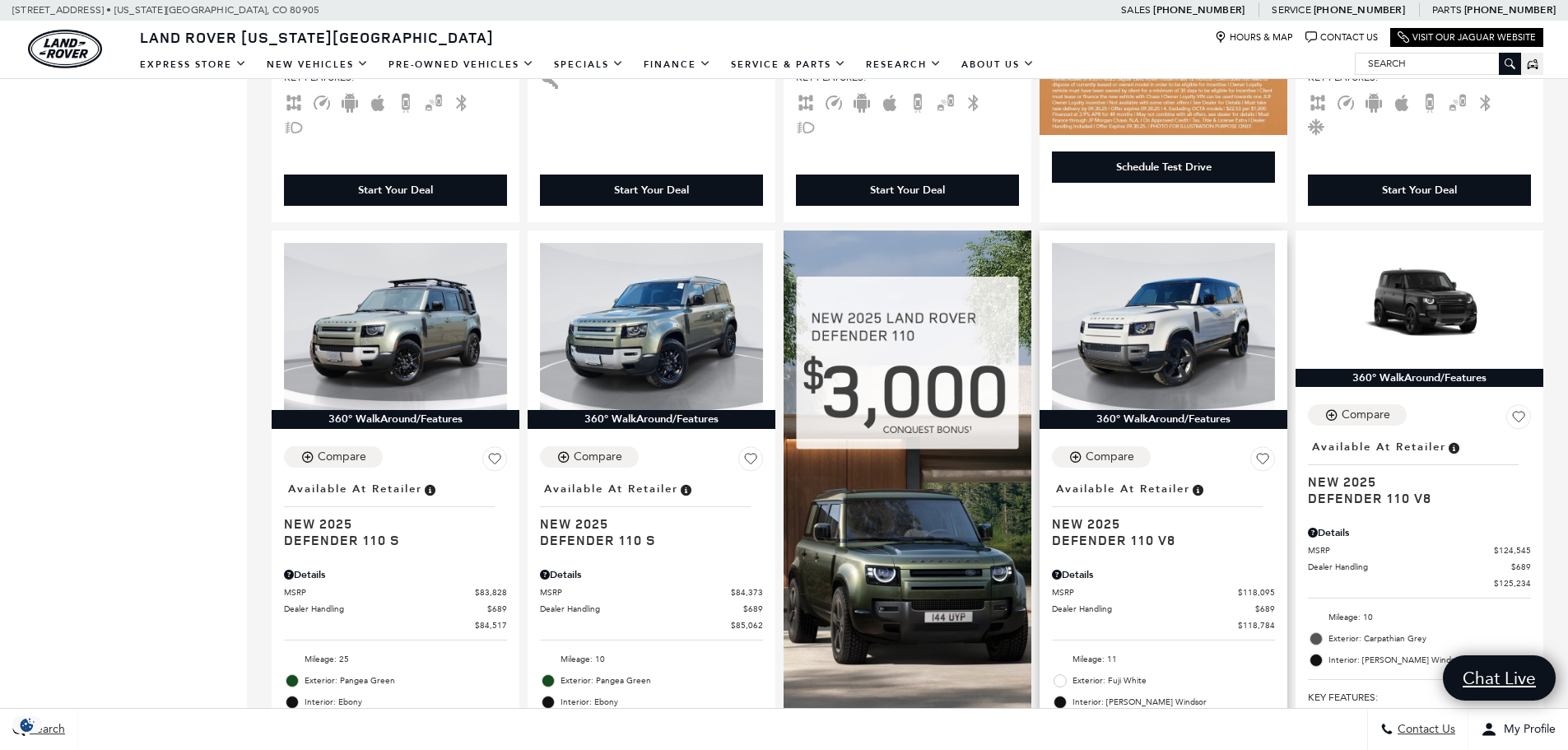
scroll to position [905, 0]
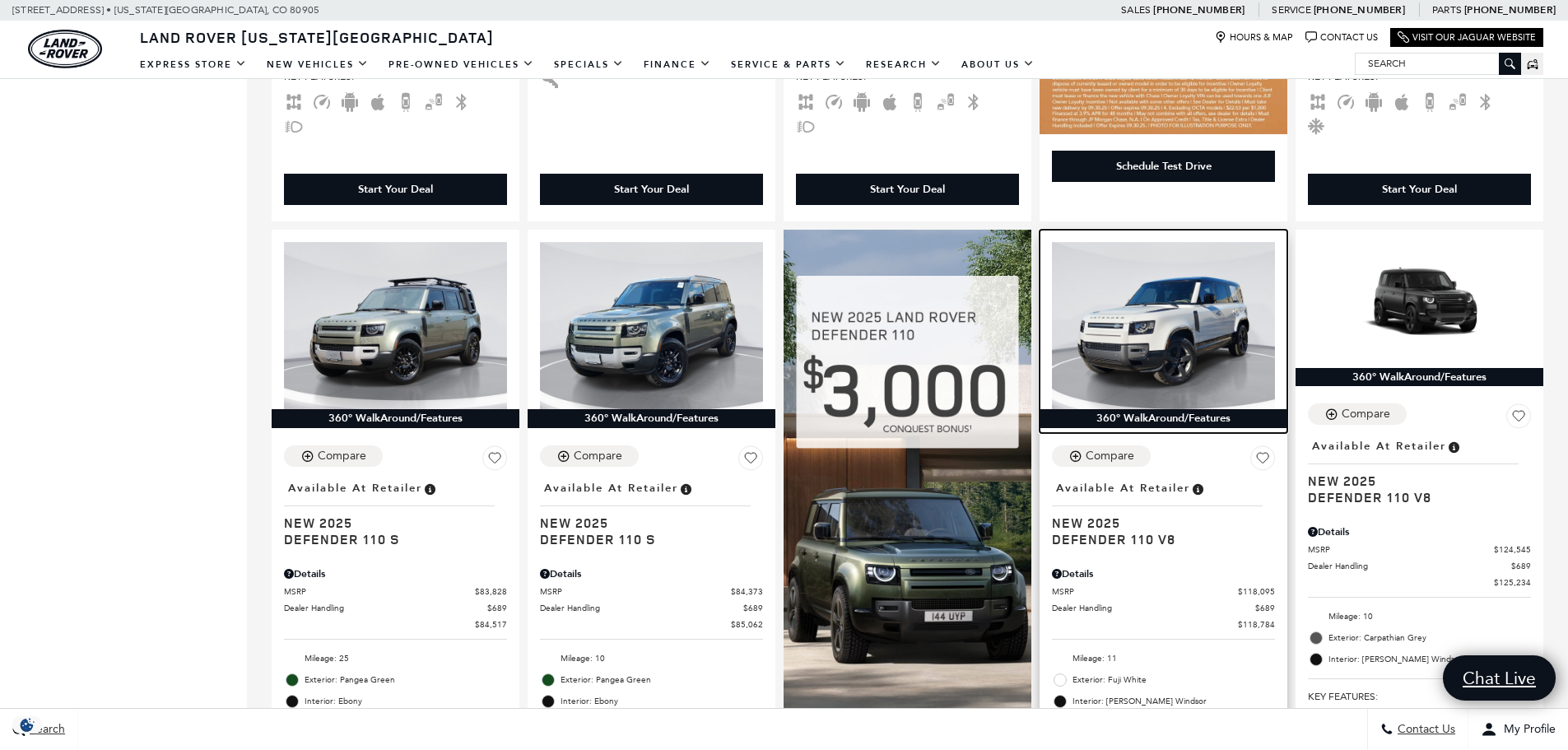
click at [1182, 296] on img at bounding box center [1163, 326] width 223 height 167
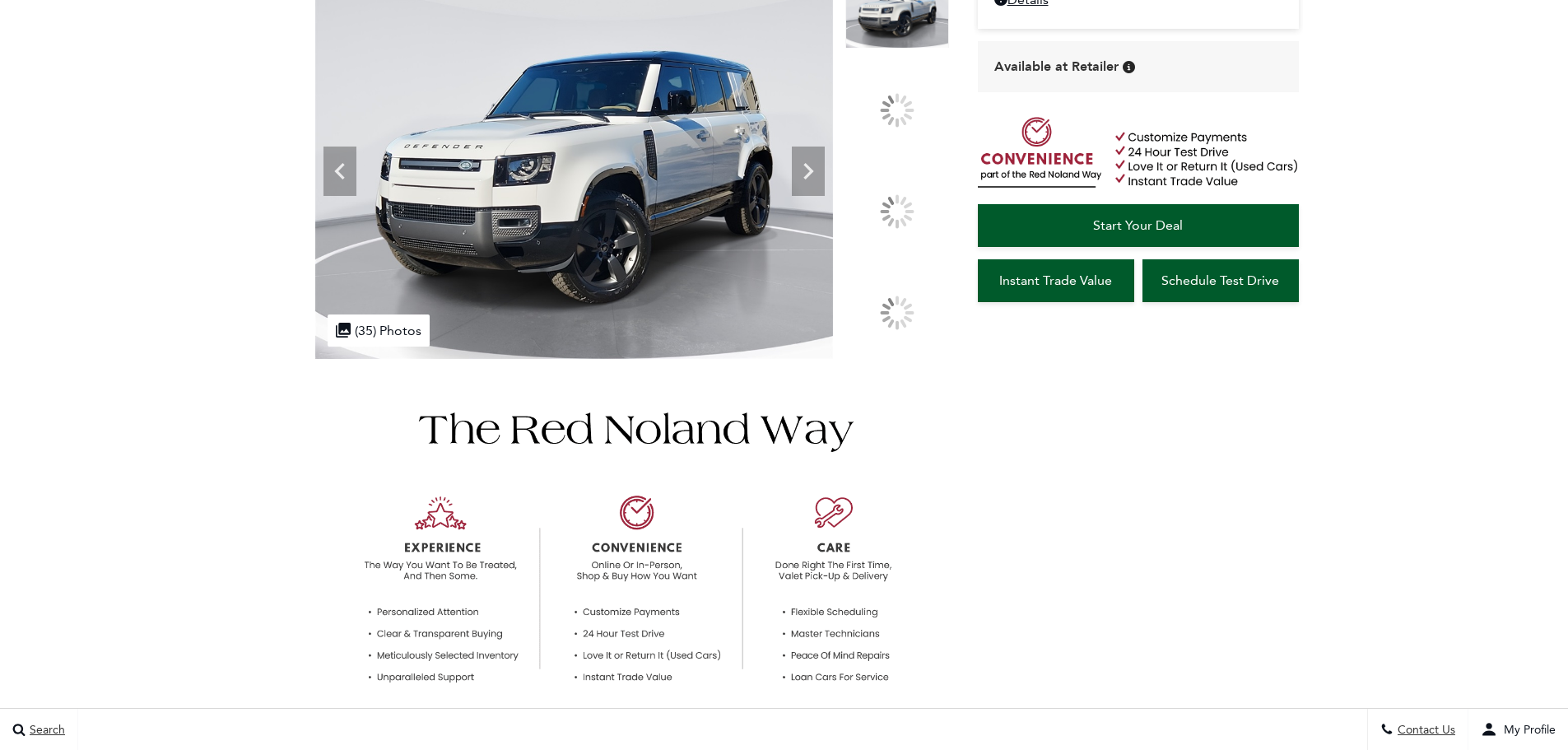
scroll to position [82, 0]
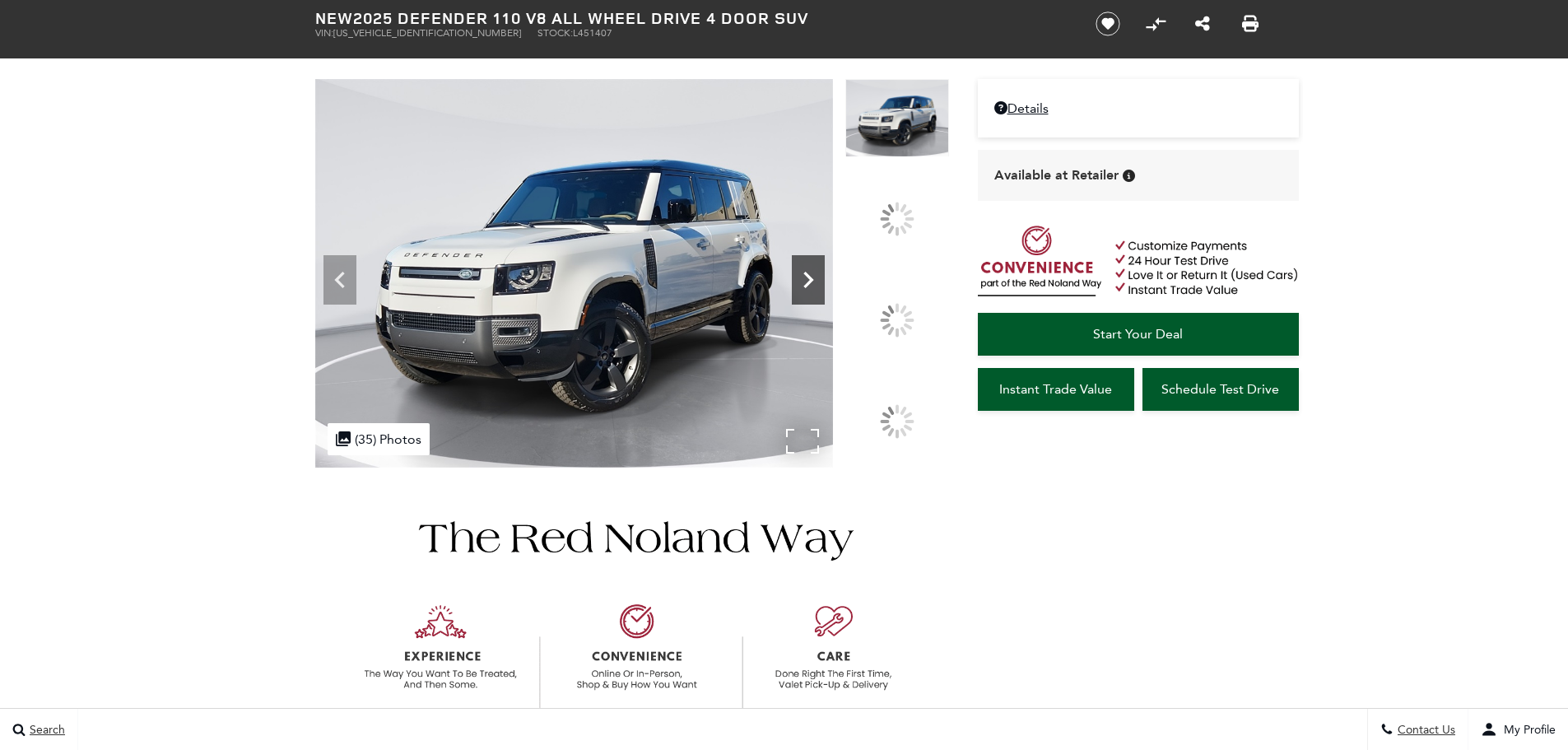
click at [813, 288] on icon at bounding box center [807, 280] width 10 height 16
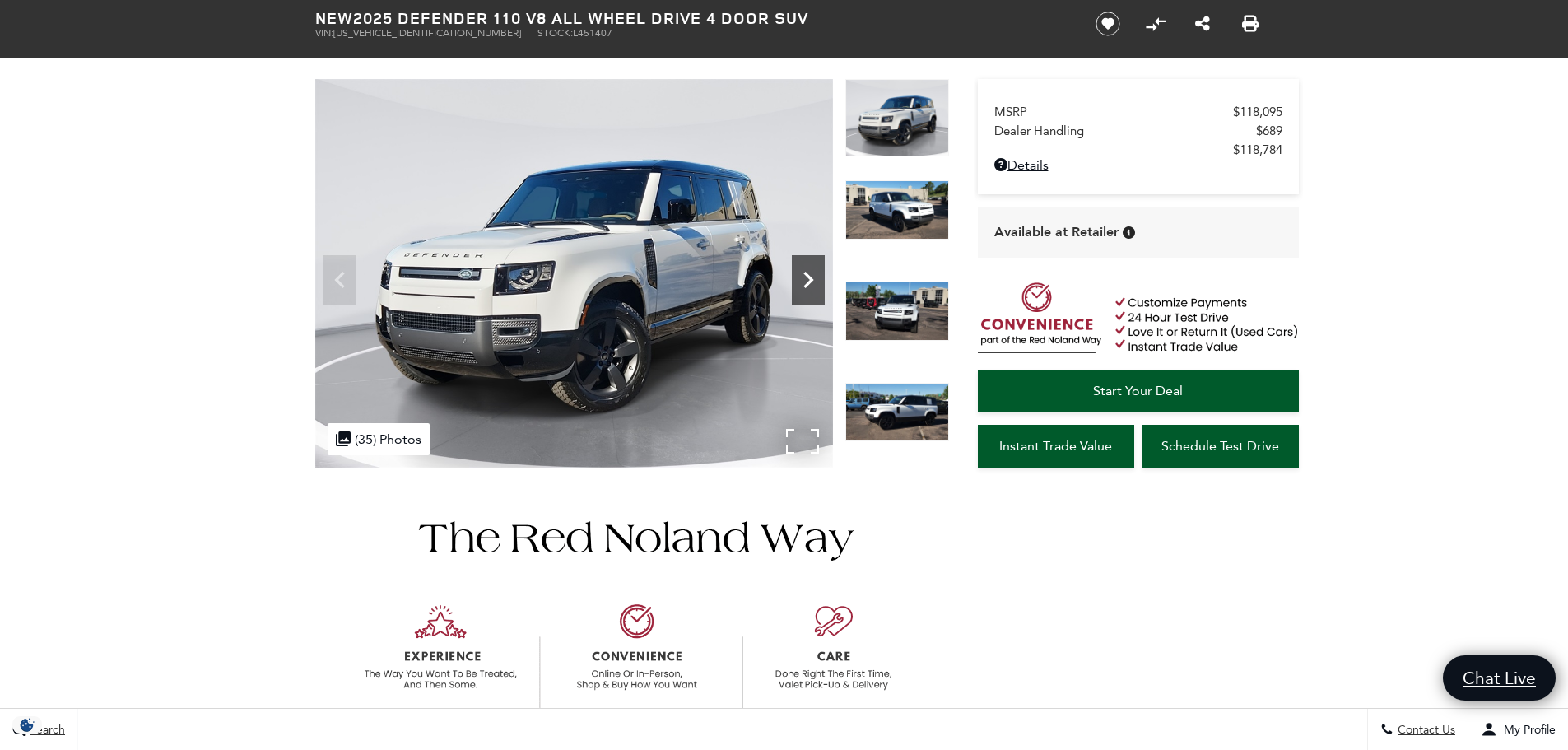
click at [801, 275] on icon "Next" at bounding box center [808, 280] width 33 height 33
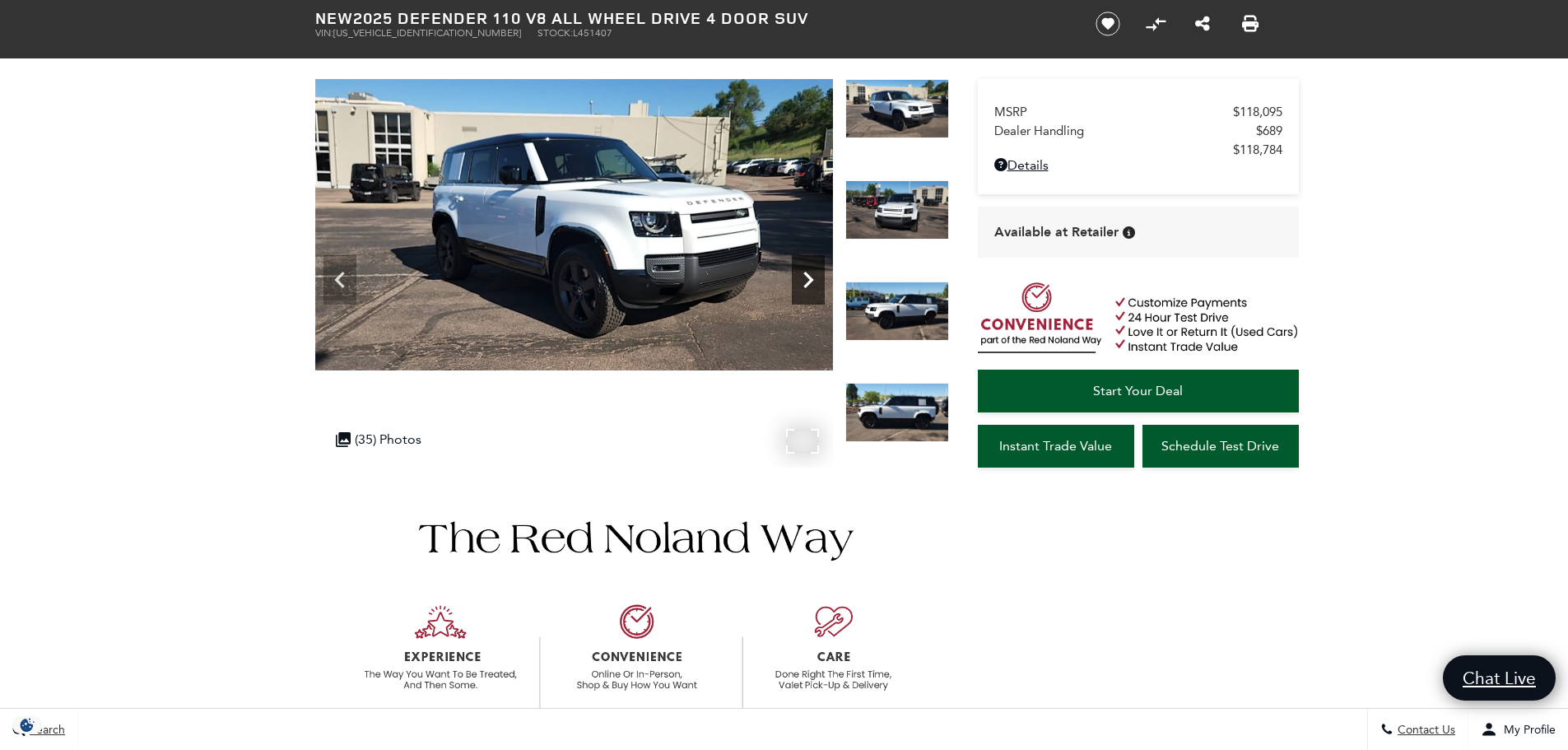
click at [803, 275] on icon "Next" at bounding box center [808, 280] width 33 height 33
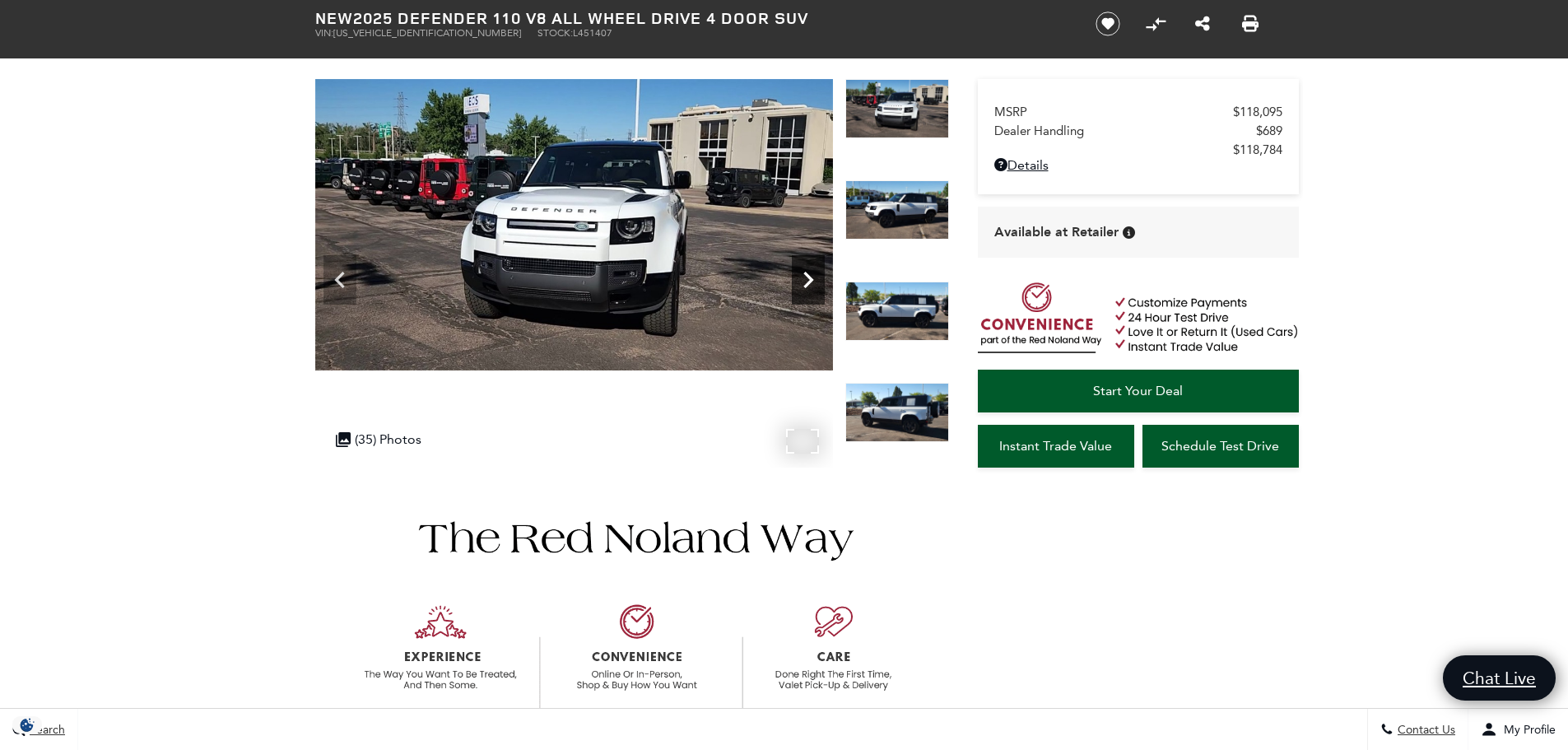
click at [803, 275] on icon "Next" at bounding box center [808, 280] width 33 height 33
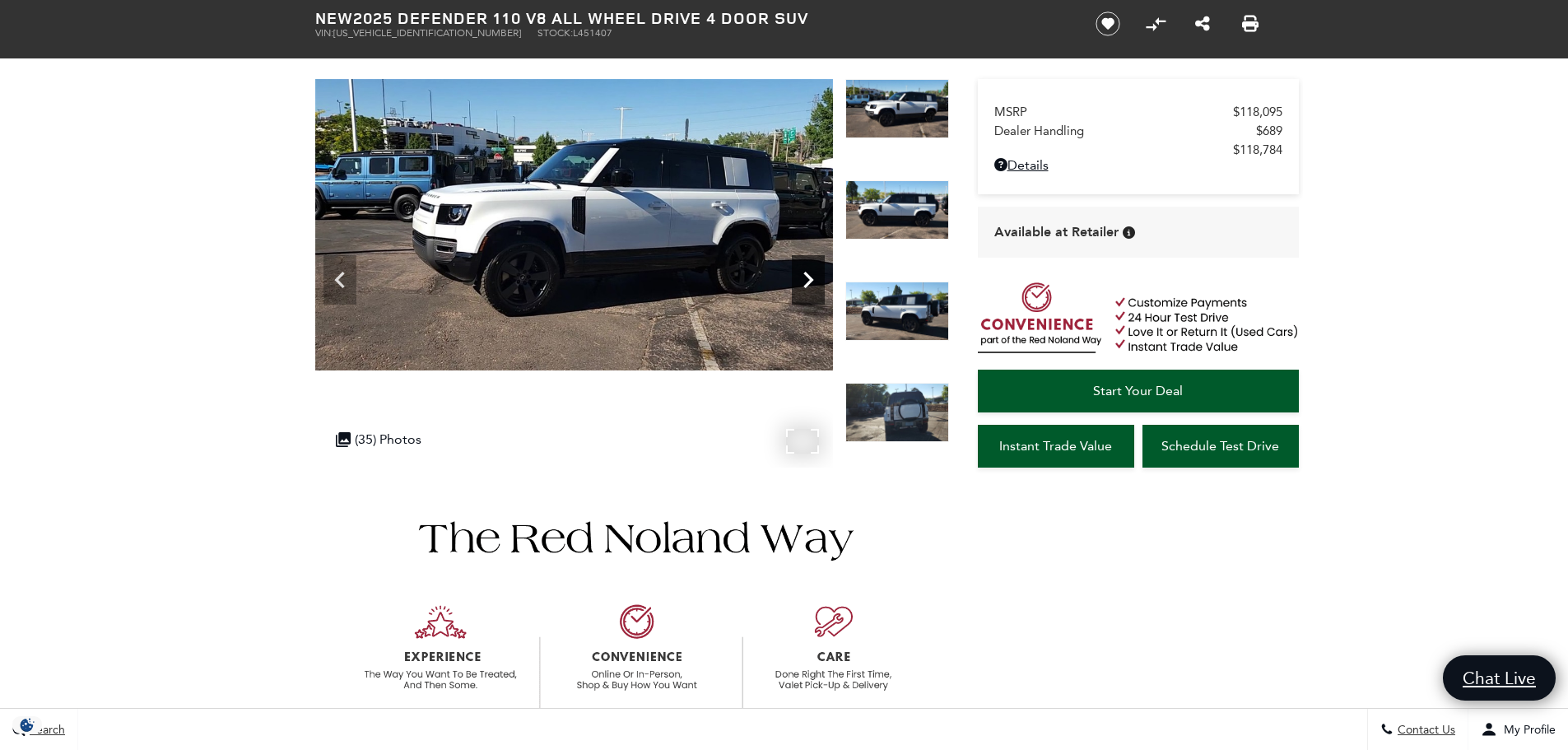
click at [803, 275] on icon "Next" at bounding box center [808, 280] width 33 height 33
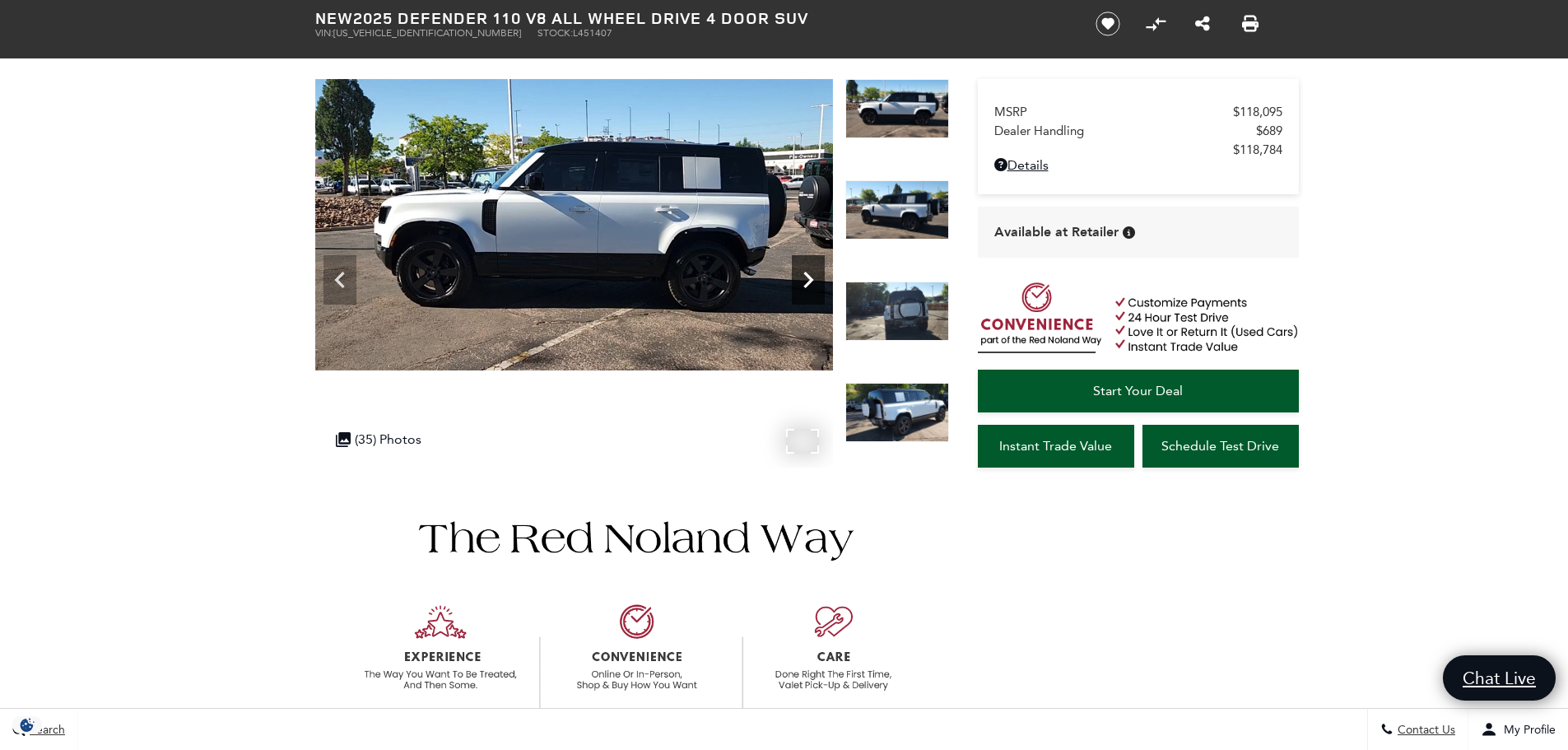
click at [803, 275] on icon "Next" at bounding box center [808, 280] width 33 height 33
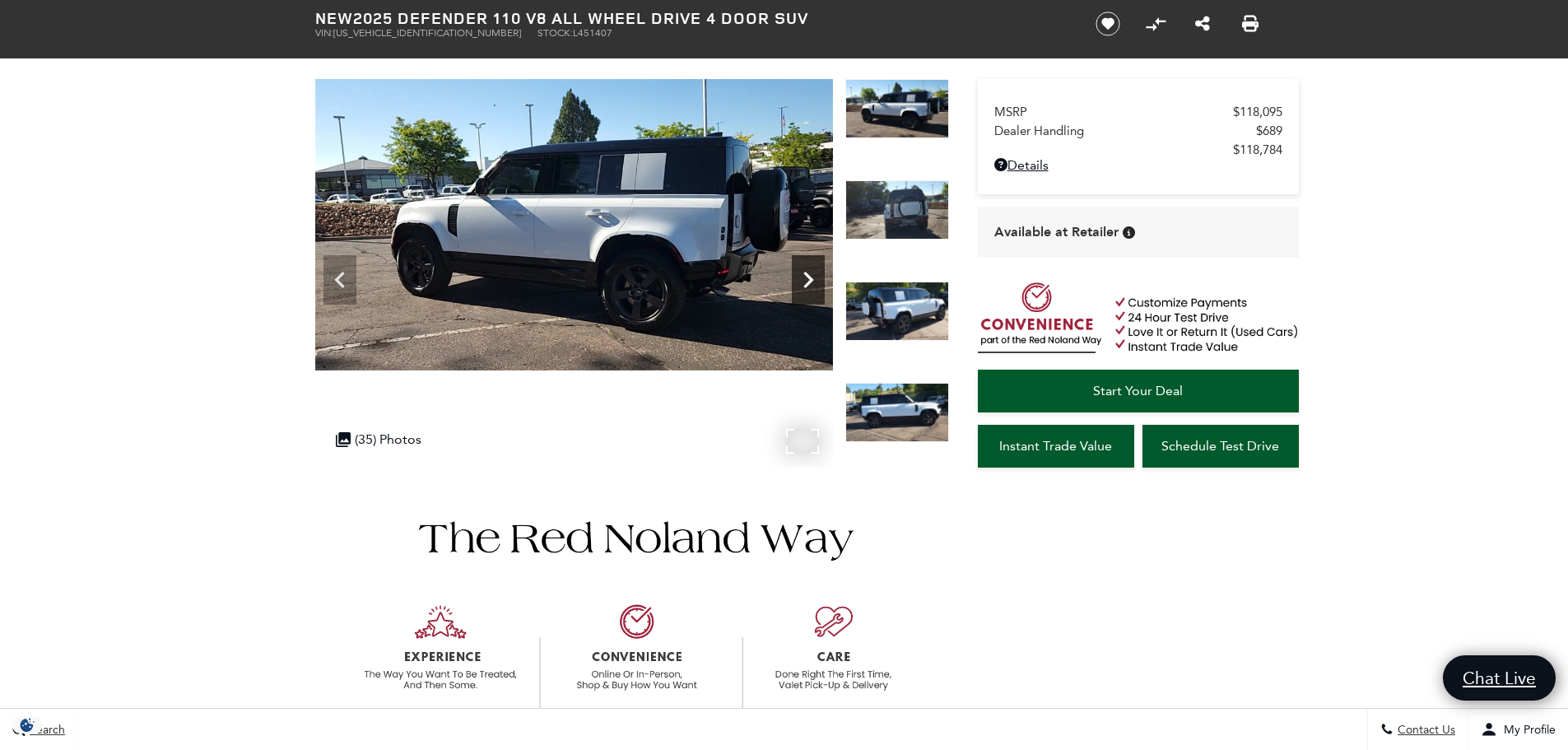
click at [803, 275] on icon "Next" at bounding box center [808, 280] width 33 height 33
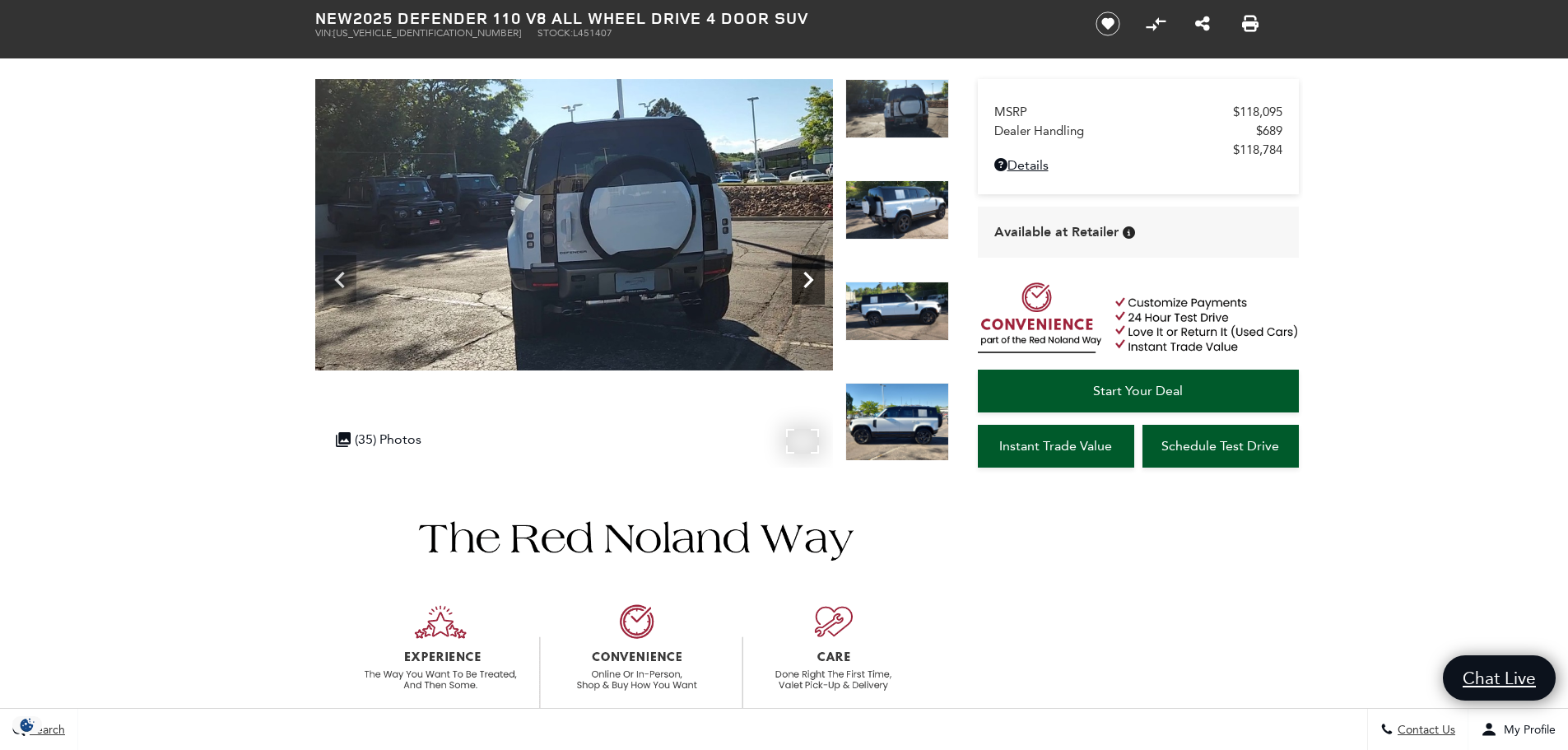
click at [803, 275] on icon "Next" at bounding box center [808, 280] width 33 height 33
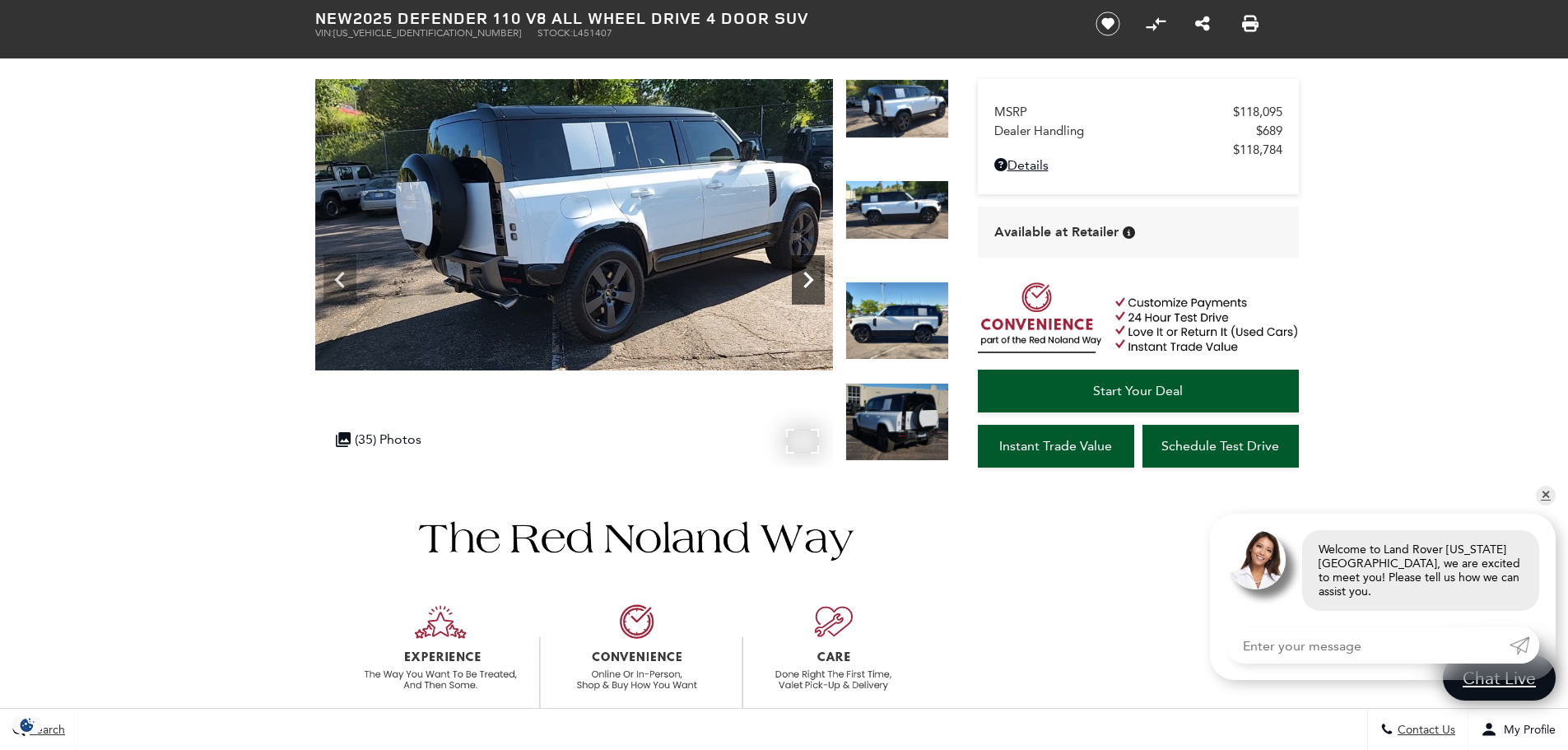
click at [803, 275] on icon "Next" at bounding box center [808, 280] width 33 height 33
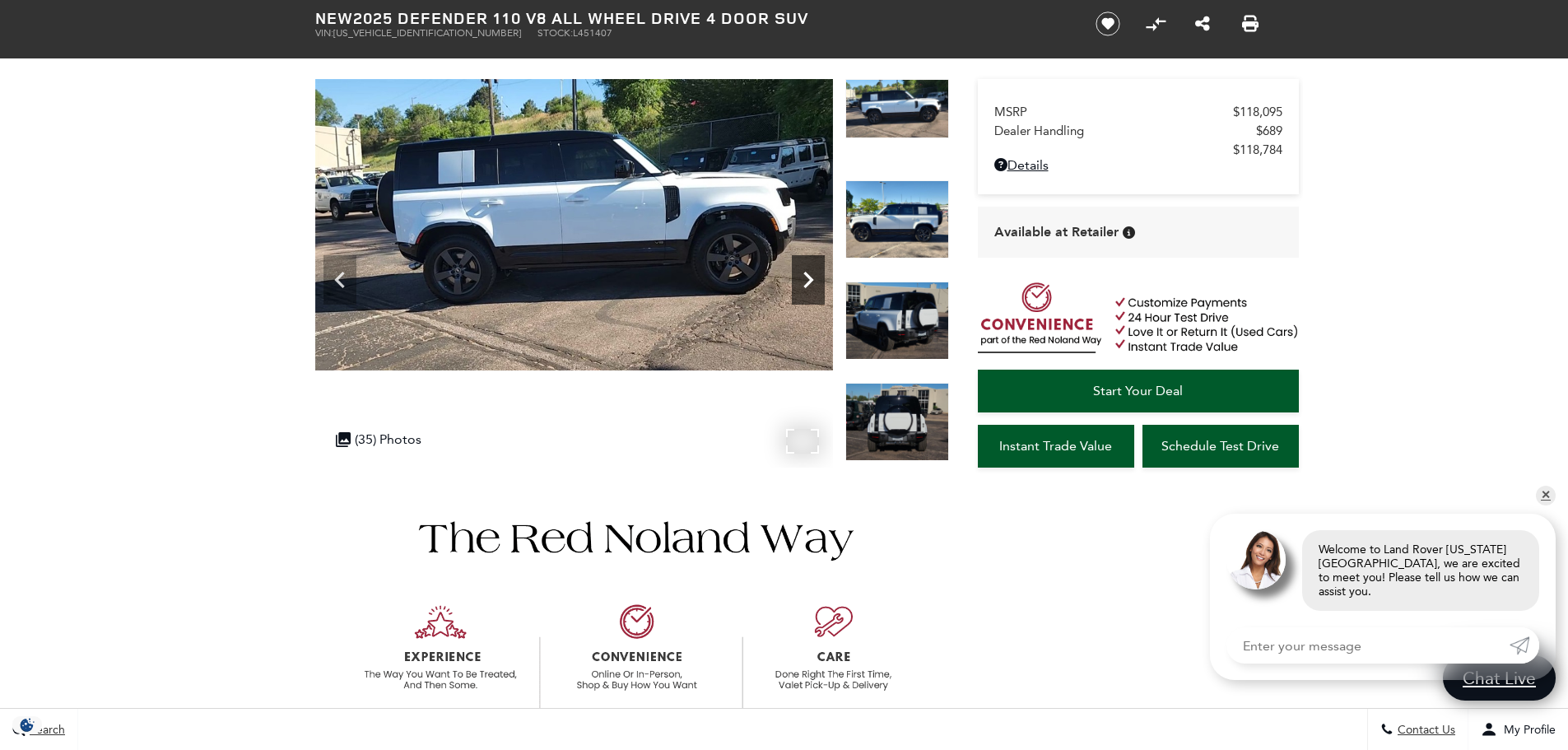
click at [803, 275] on icon "Next" at bounding box center [808, 280] width 33 height 33
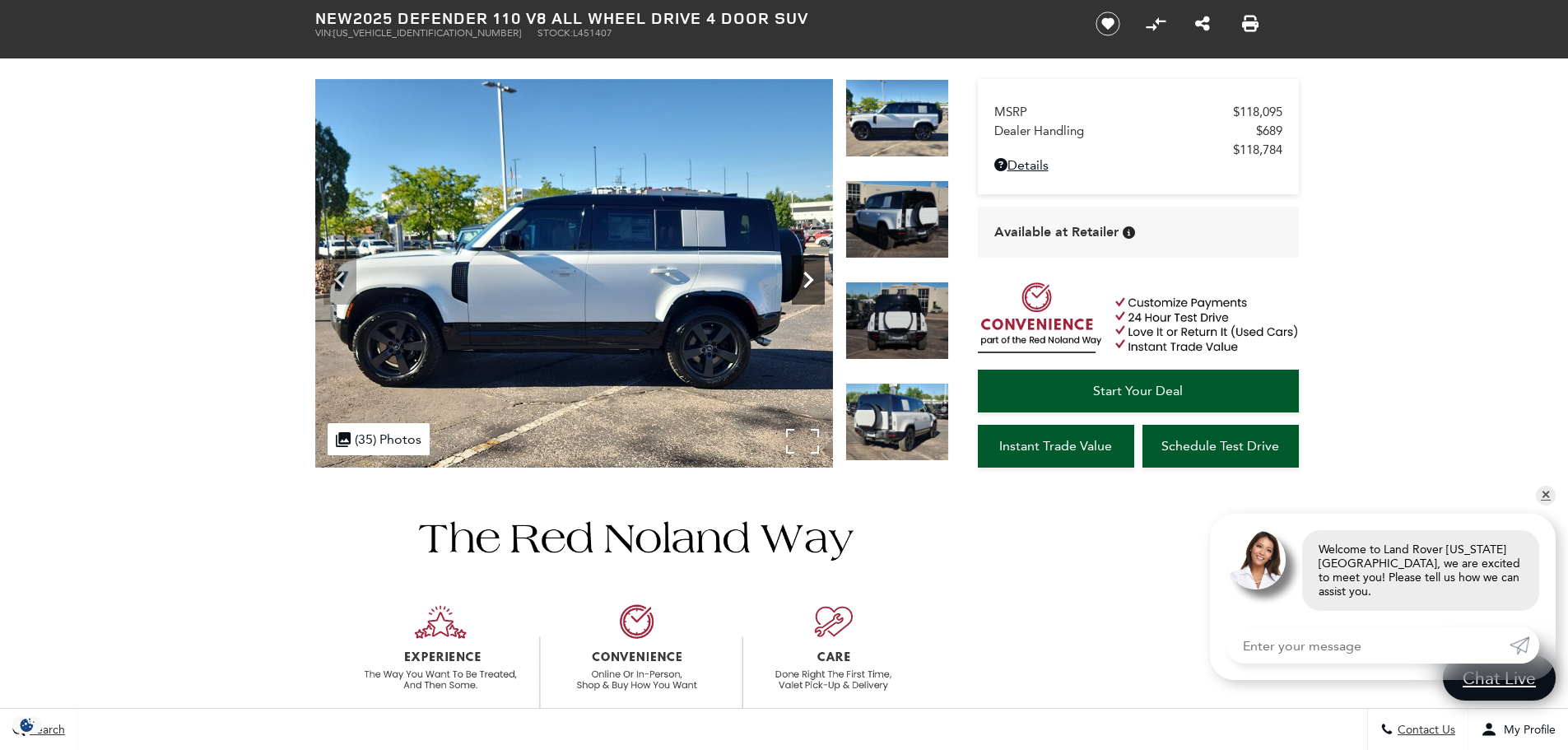
click at [803, 275] on icon "Next" at bounding box center [808, 280] width 33 height 33
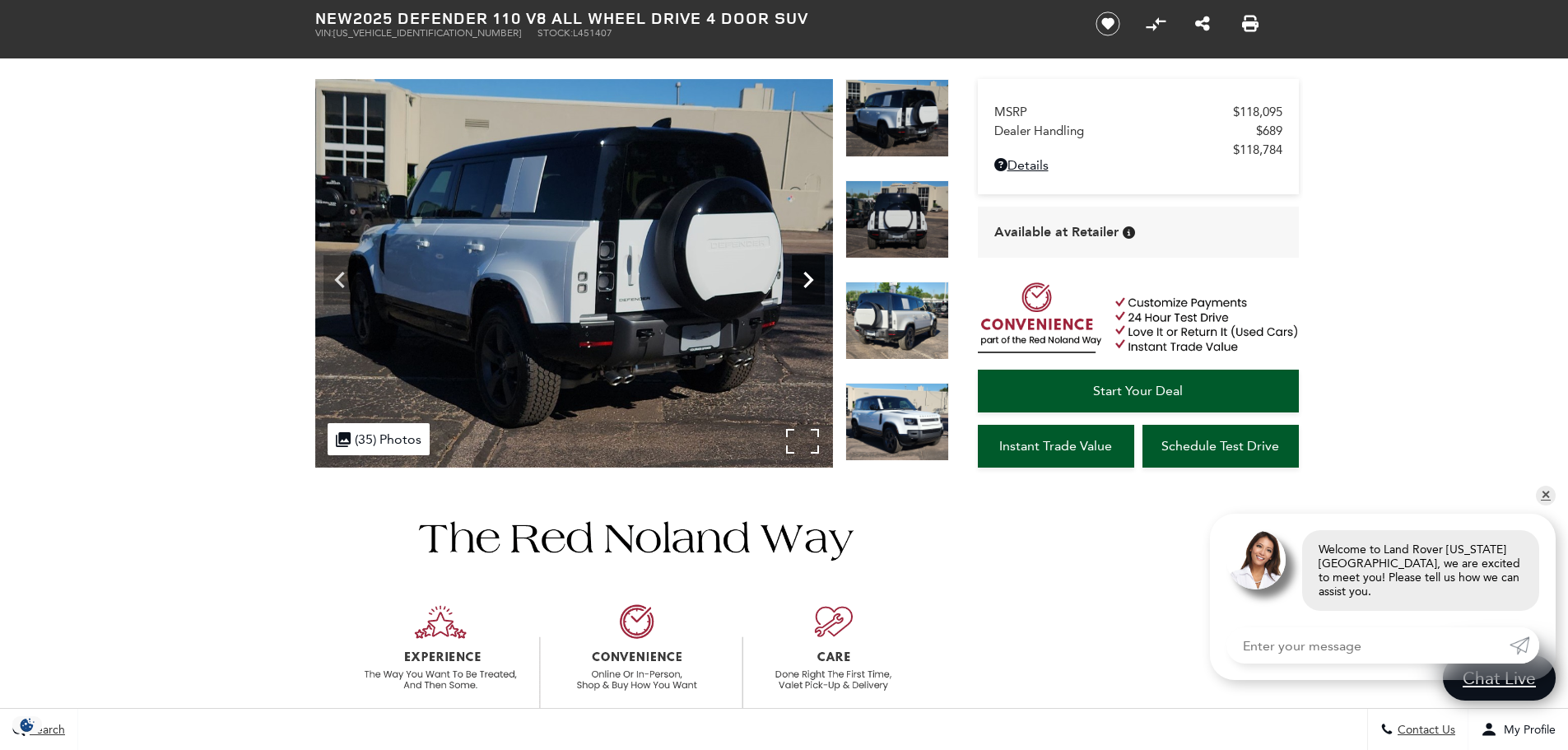
click at [803, 275] on icon "Next" at bounding box center [808, 280] width 33 height 33
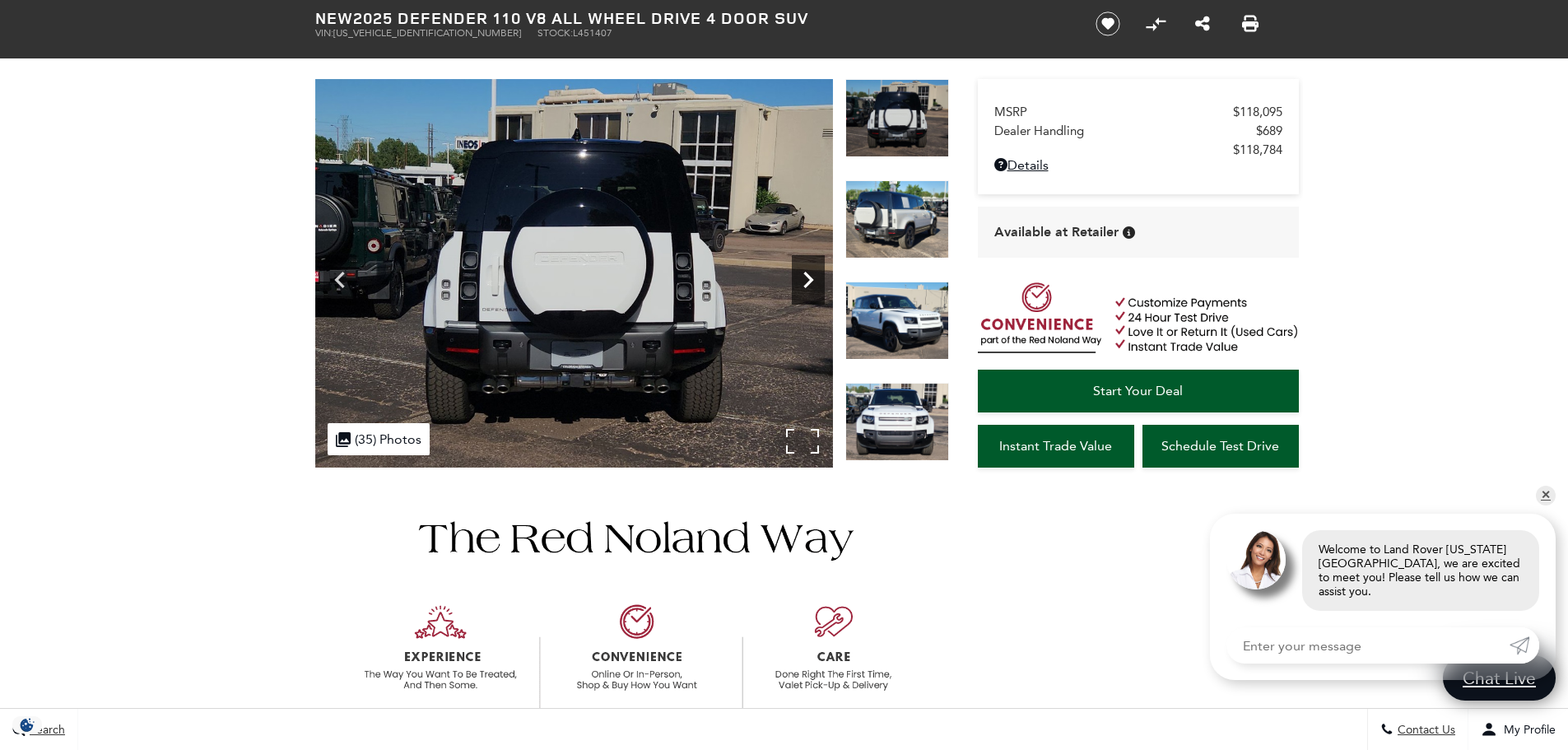
click at [803, 275] on icon "Next" at bounding box center [808, 280] width 33 height 33
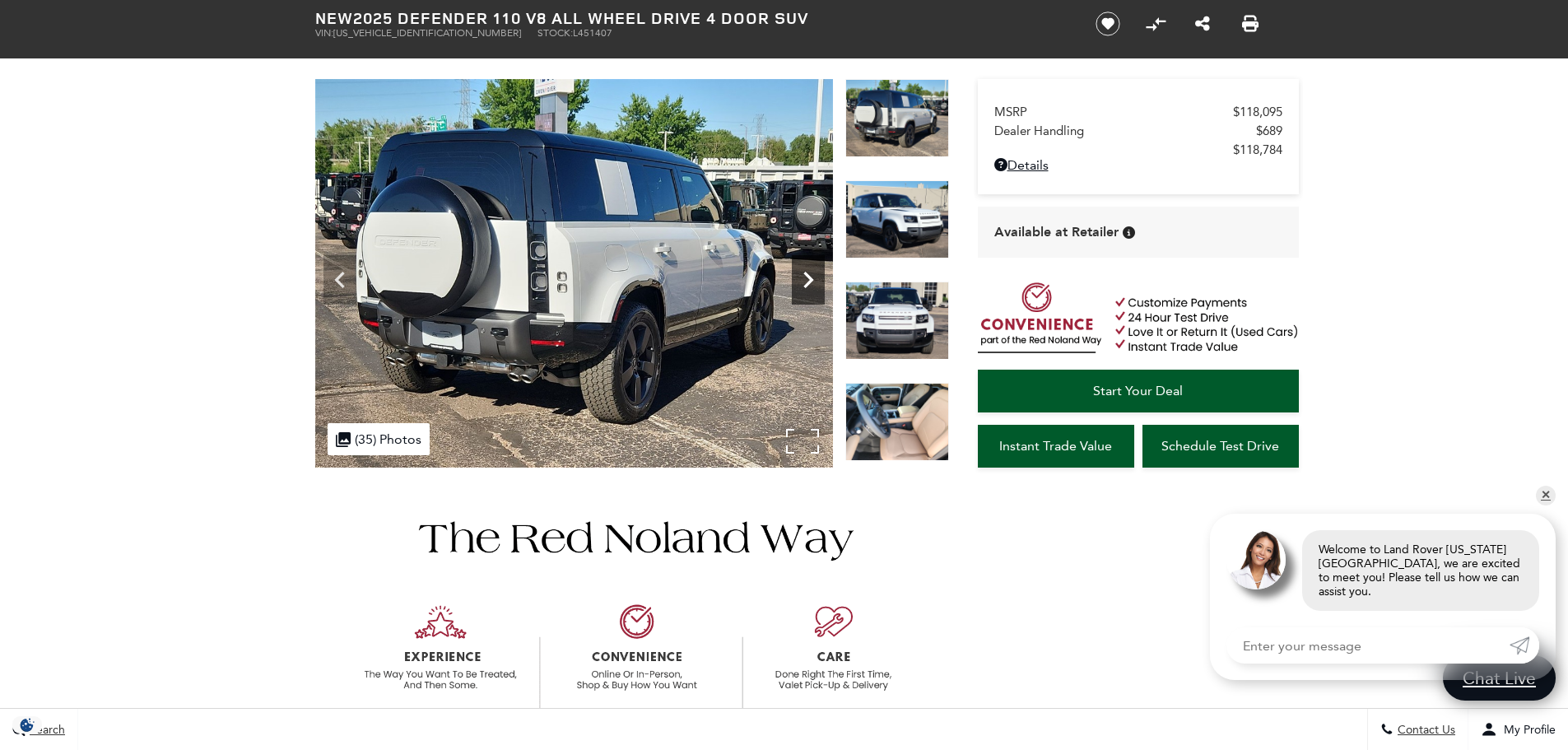
click at [803, 275] on icon "Next" at bounding box center [808, 280] width 33 height 33
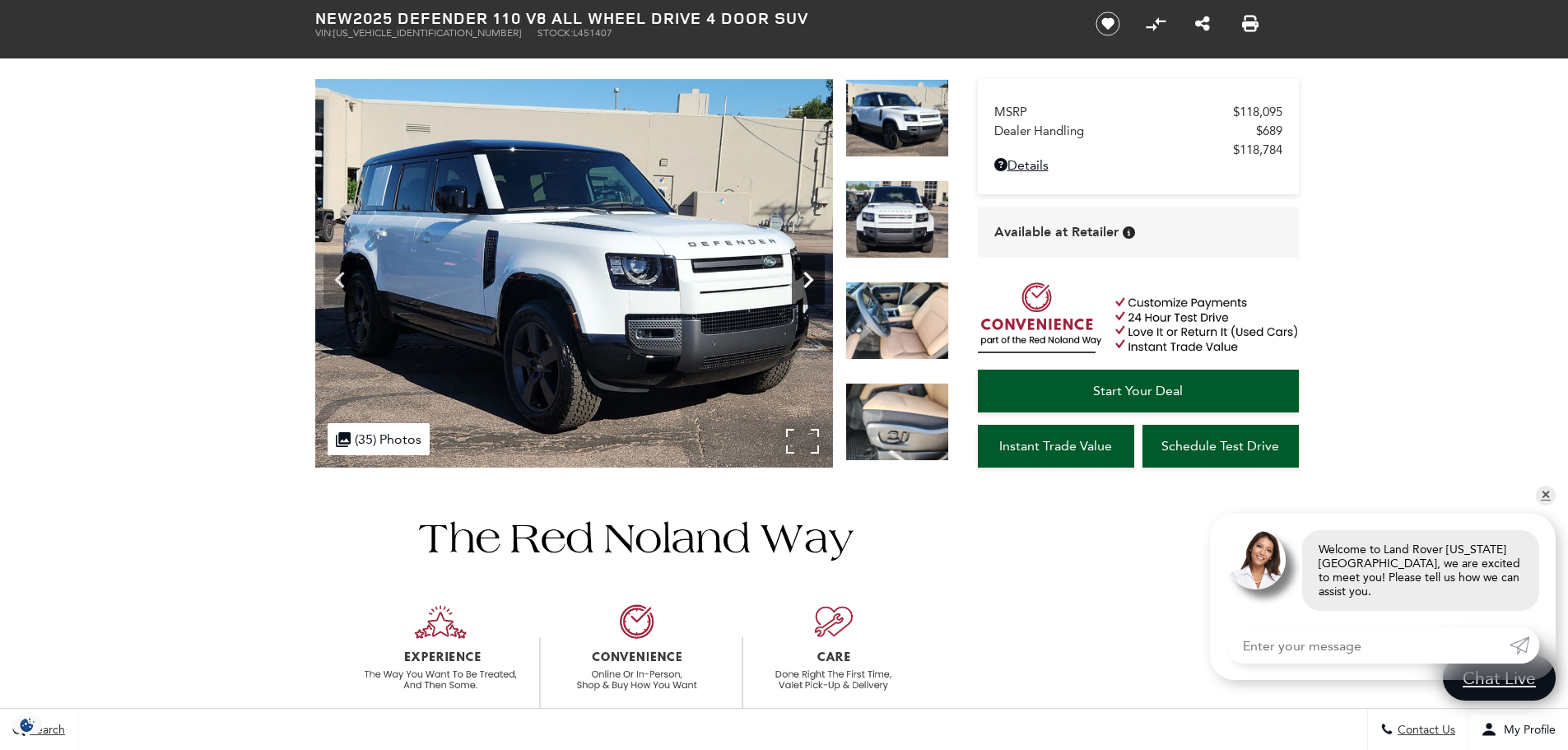
click at [803, 275] on icon "Next" at bounding box center [808, 280] width 33 height 33
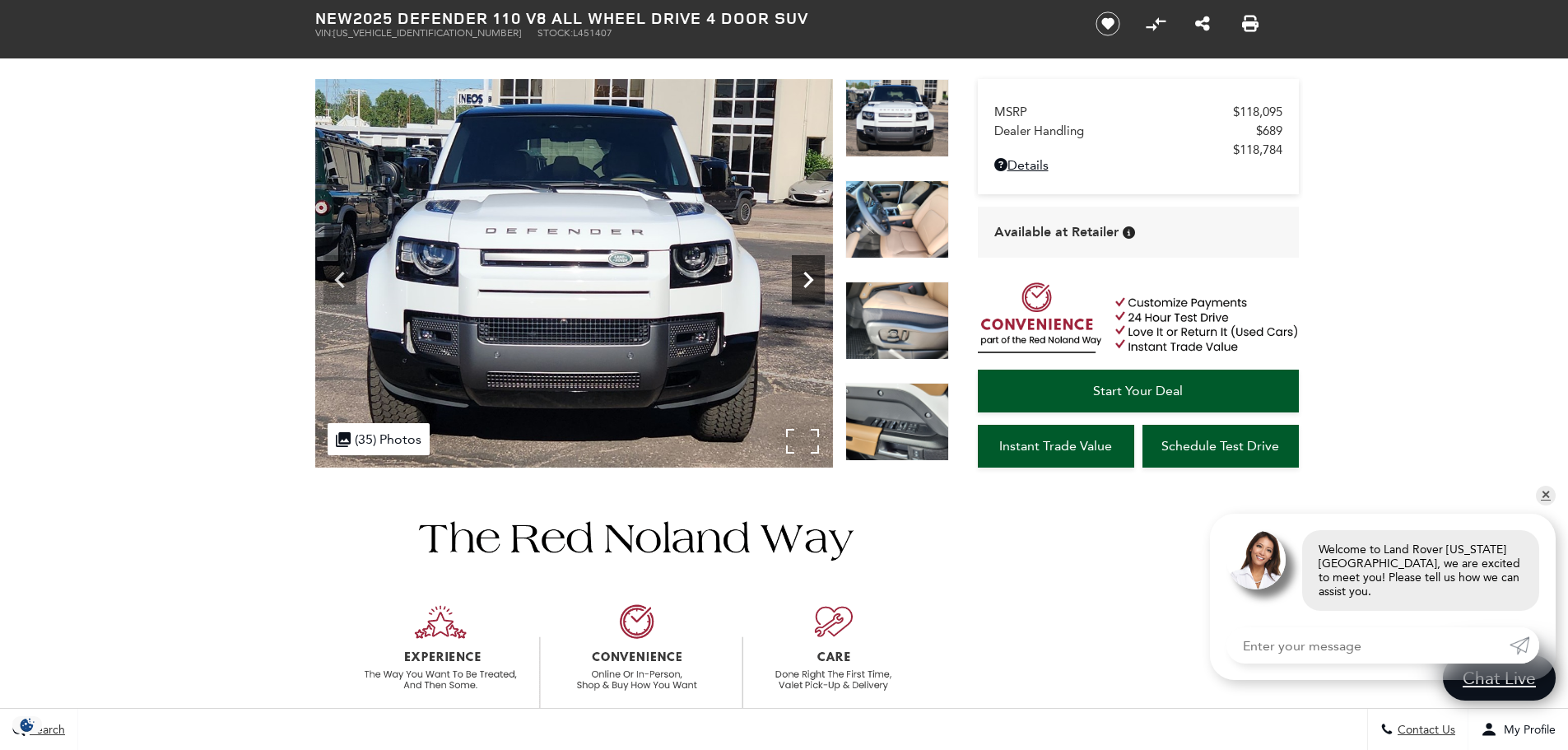
click at [803, 275] on icon "Next" at bounding box center [808, 280] width 33 height 33
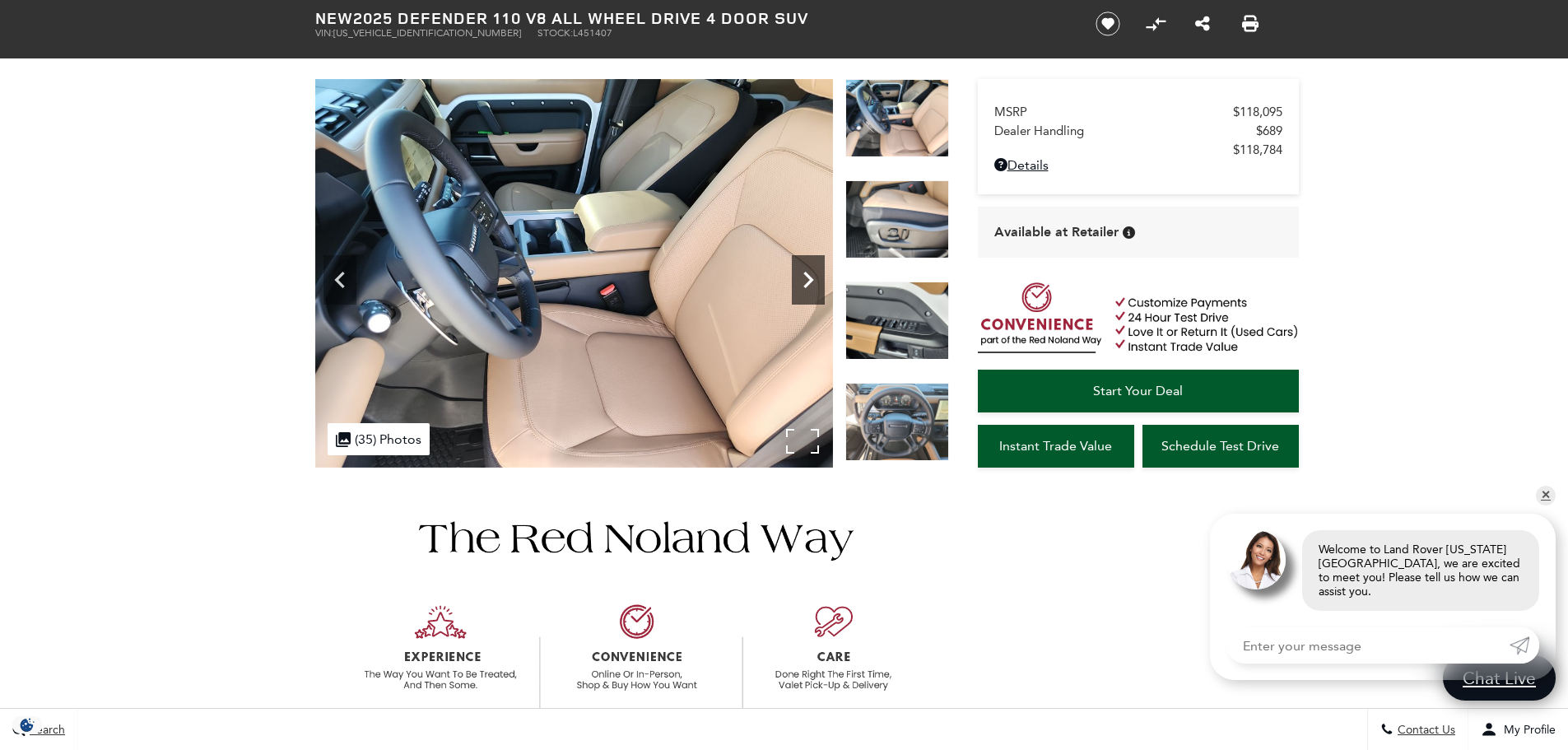
click at [803, 275] on icon "Next" at bounding box center [808, 280] width 33 height 33
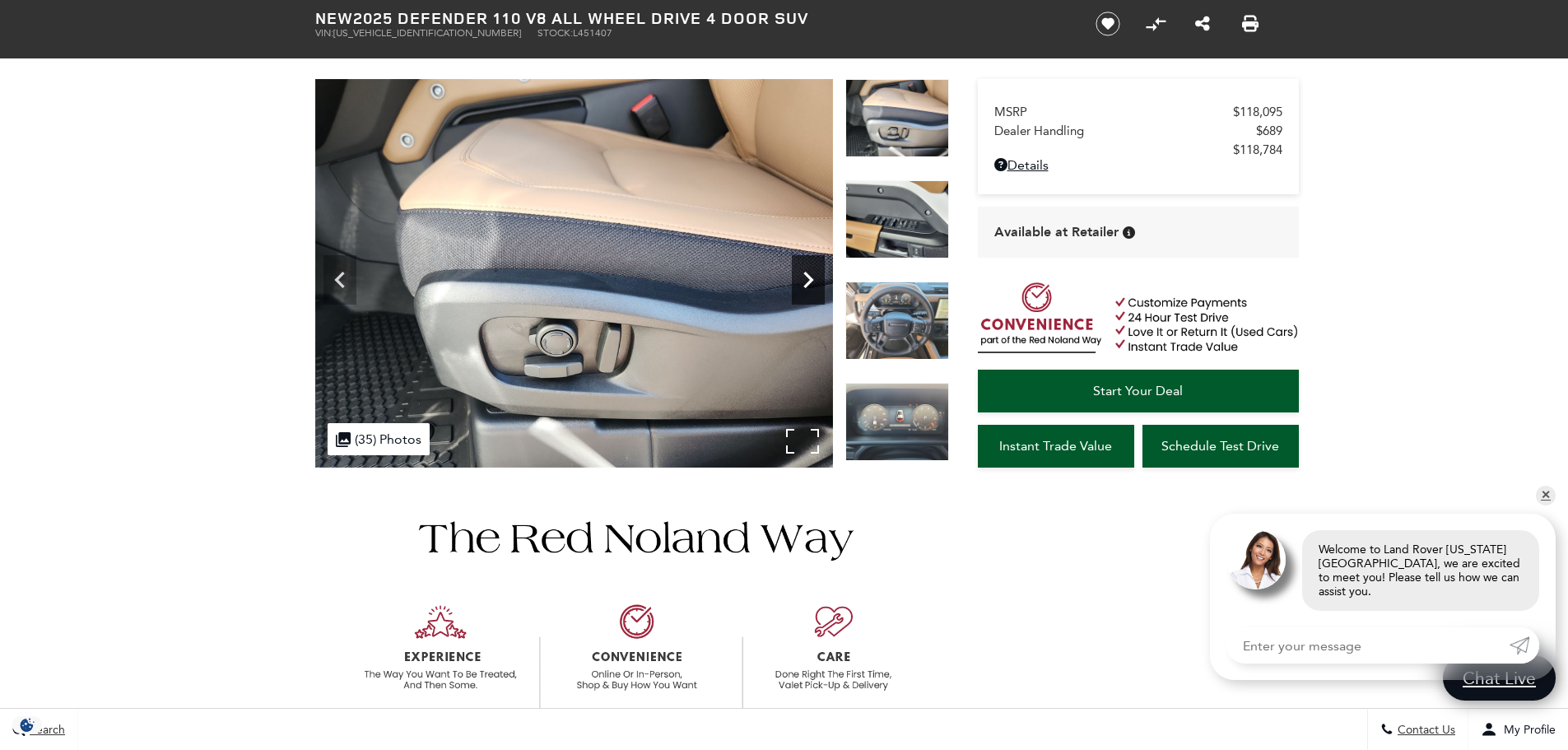
click at [803, 275] on icon "Next" at bounding box center [808, 280] width 33 height 33
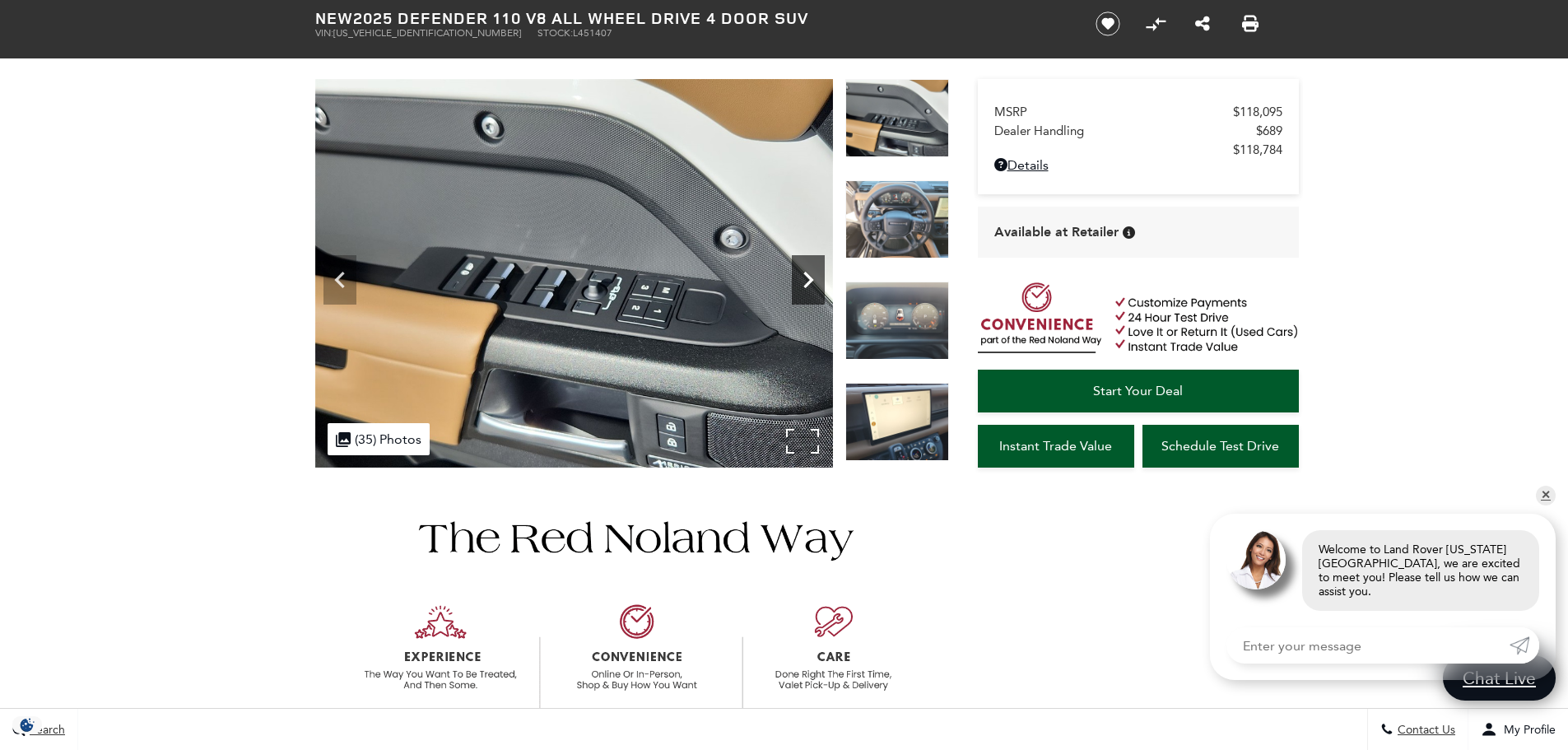
click at [803, 275] on icon "Next" at bounding box center [808, 280] width 33 height 33
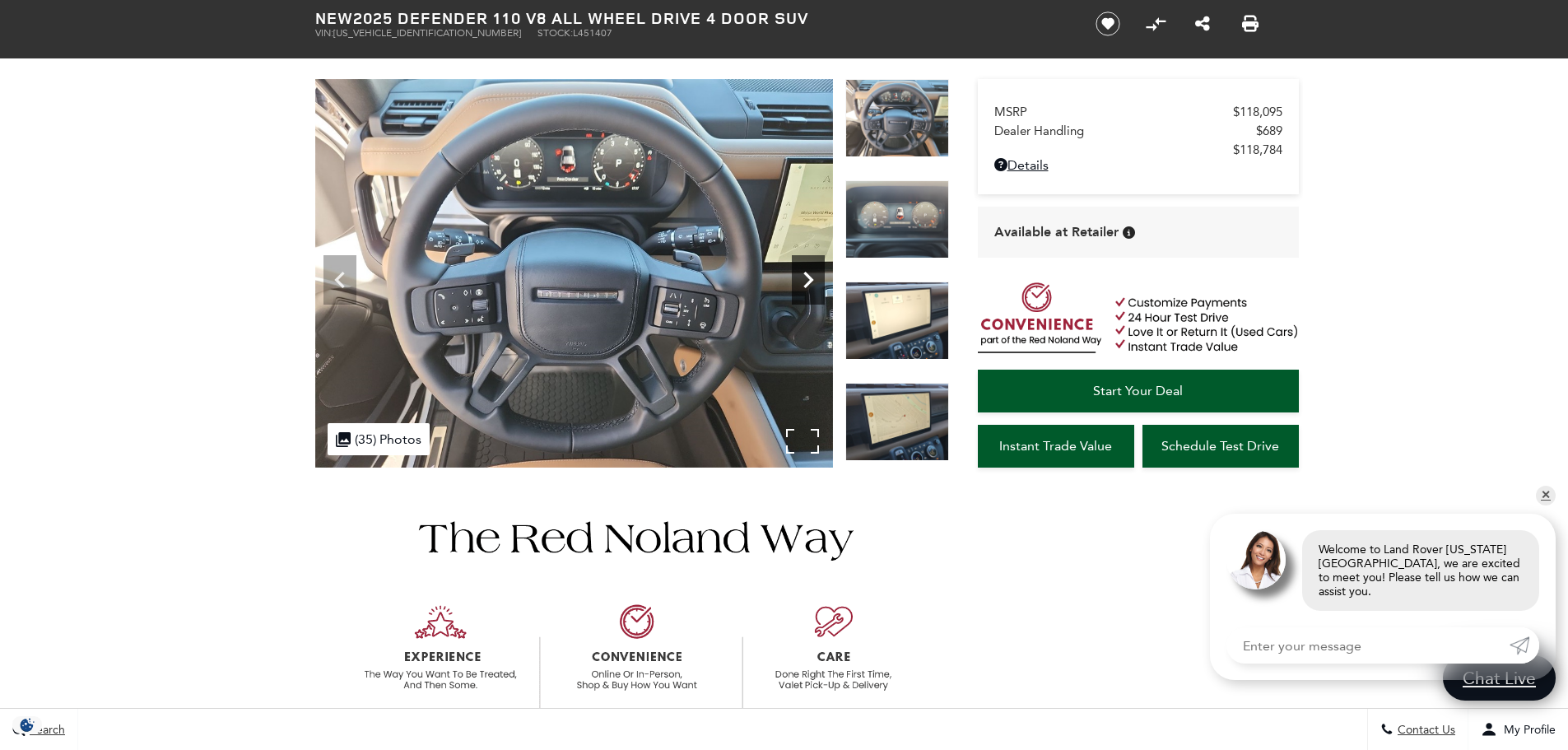
click at [803, 275] on icon "Next" at bounding box center [808, 280] width 33 height 33
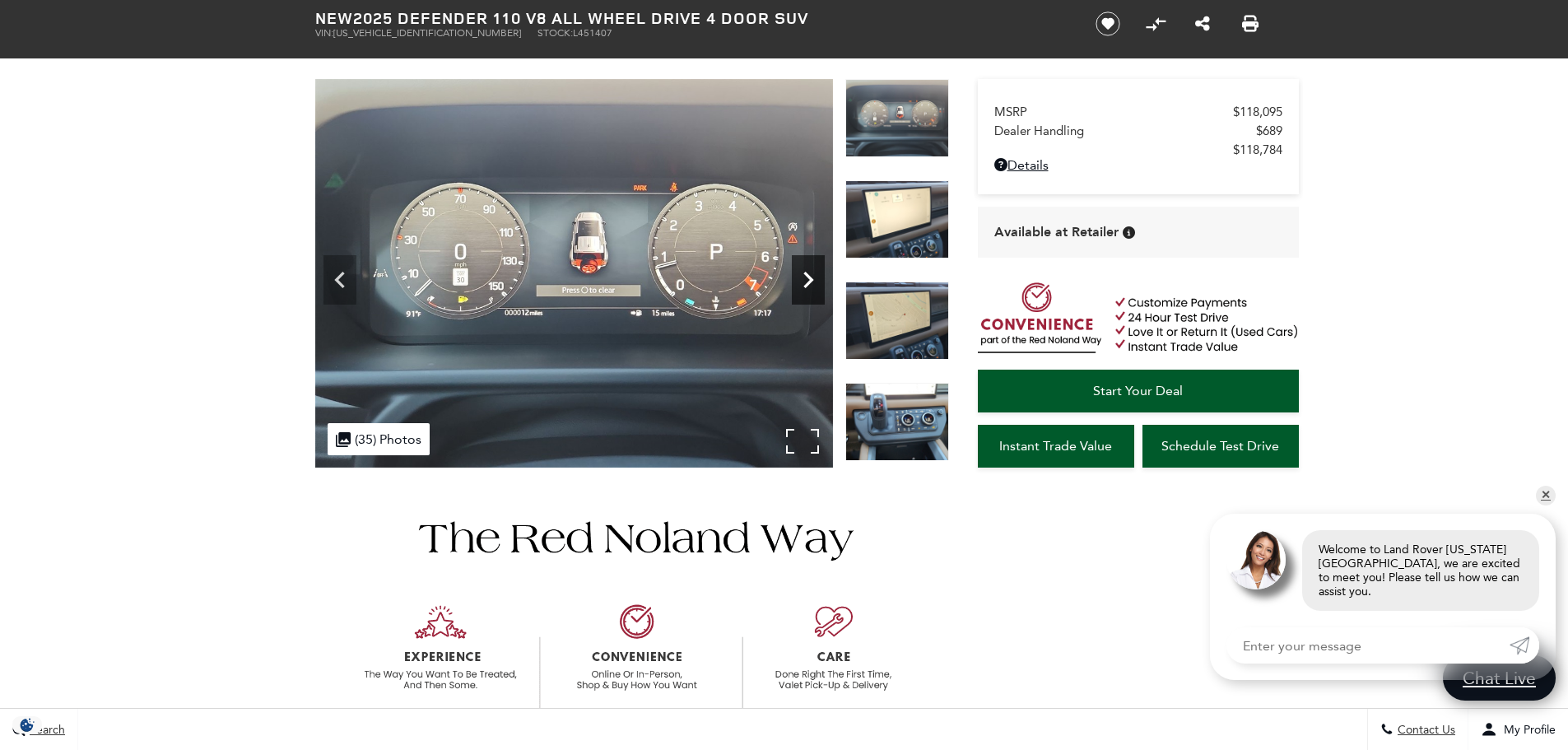
click at [803, 275] on icon "Next" at bounding box center [808, 280] width 33 height 33
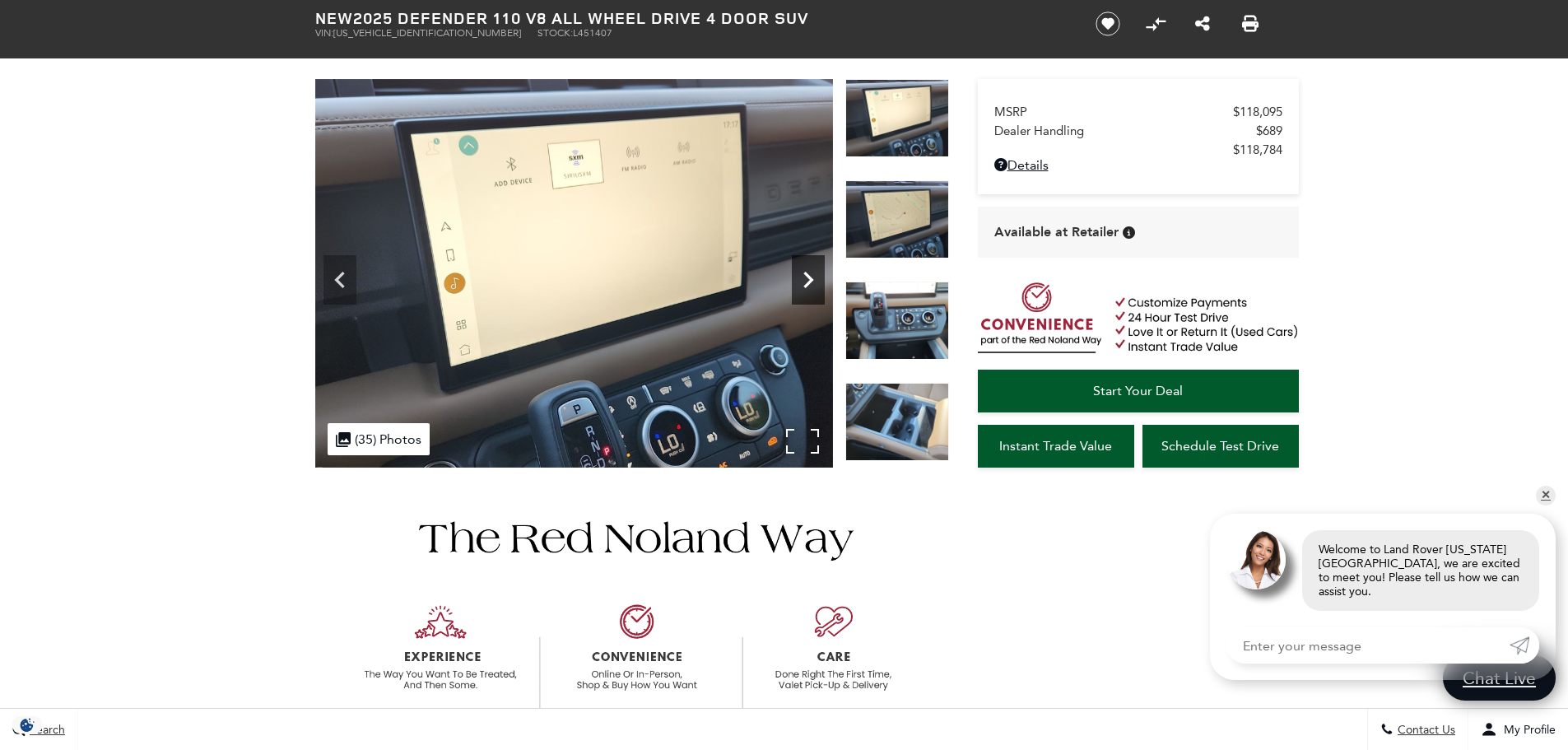
click at [803, 275] on icon "Next" at bounding box center [808, 280] width 33 height 33
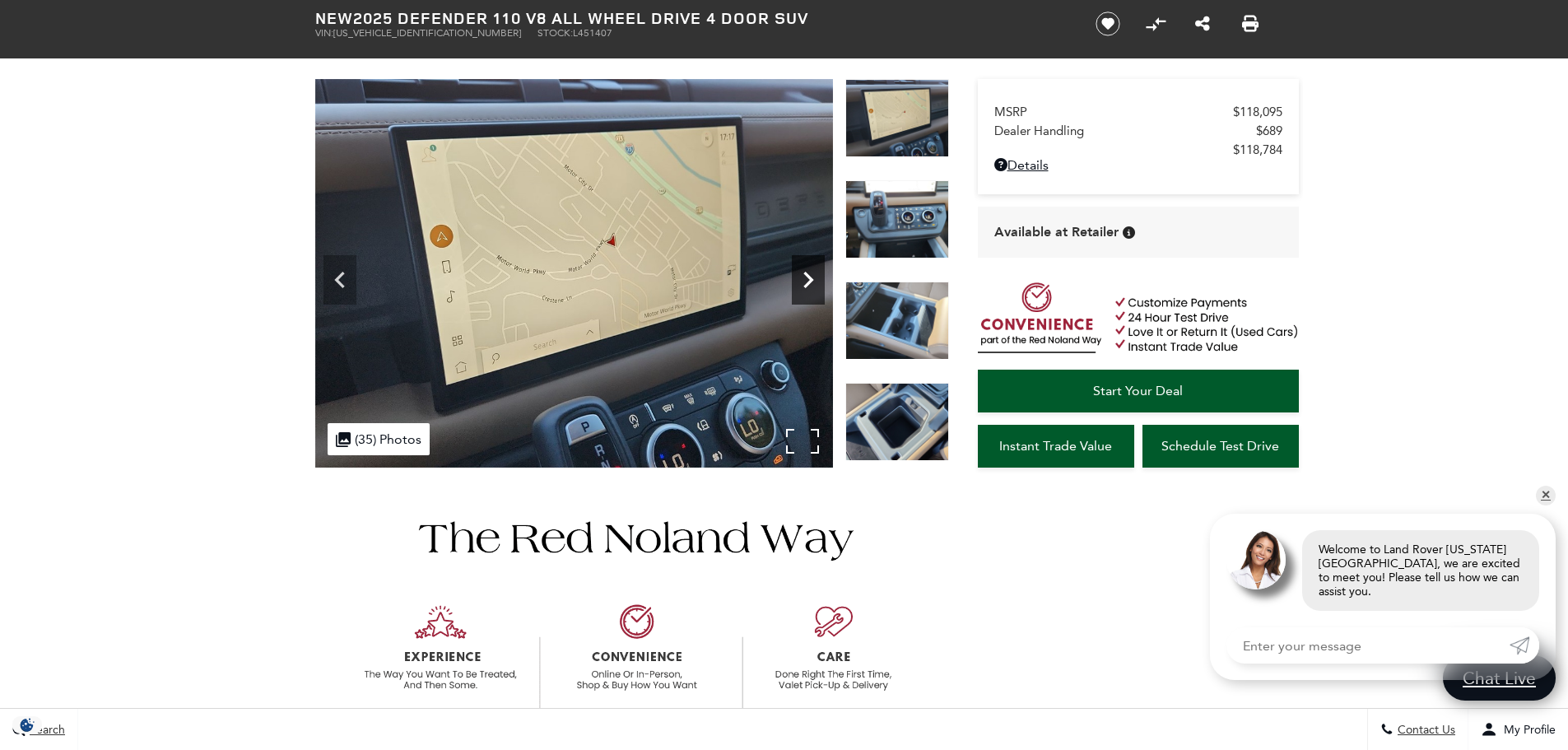
click at [803, 275] on icon "Next" at bounding box center [808, 280] width 33 height 33
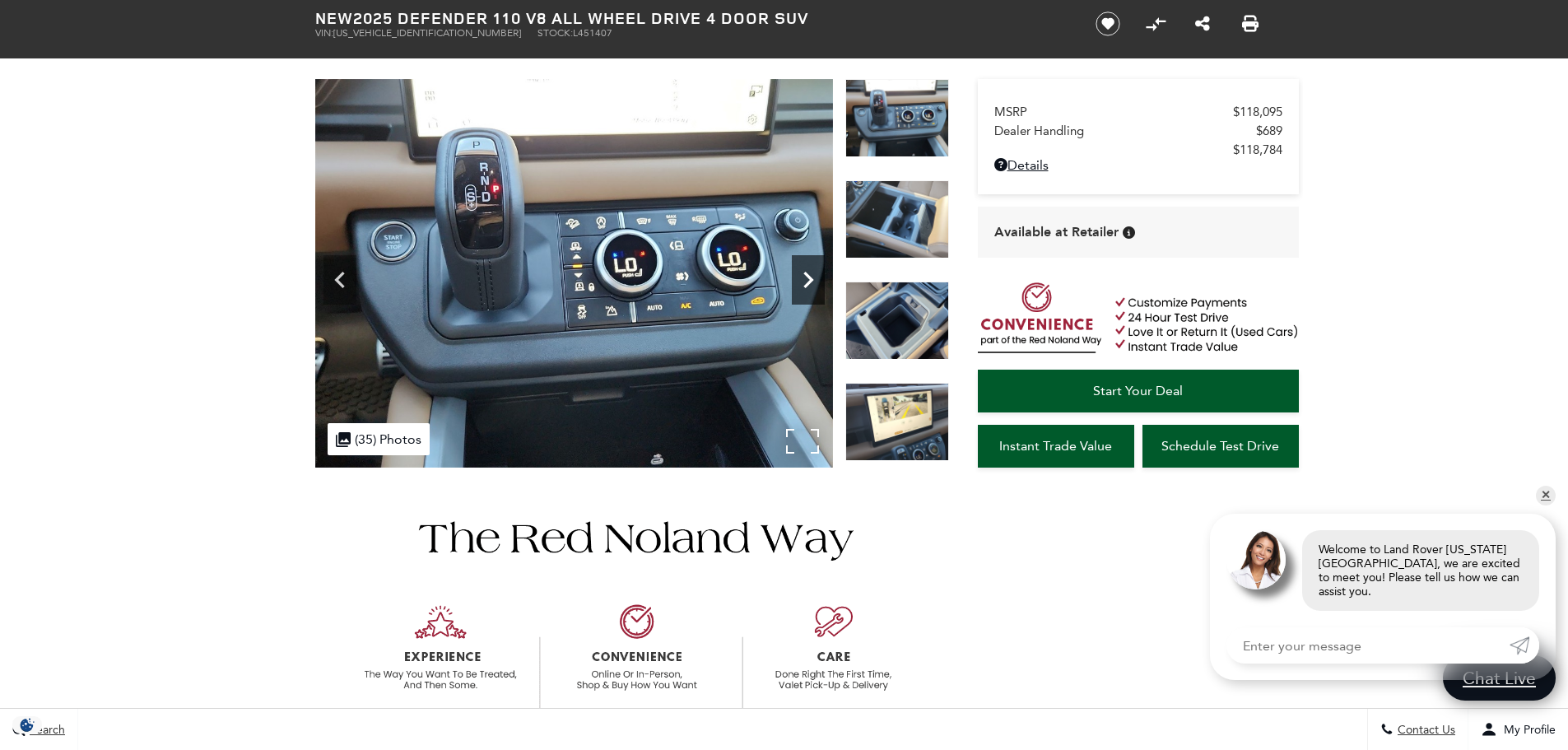
click at [803, 275] on icon "Next" at bounding box center [808, 280] width 33 height 33
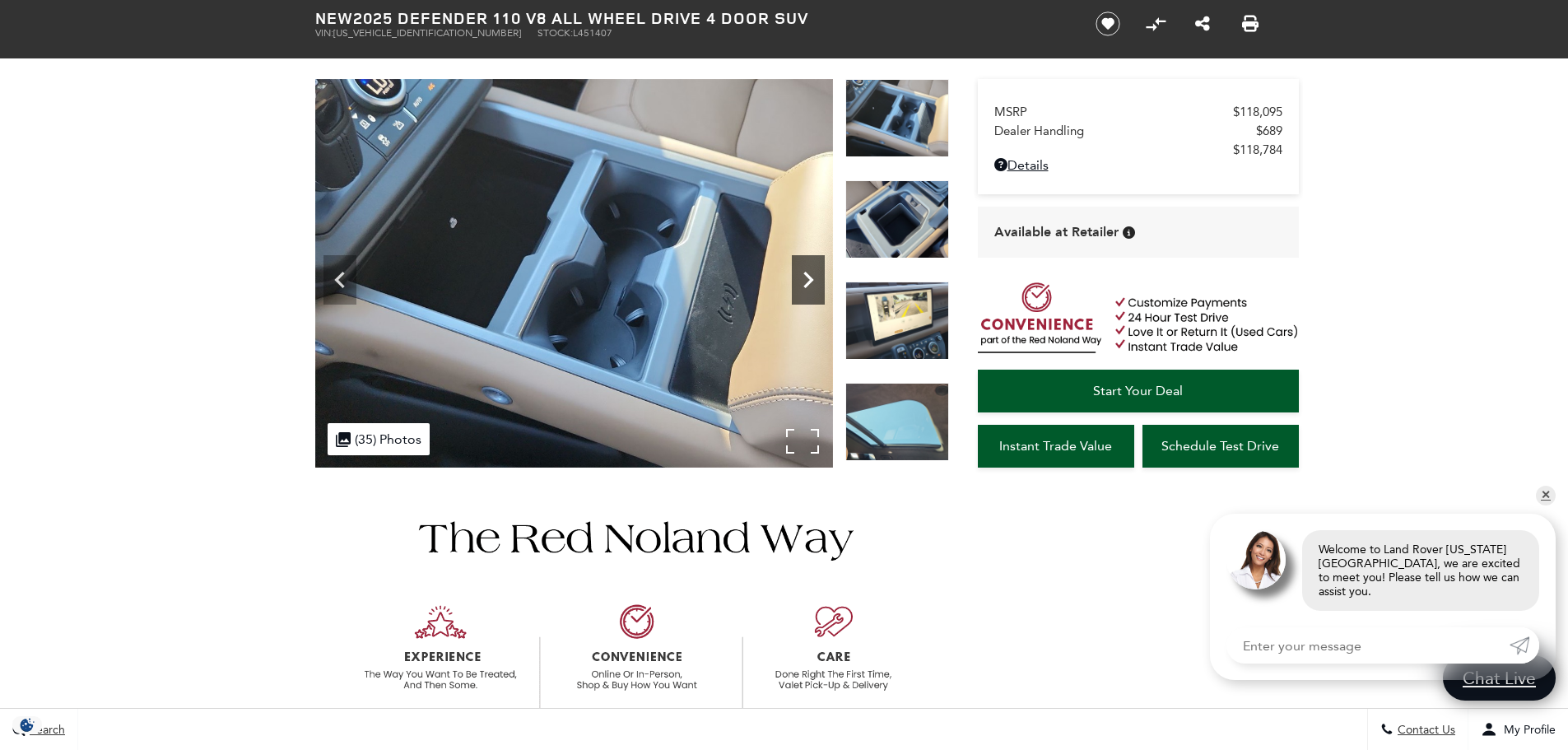
click at [803, 275] on icon "Next" at bounding box center [808, 280] width 33 height 33
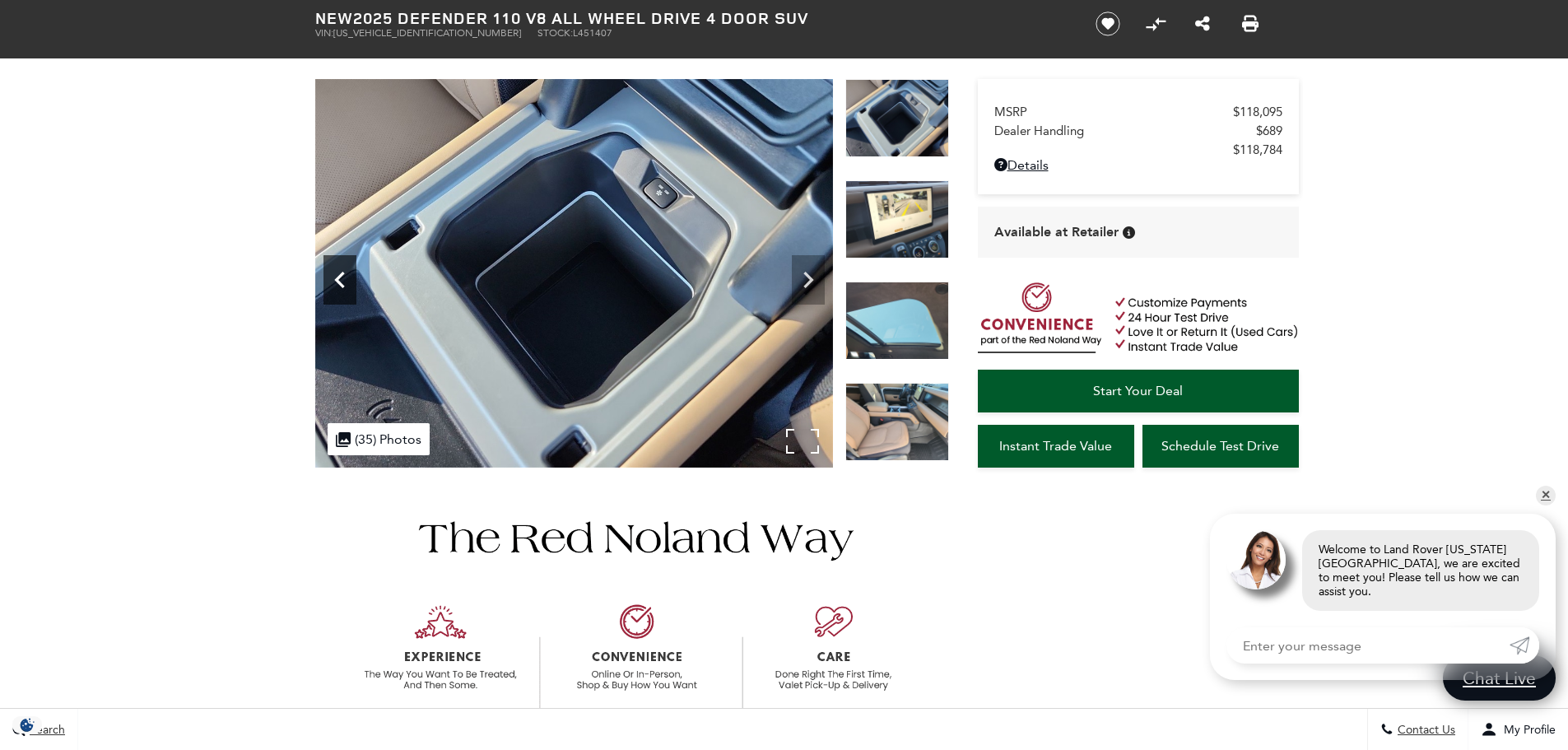
click at [334, 288] on icon "Previous" at bounding box center [340, 280] width 33 height 33
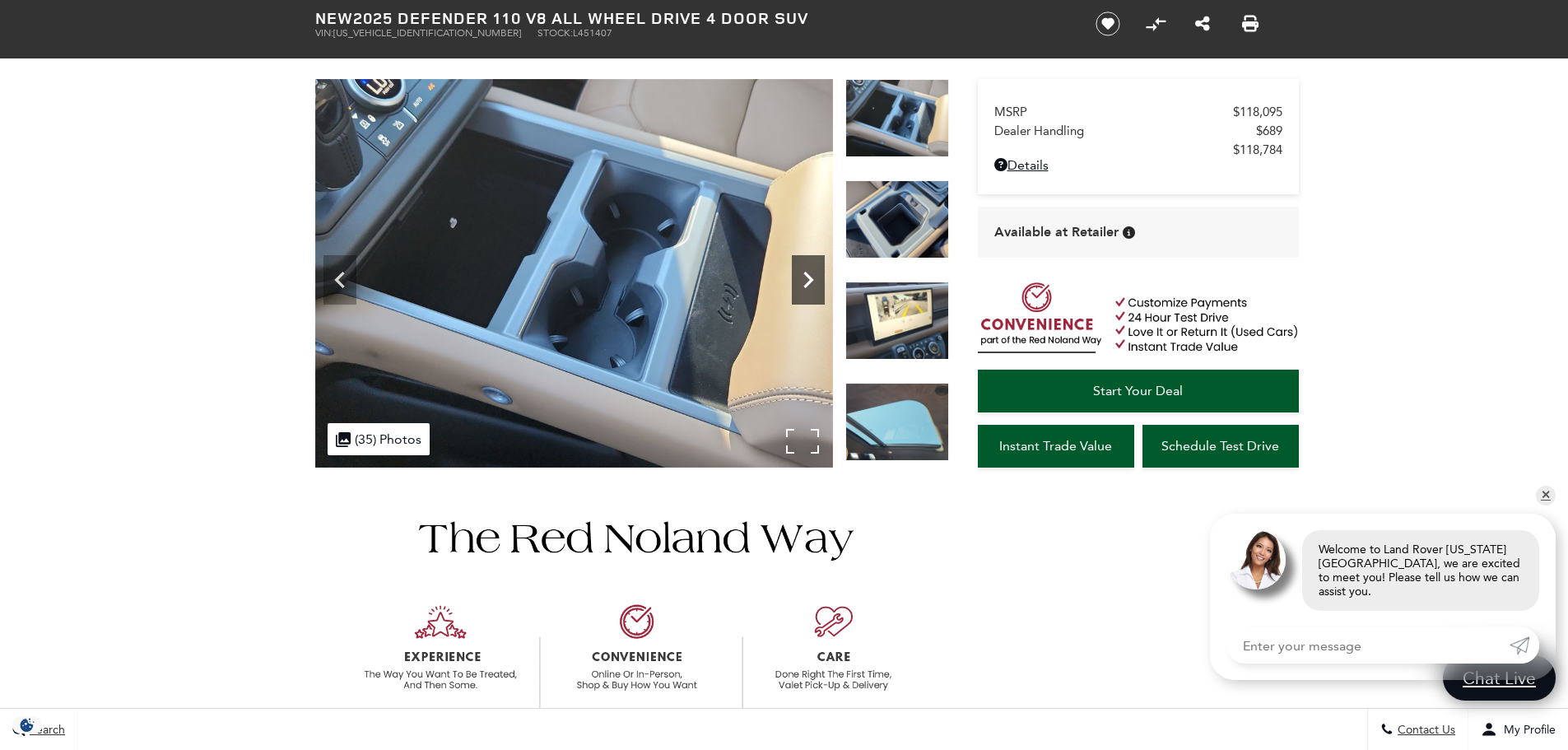
click at [807, 272] on icon "Next" at bounding box center [808, 280] width 33 height 33
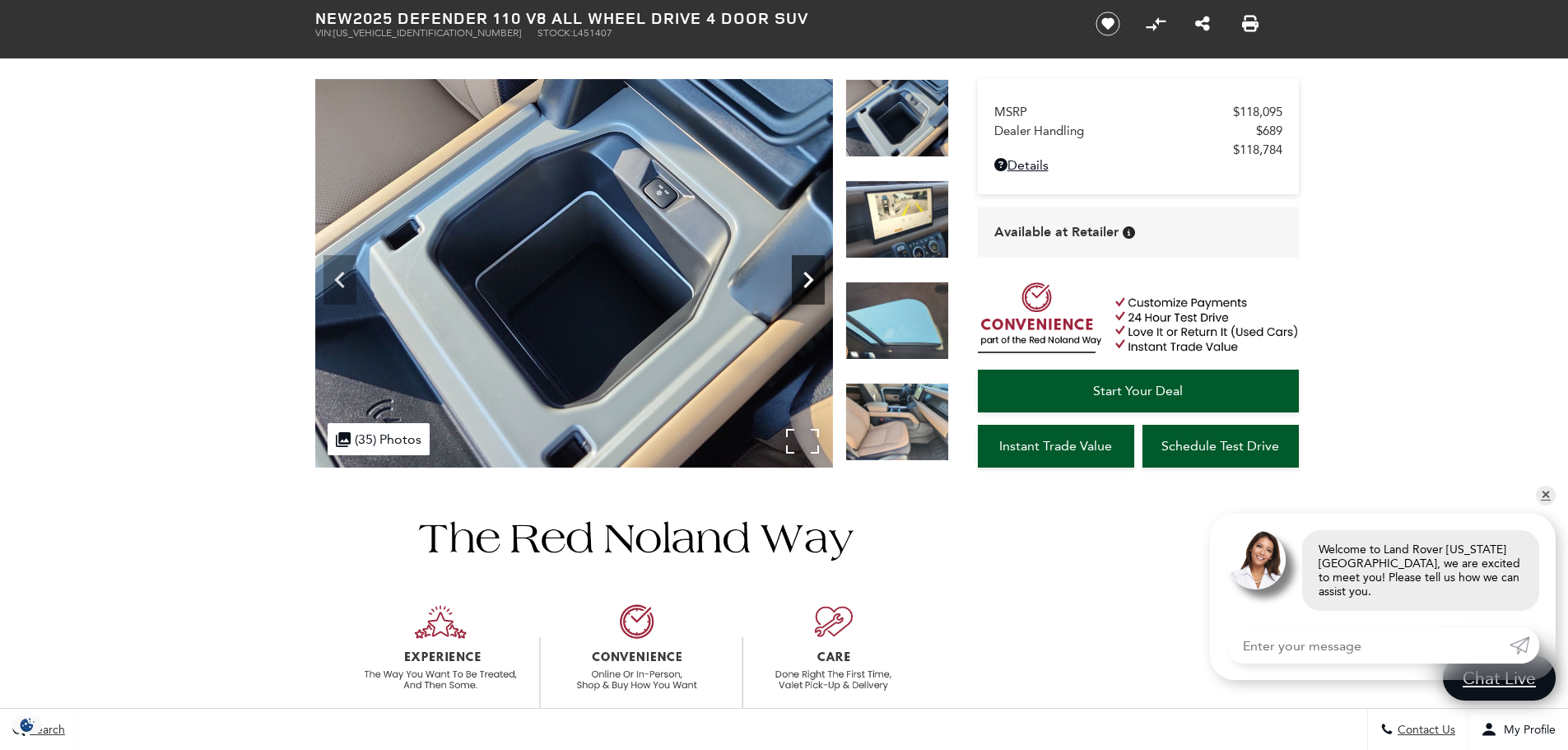
click at [807, 272] on icon "Next" at bounding box center [808, 280] width 33 height 33
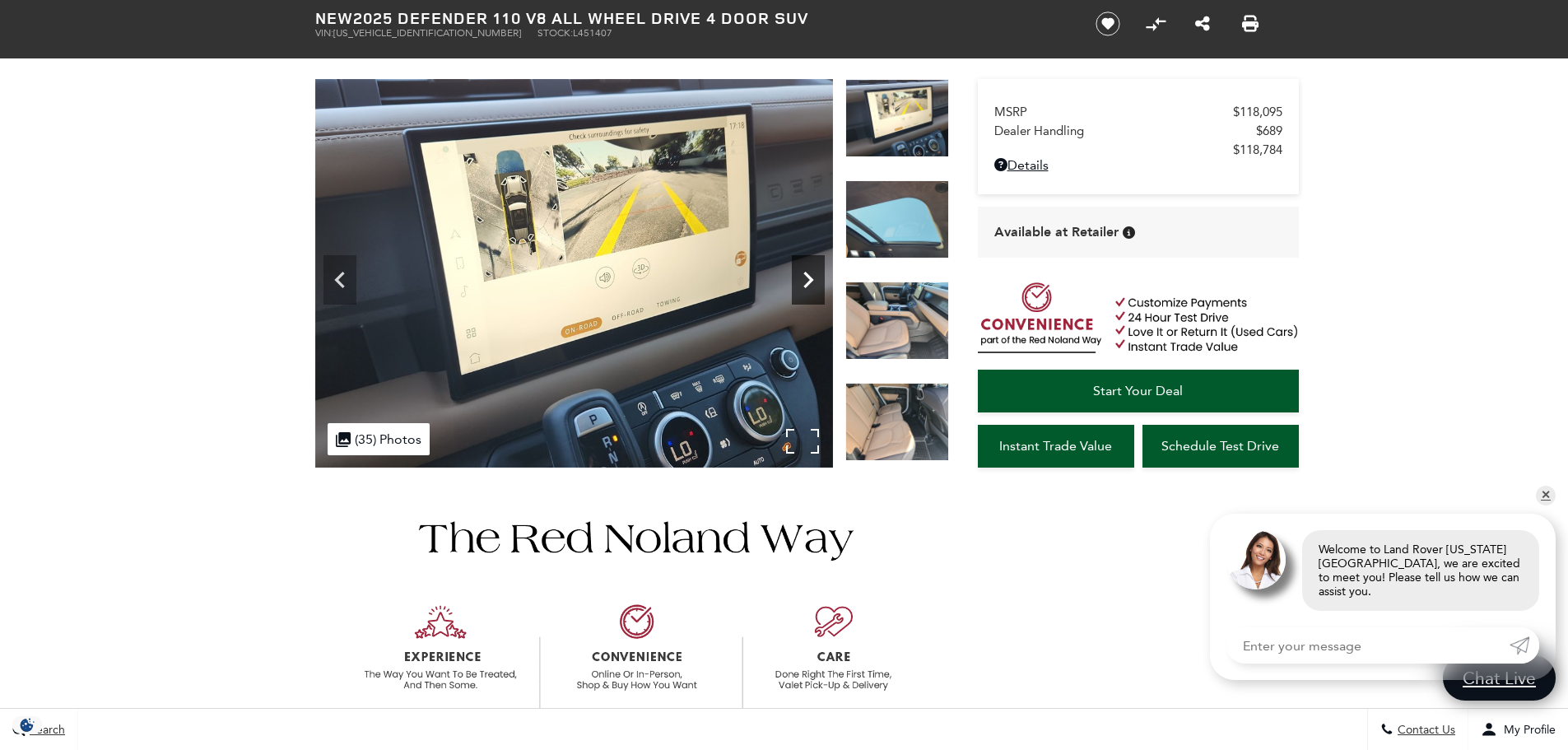
click at [807, 272] on icon "Next" at bounding box center [808, 280] width 33 height 33
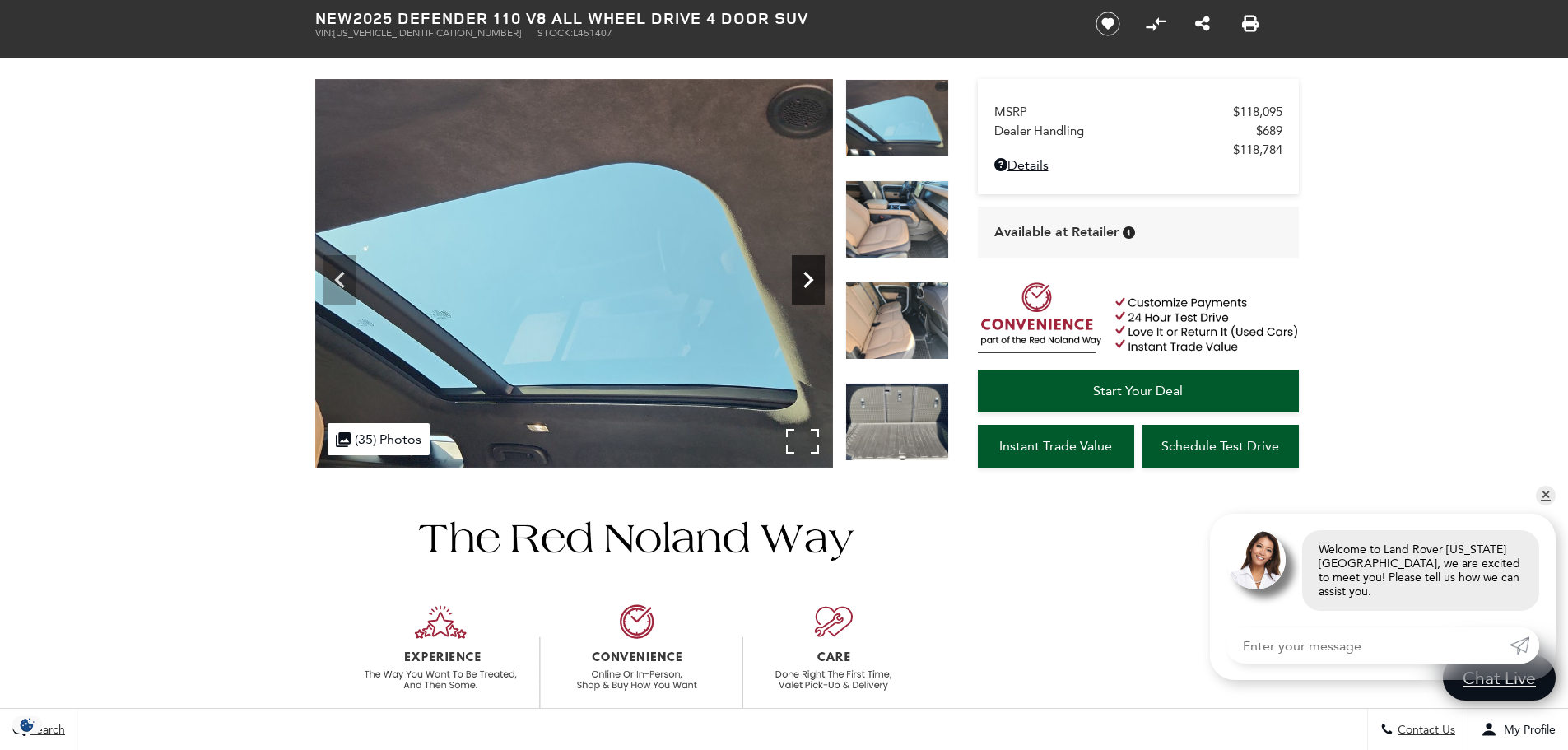
click at [807, 272] on icon "Next" at bounding box center [808, 280] width 33 height 33
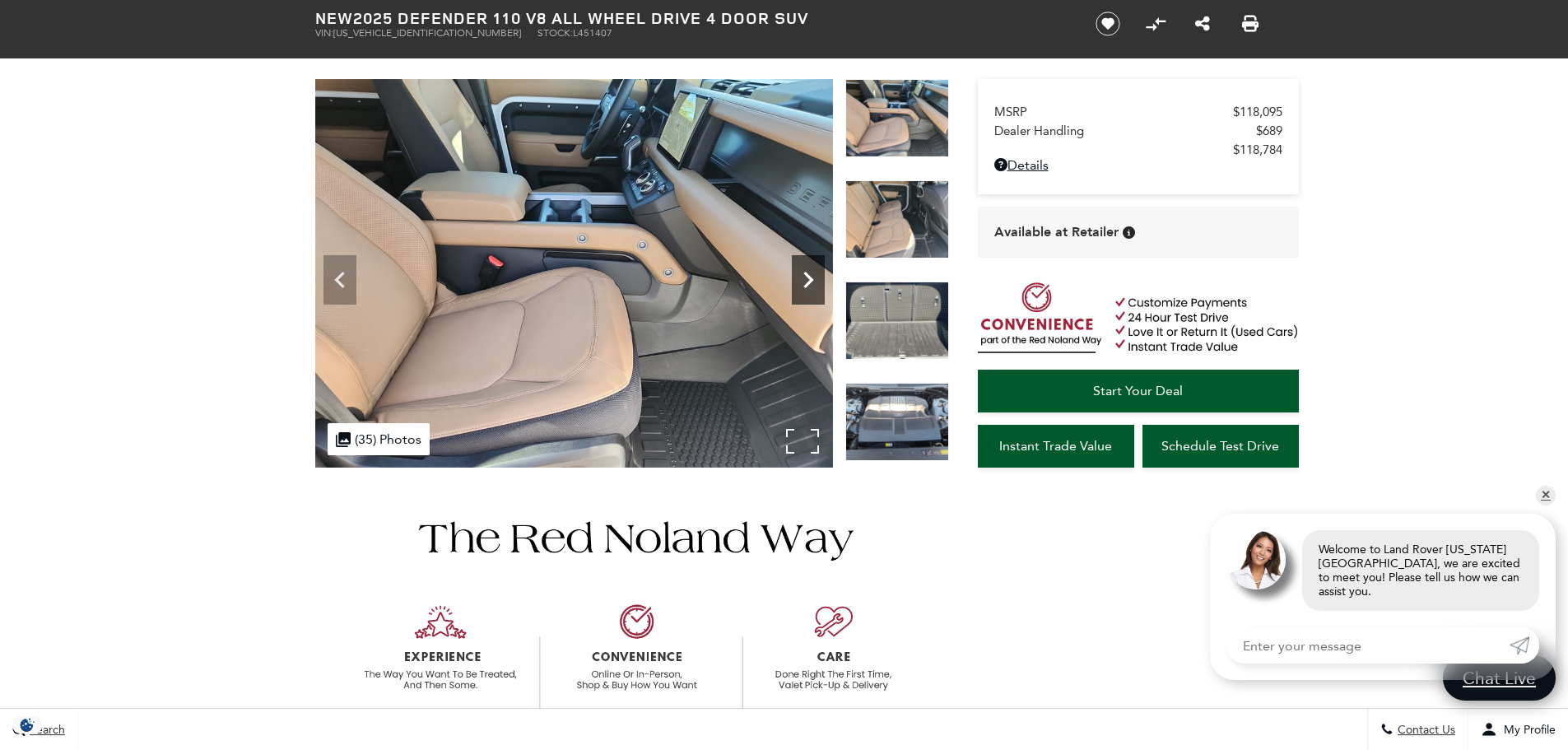
click at [807, 272] on icon "Next" at bounding box center [808, 280] width 33 height 33
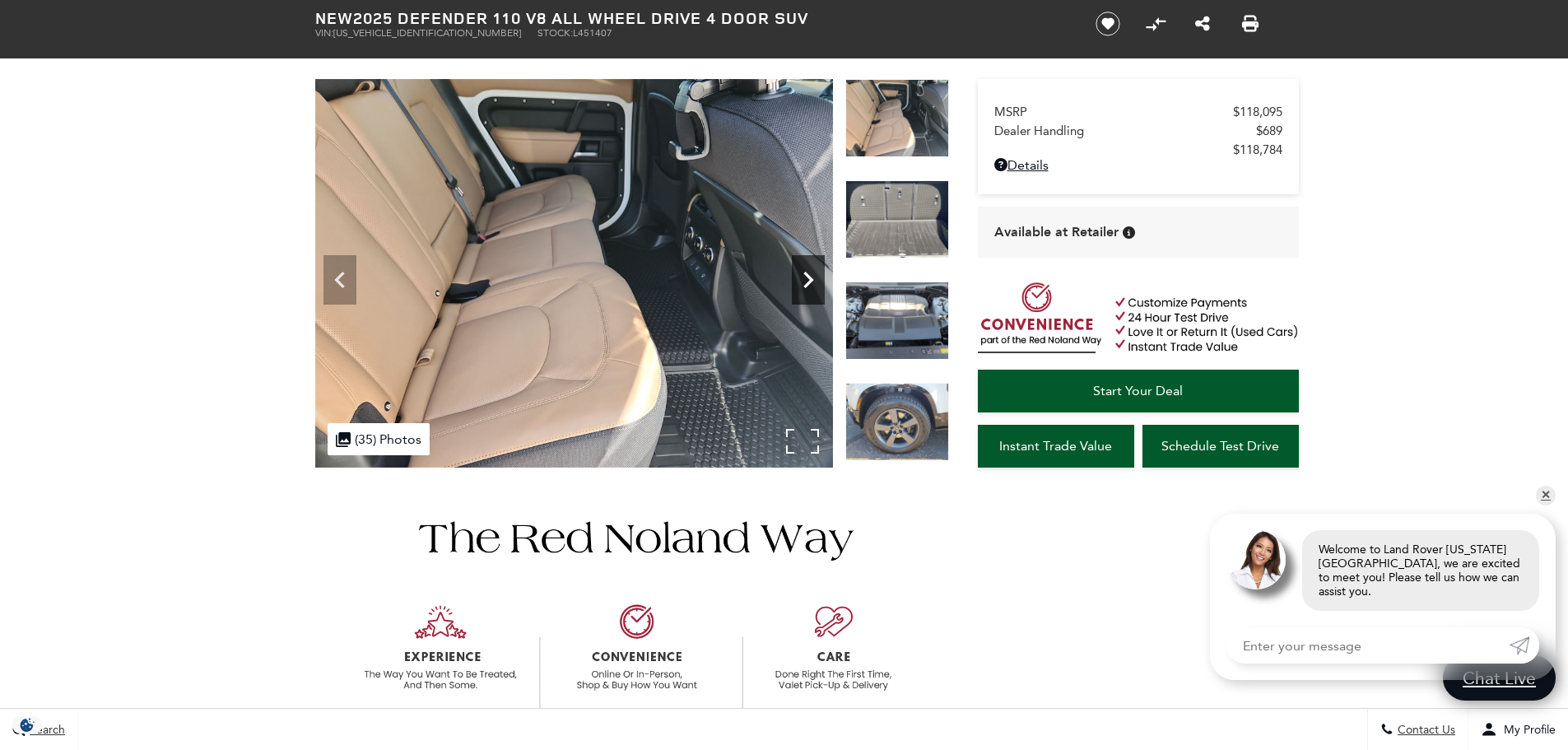
click at [807, 272] on icon "Next" at bounding box center [808, 280] width 33 height 33
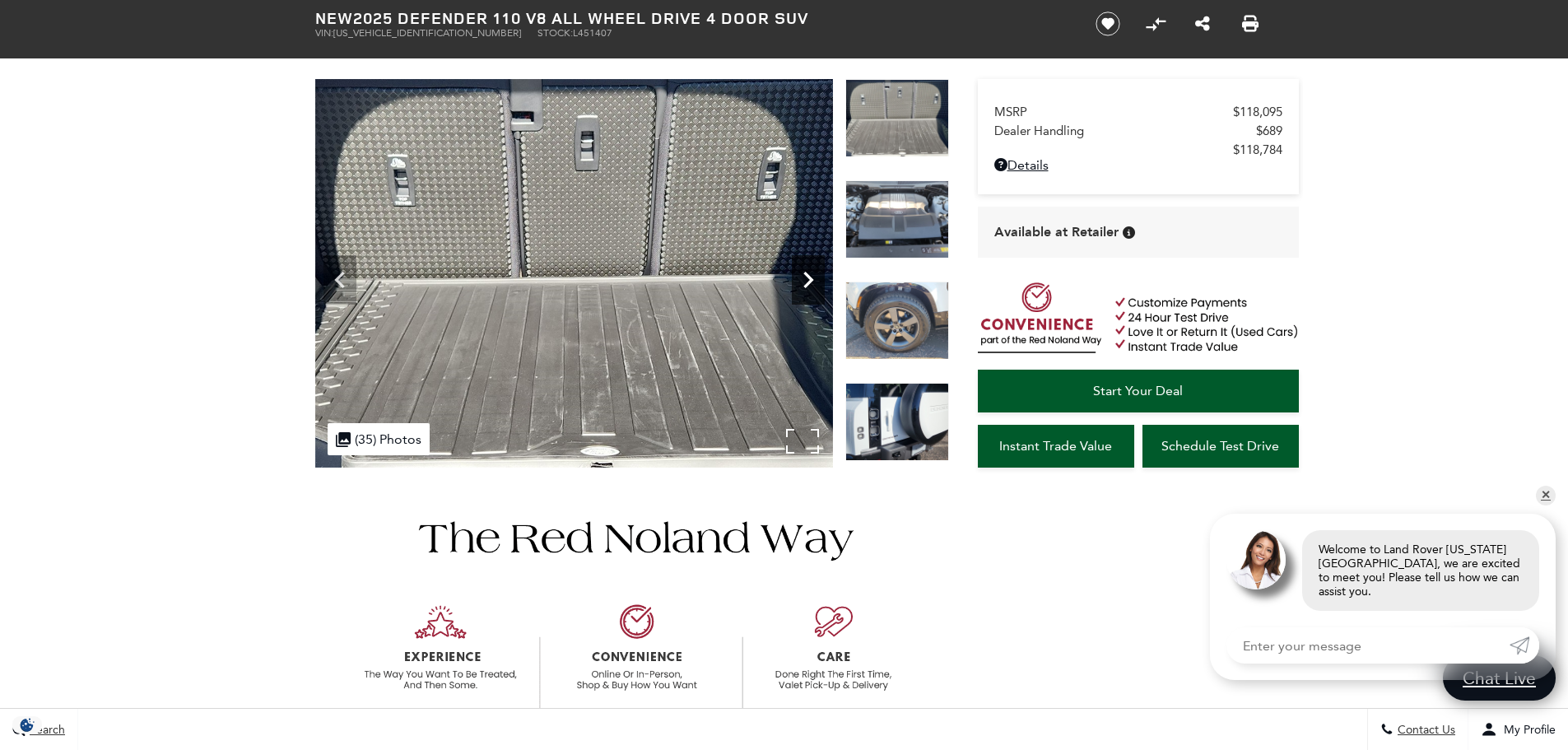
click at [807, 272] on icon "Next" at bounding box center [808, 280] width 33 height 33
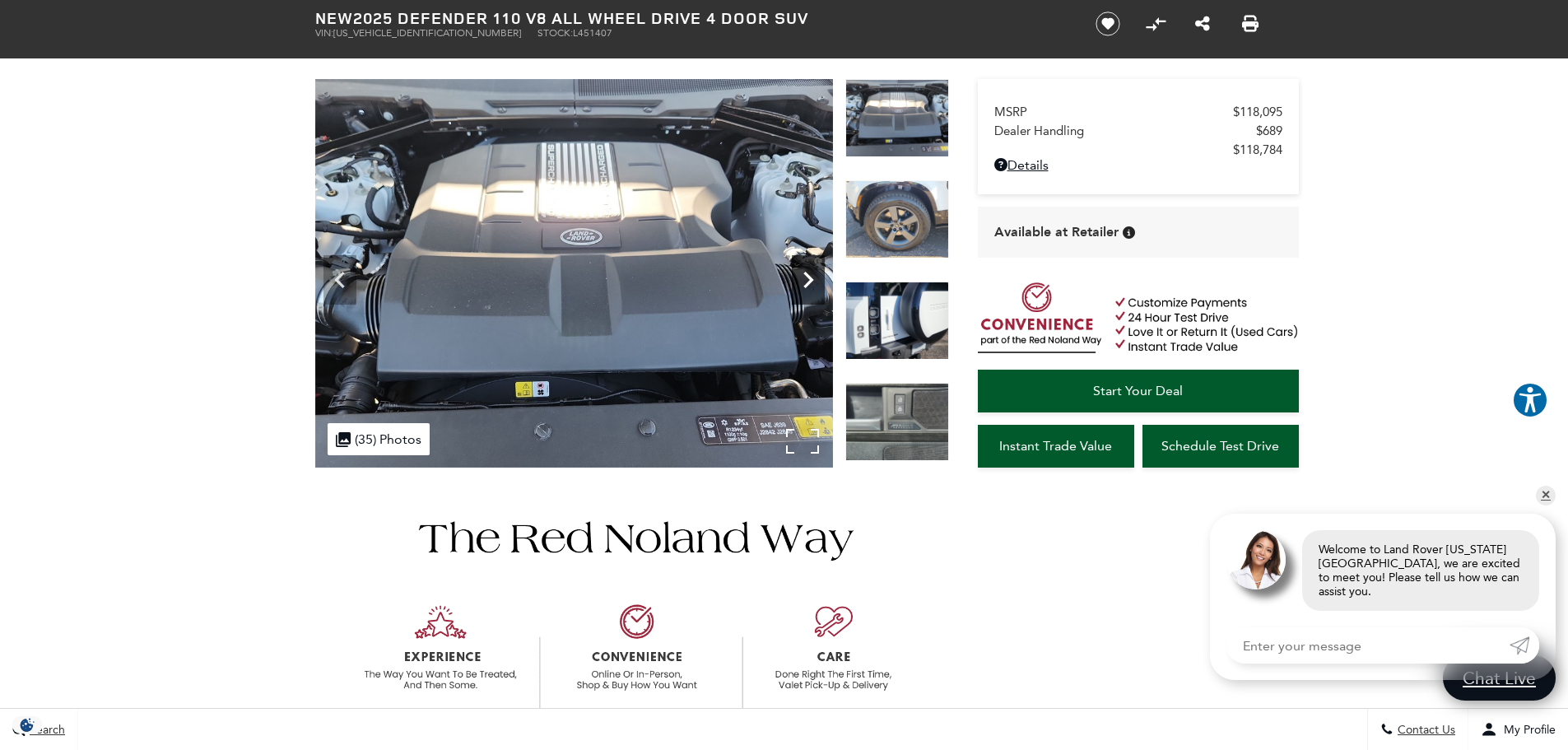
click at [807, 272] on icon "Next" at bounding box center [808, 280] width 33 height 33
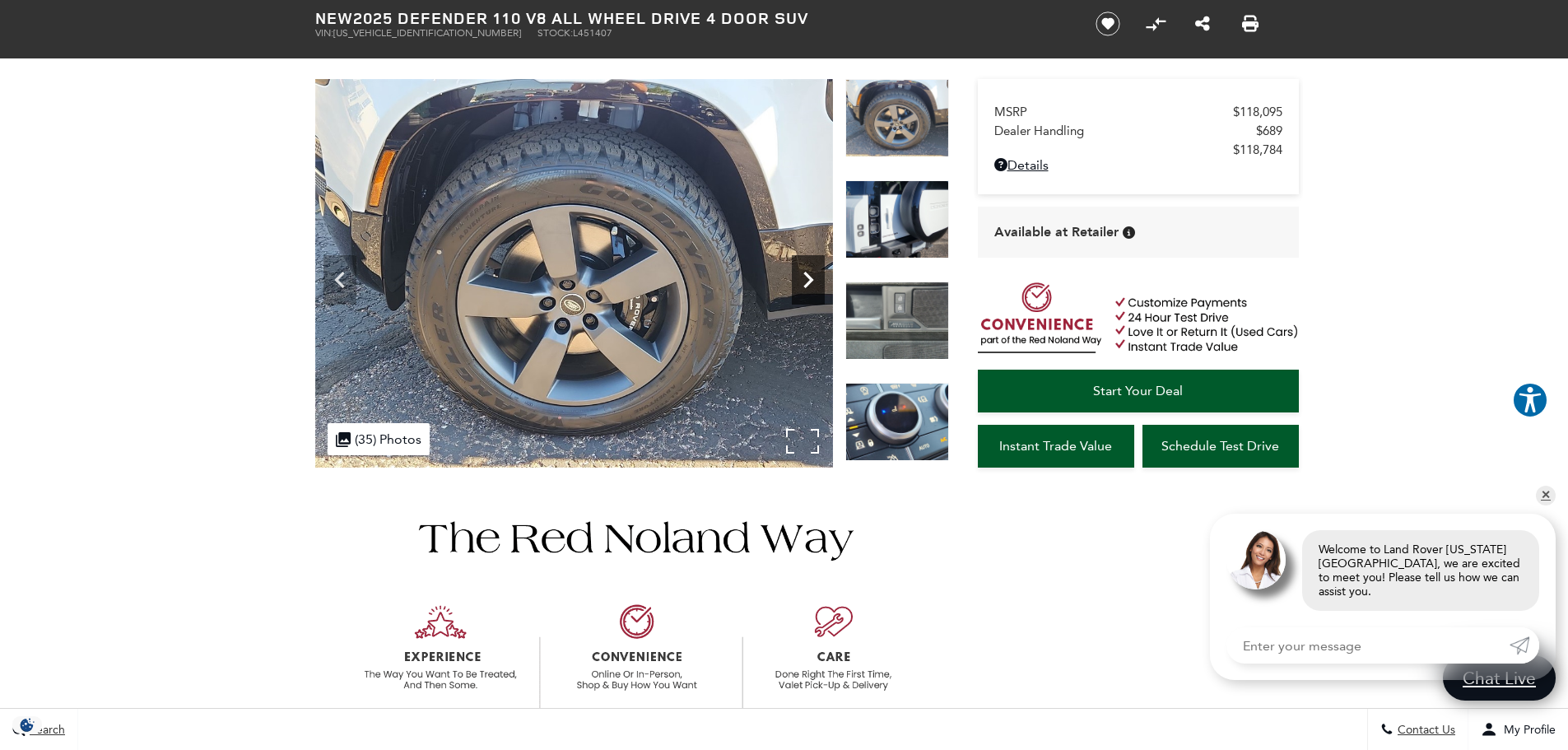
click at [807, 272] on icon "Next" at bounding box center [808, 280] width 33 height 33
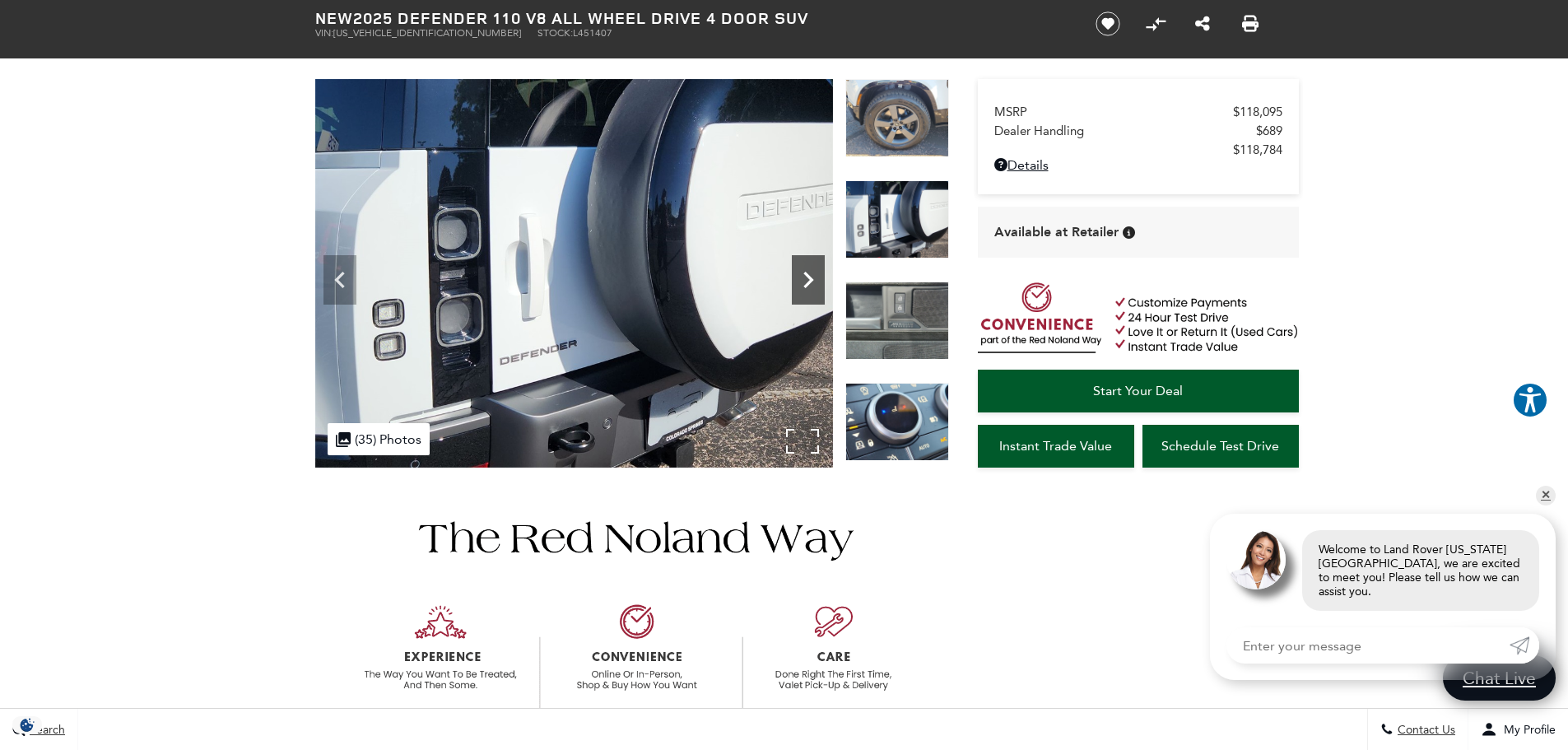
click at [807, 272] on icon "Next" at bounding box center [808, 280] width 33 height 33
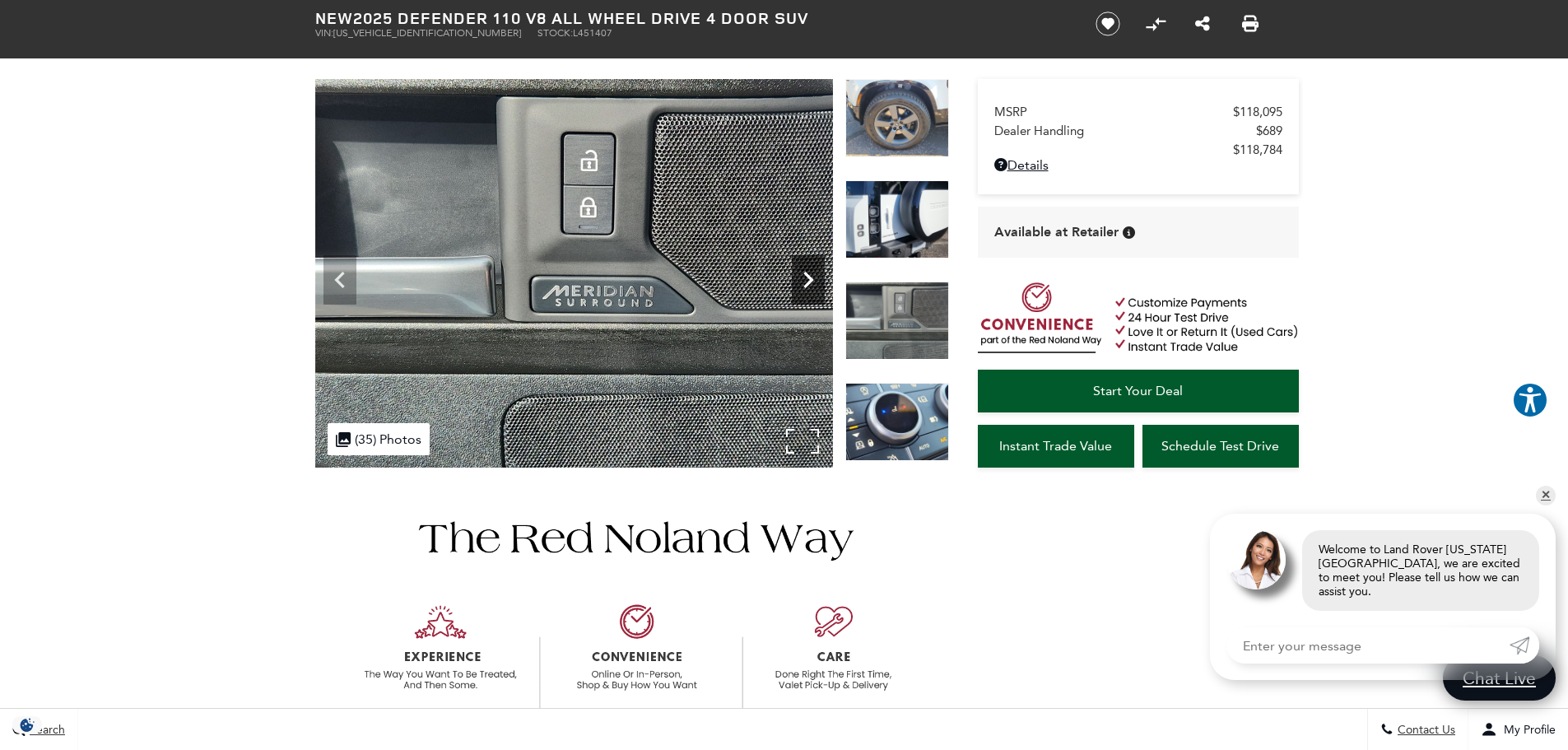
click at [807, 272] on icon "Next" at bounding box center [808, 280] width 33 height 33
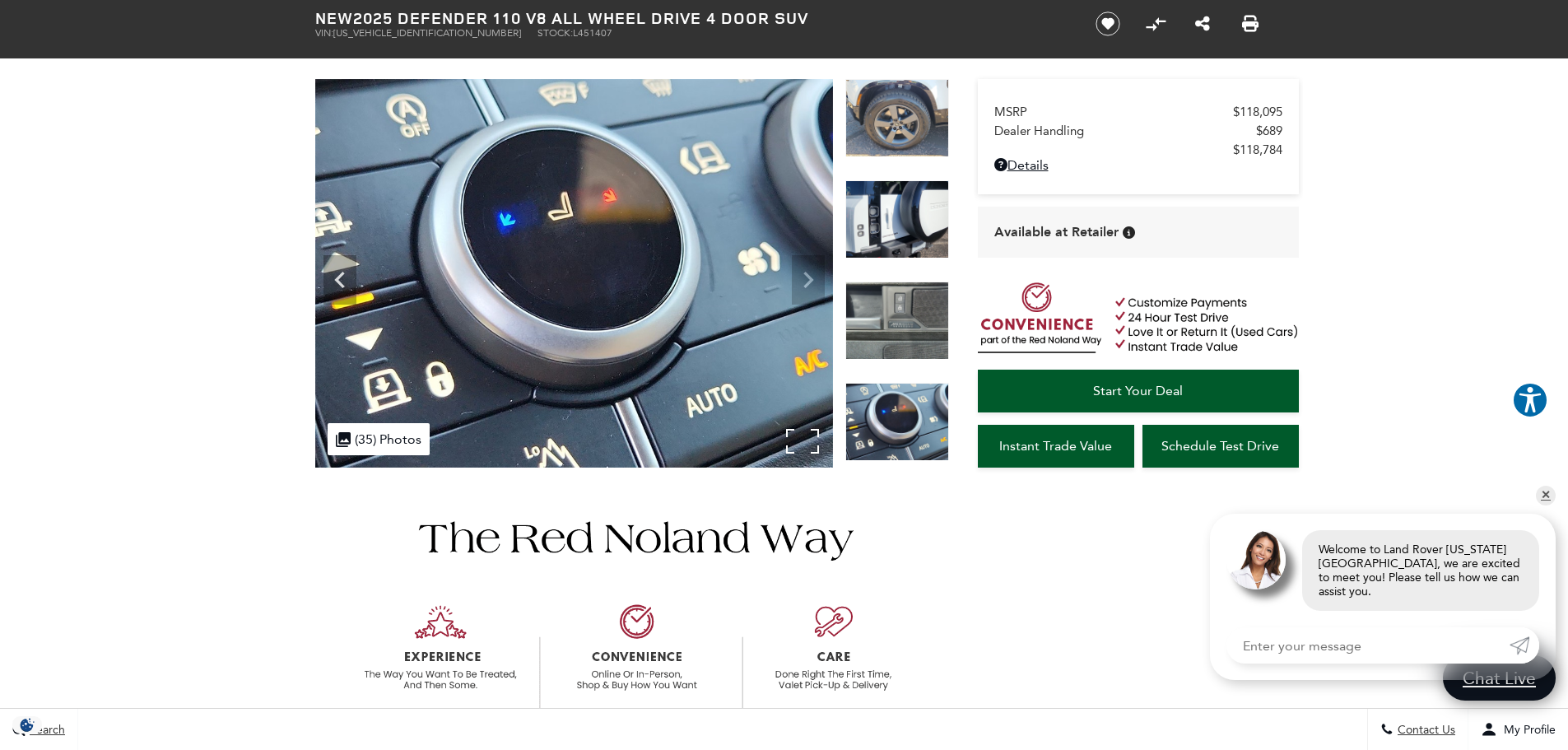
click at [807, 272] on img at bounding box center [574, 273] width 517 height 389
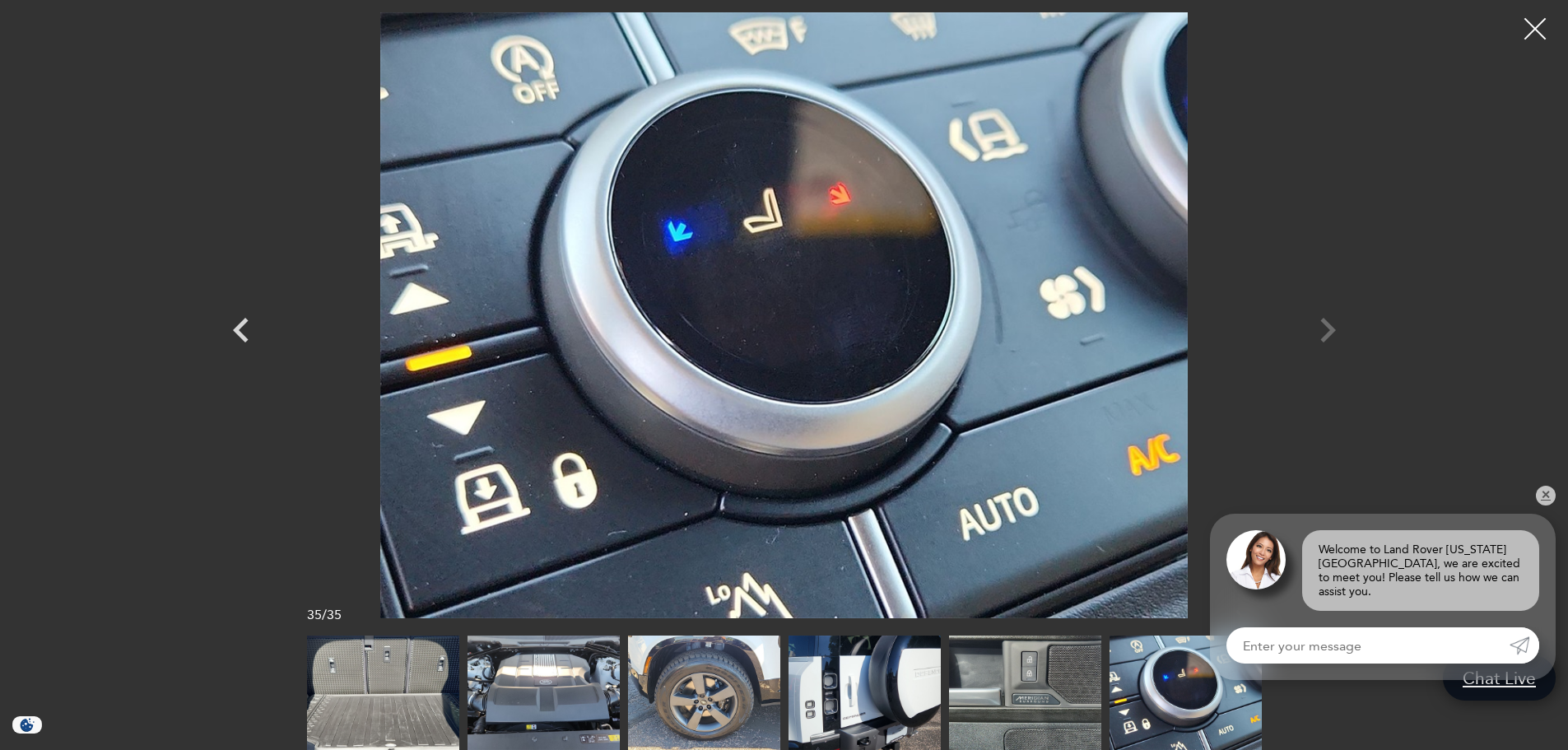
click at [1536, 16] on div at bounding box center [1535, 29] width 44 height 44
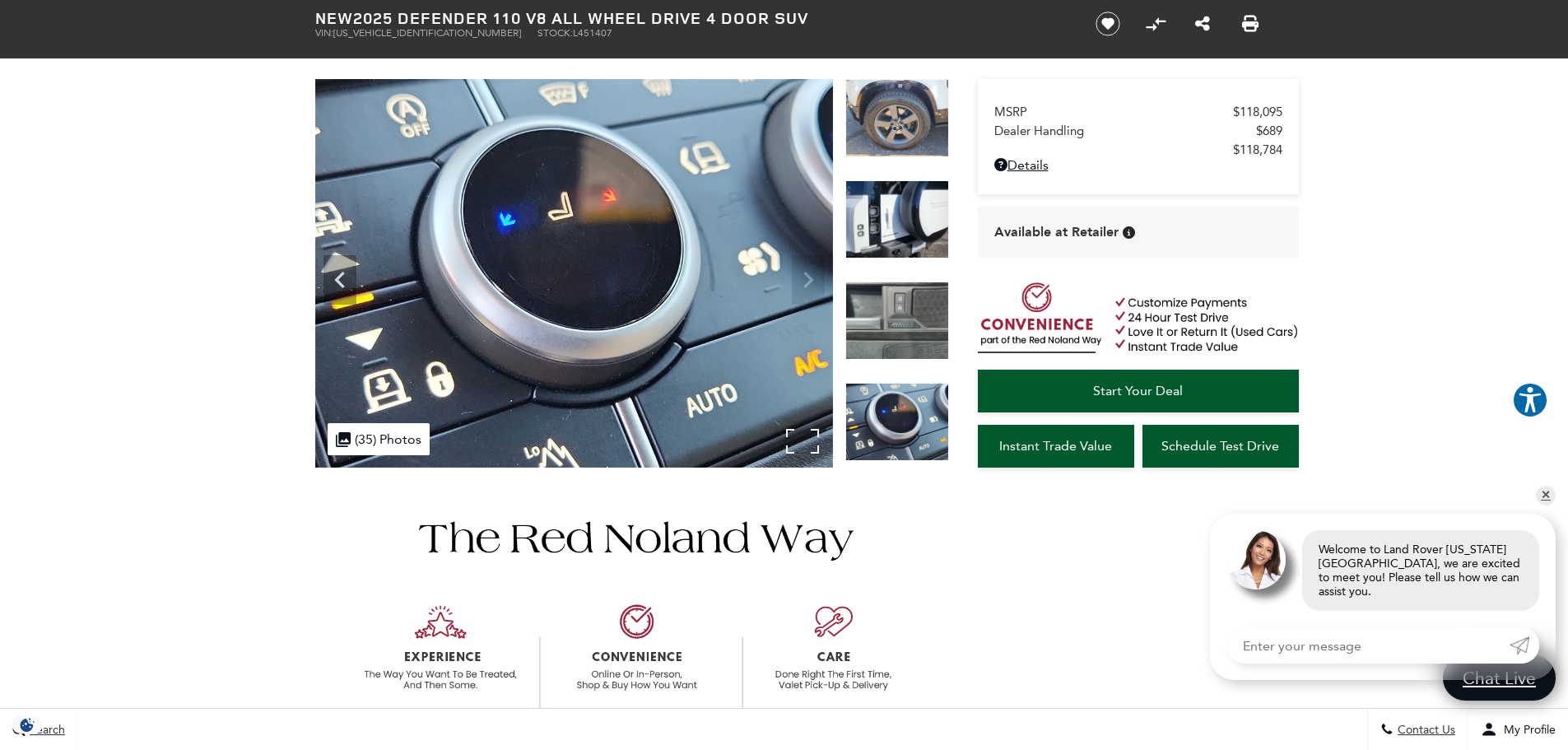
click at [807, 284] on img at bounding box center [574, 273] width 517 height 389
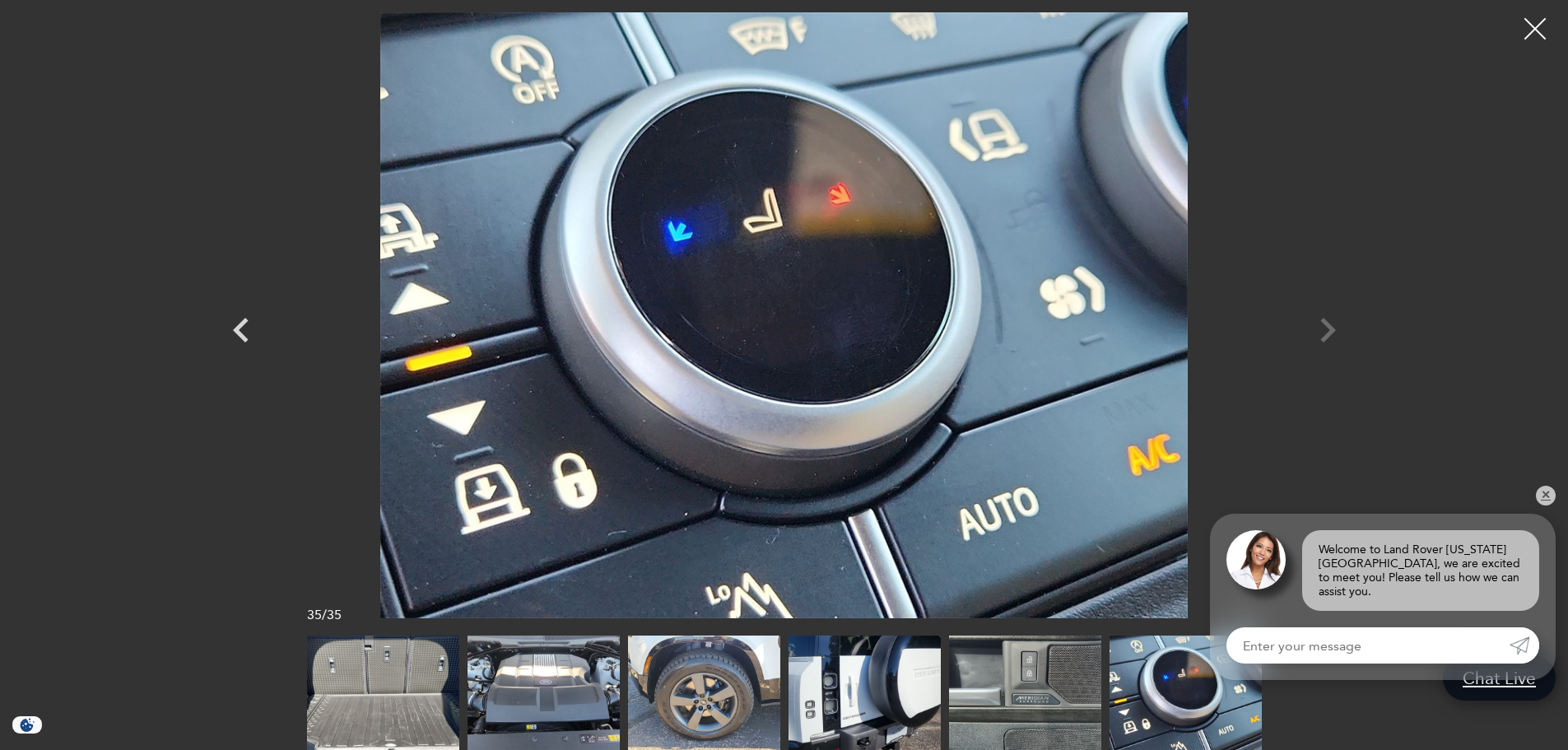
click at [1528, 30] on div at bounding box center [1535, 29] width 44 height 44
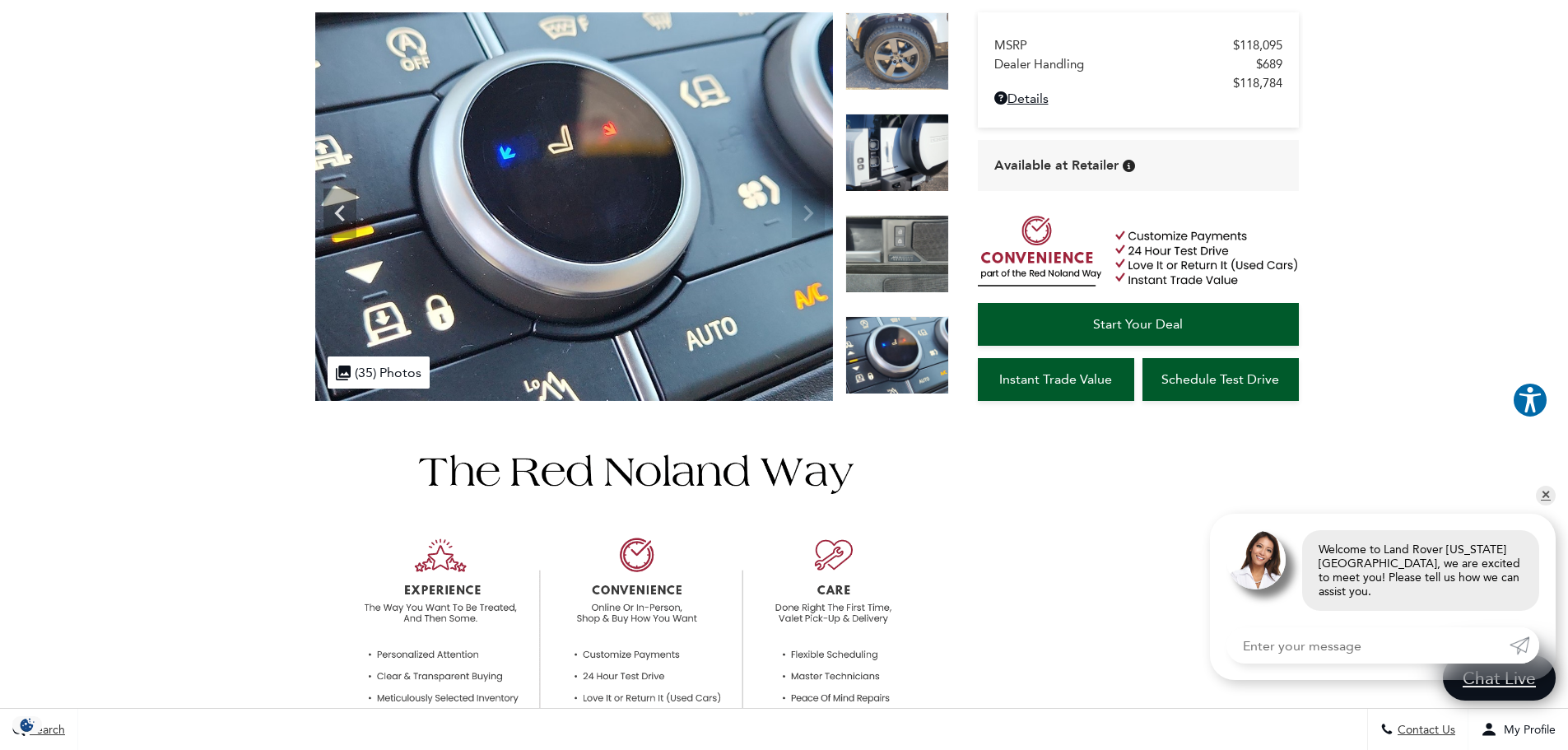
scroll to position [0, 0]
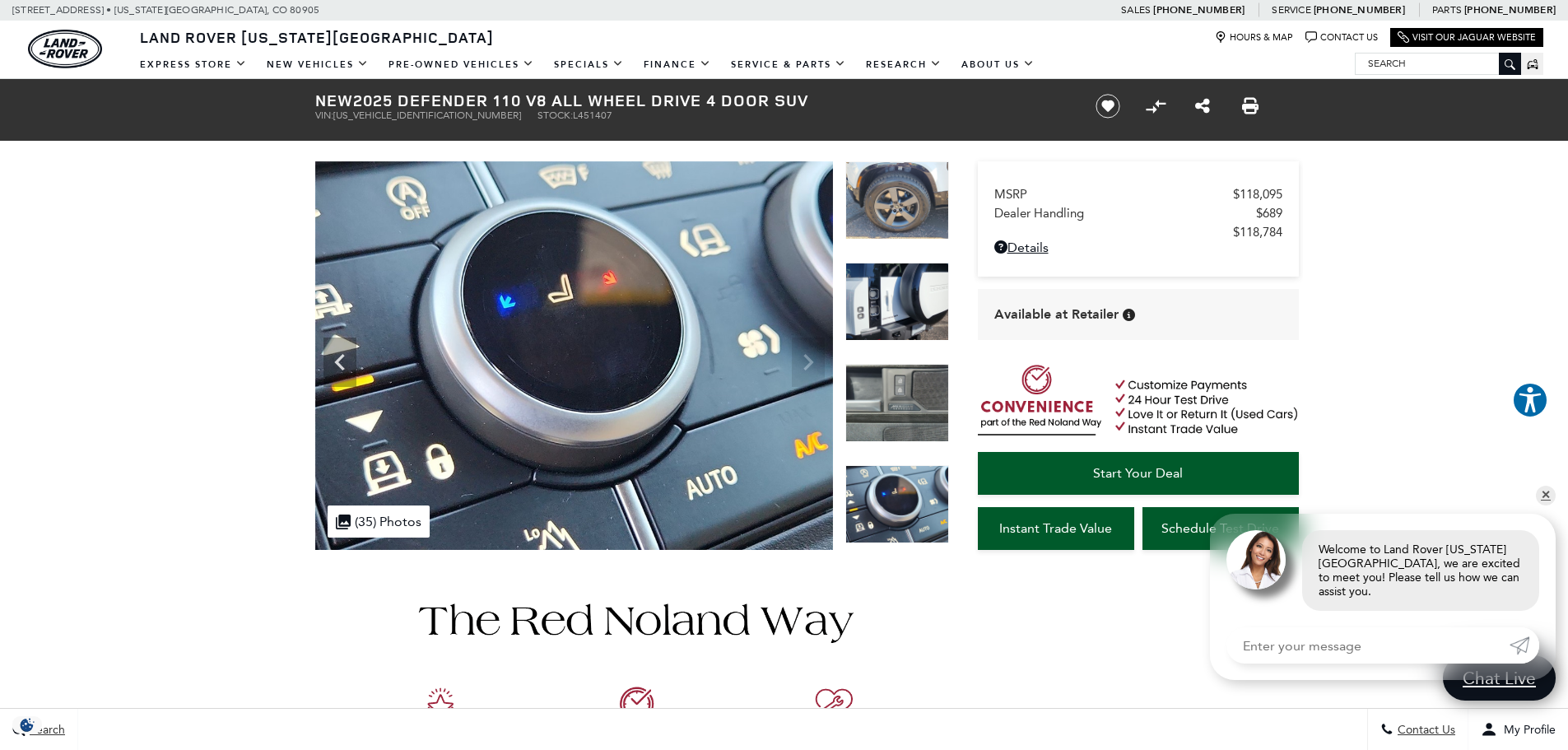
click at [187, 98] on link "Shop All Models" at bounding box center [204, 97] width 149 height 38
